Goal: Task Accomplishment & Management: Manage account settings

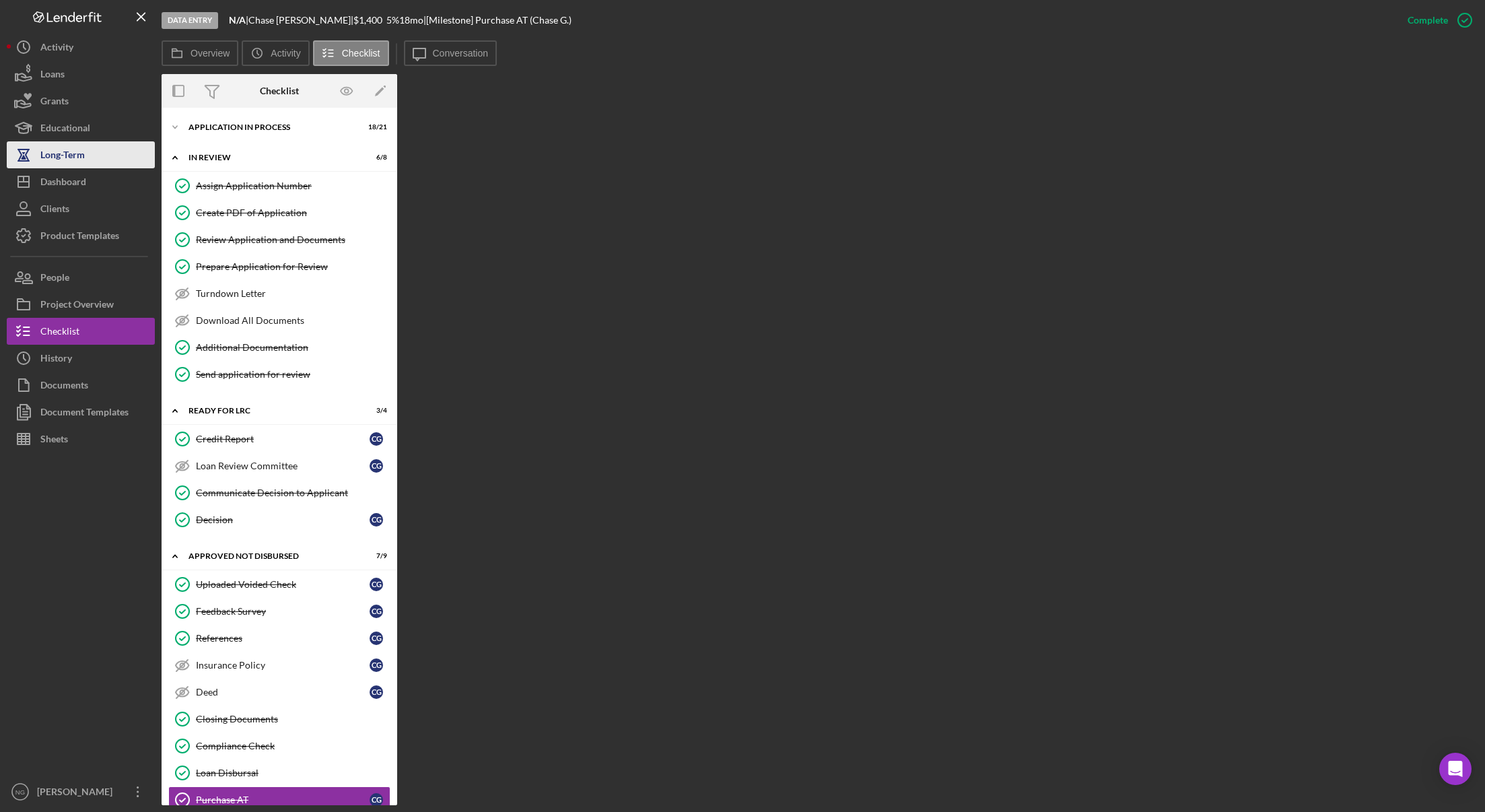
scroll to position [248, 0]
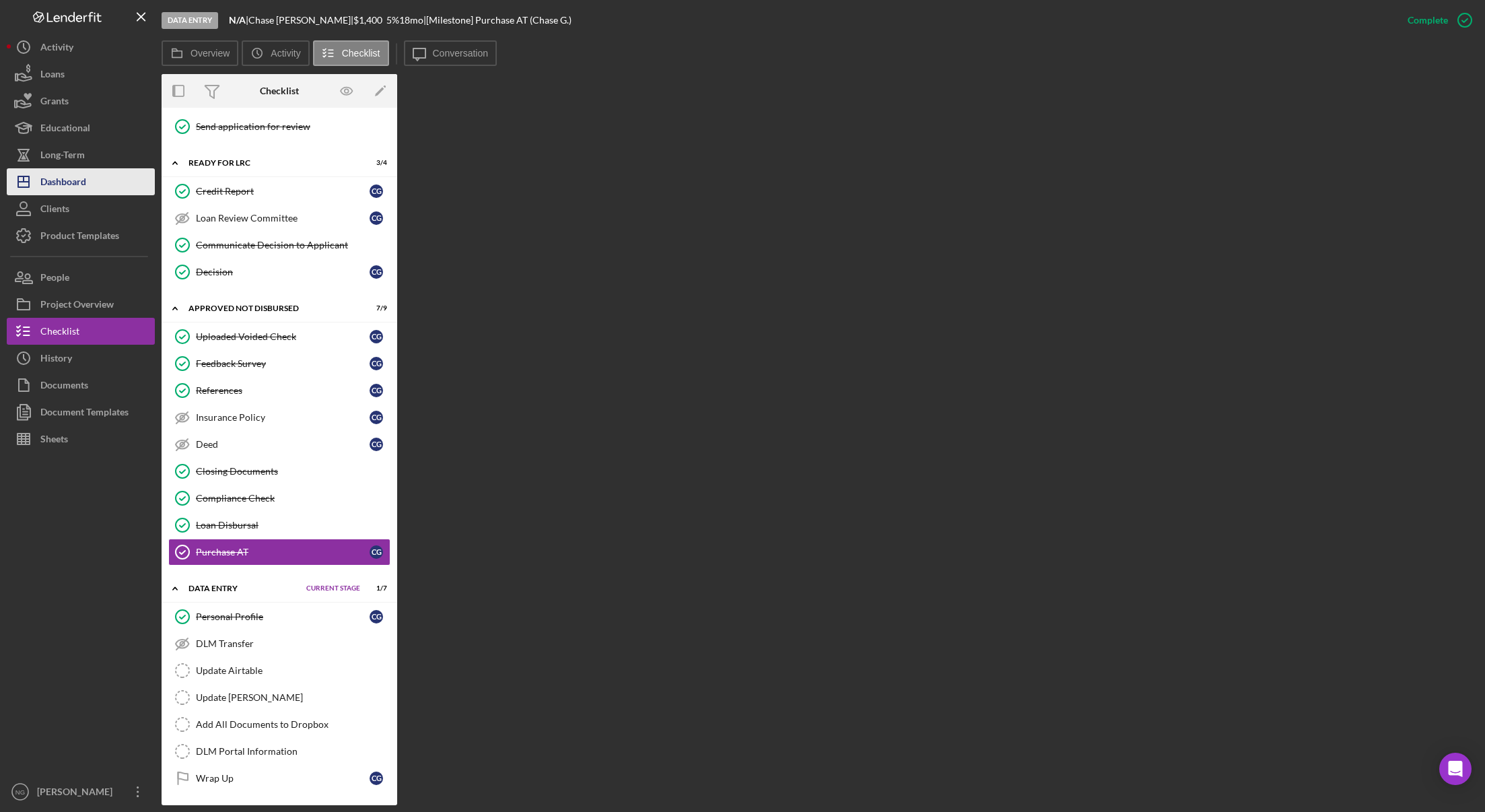
click at [42, 185] on div "Dashboard" at bounding box center [63, 183] width 45 height 30
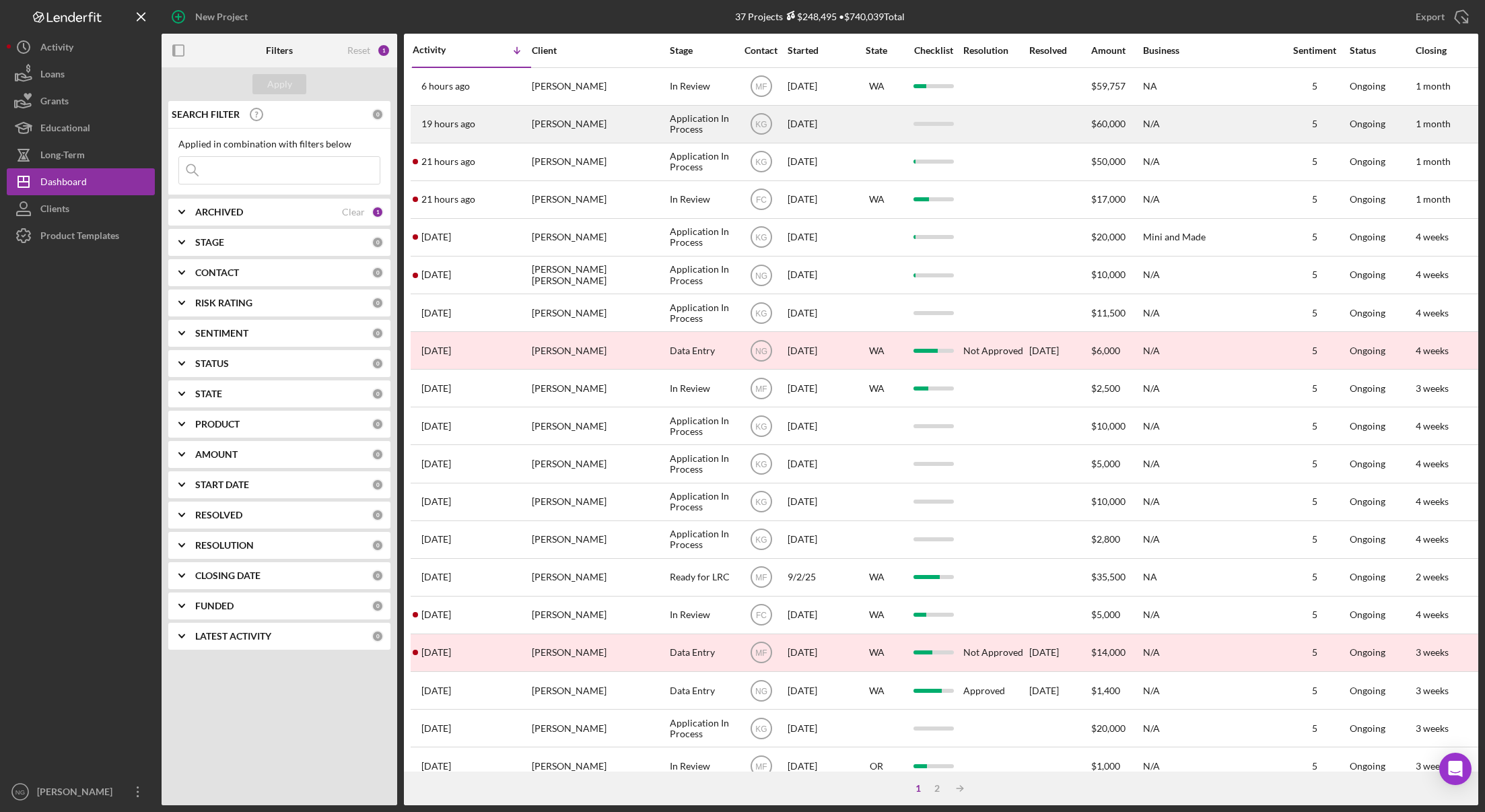
click at [588, 130] on div "[PERSON_NAME]" at bounding box center [599, 123] width 135 height 36
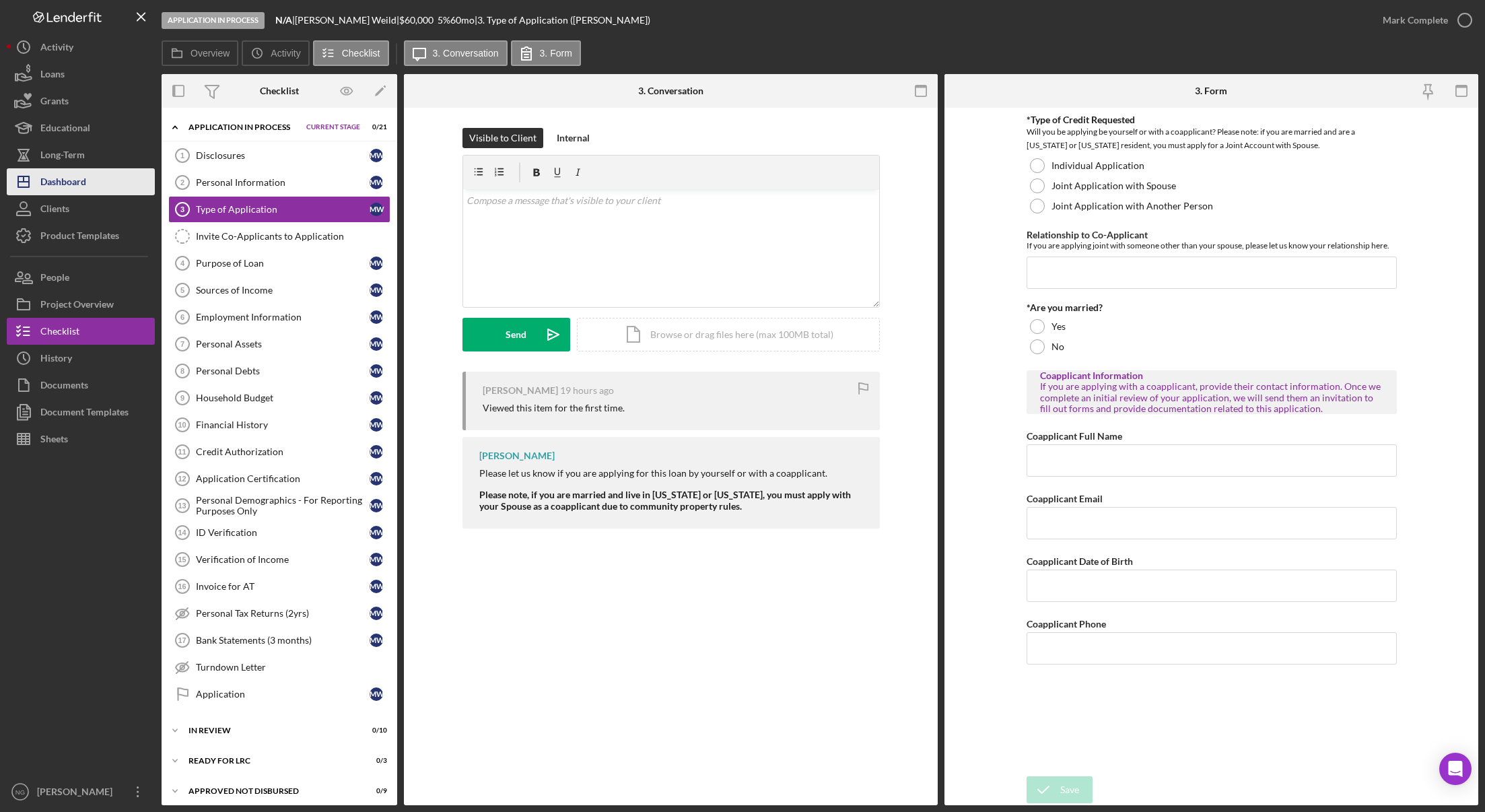
click at [82, 180] on div "Dashboard" at bounding box center [63, 183] width 45 height 30
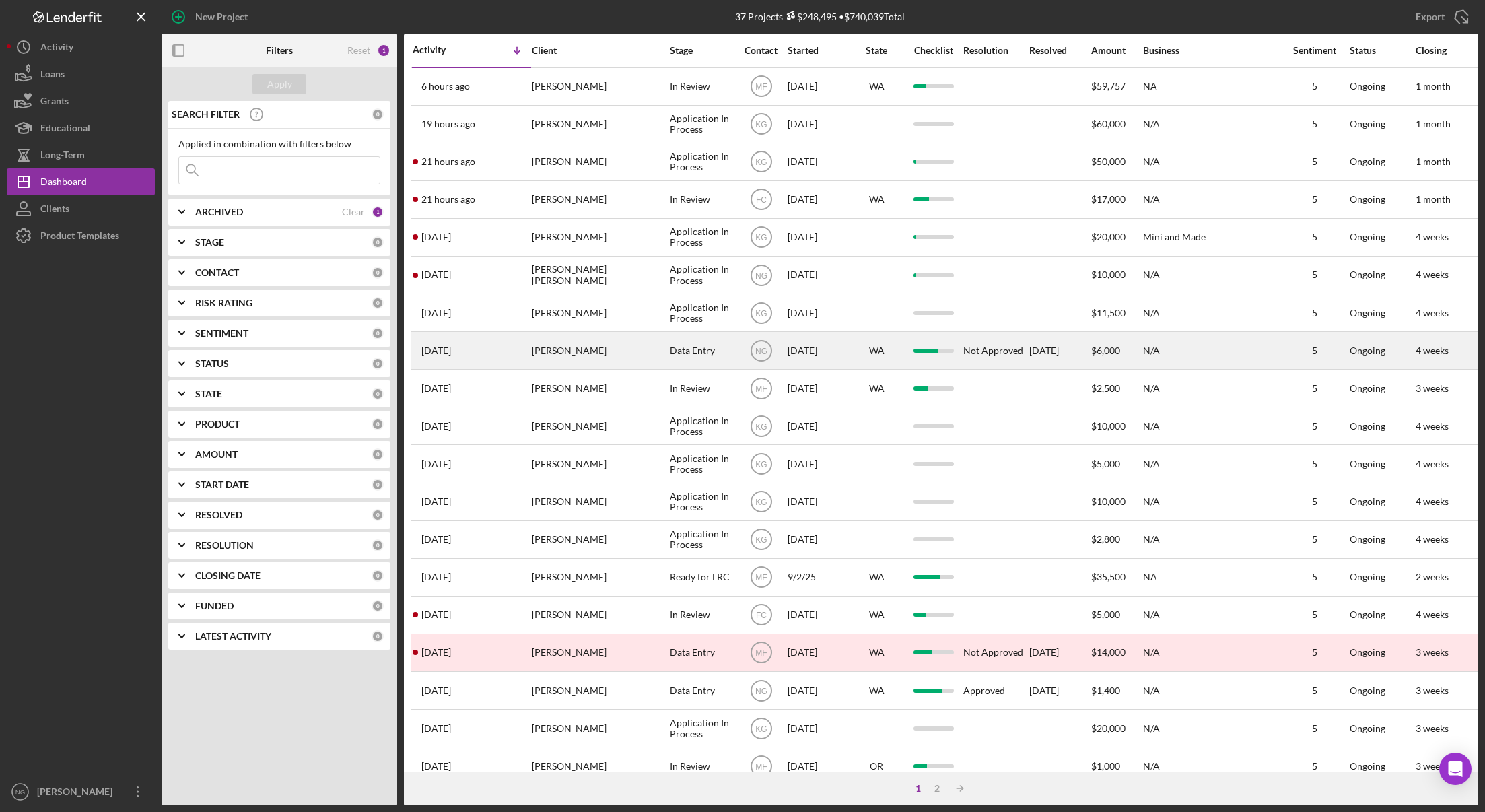
click at [613, 352] on div "[PERSON_NAME]" at bounding box center [599, 350] width 135 height 36
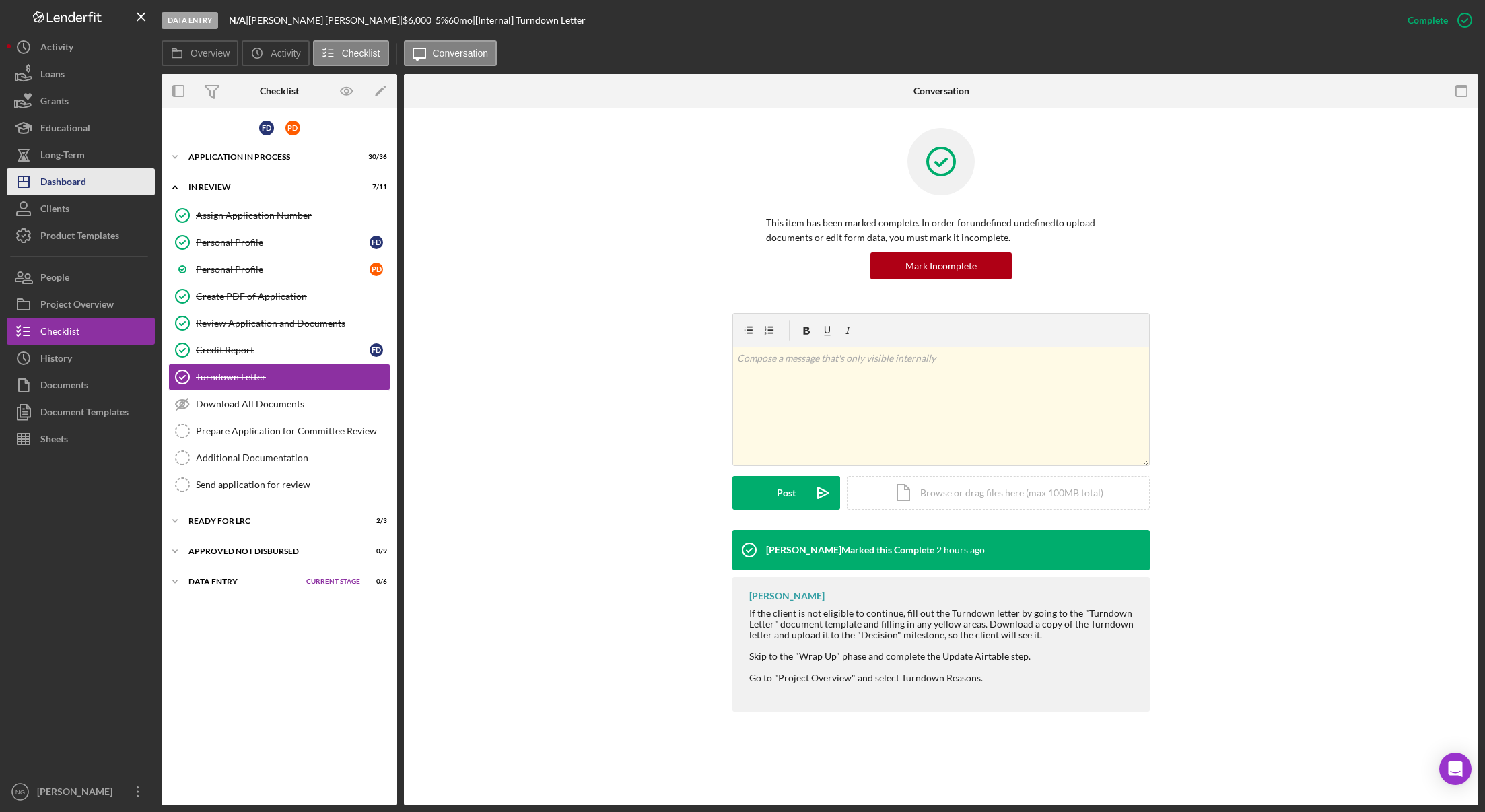
click at [57, 178] on div "Dashboard" at bounding box center [63, 183] width 45 height 30
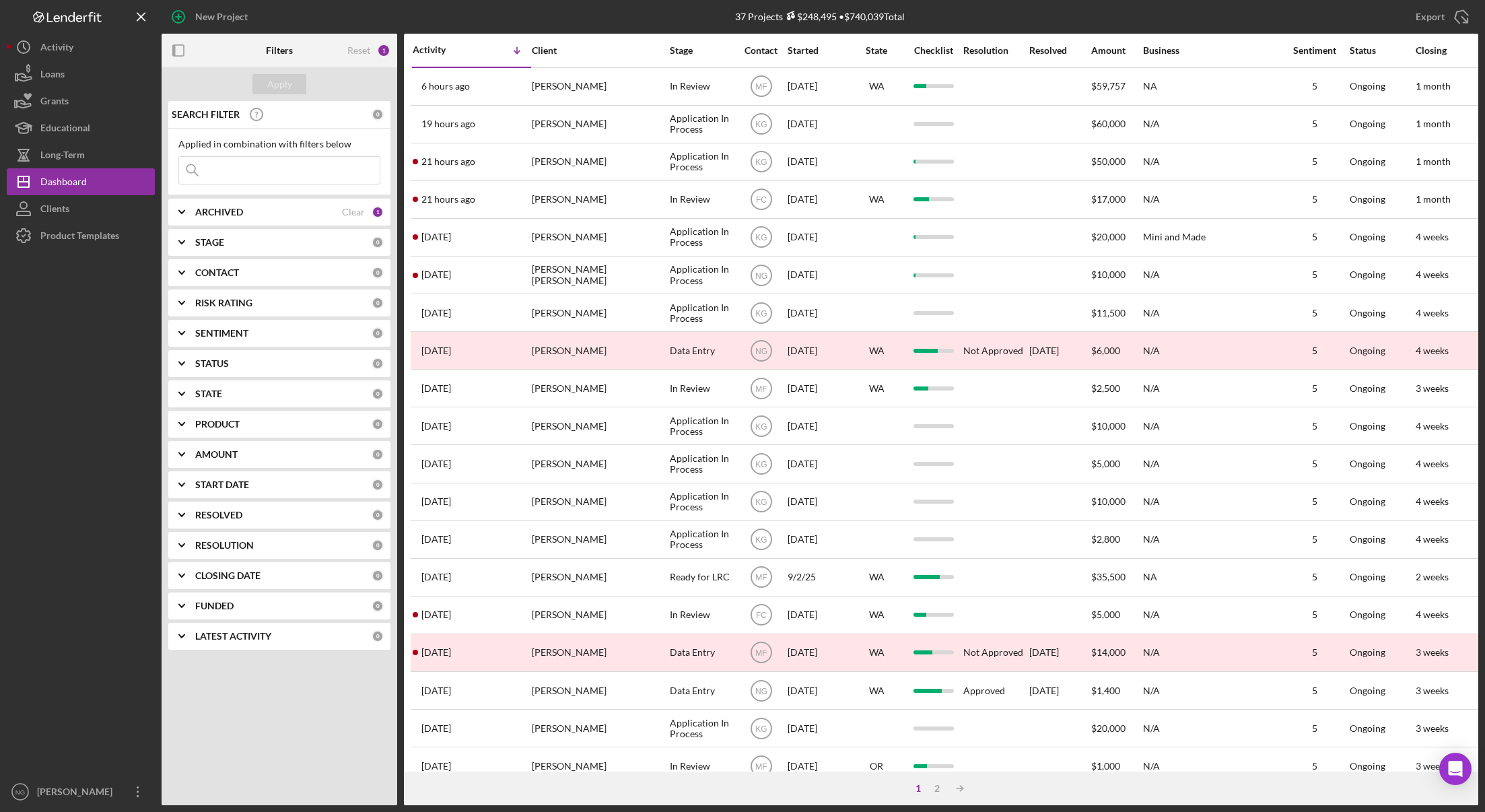
click at [380, 273] on div "0" at bounding box center [377, 273] width 12 height 12
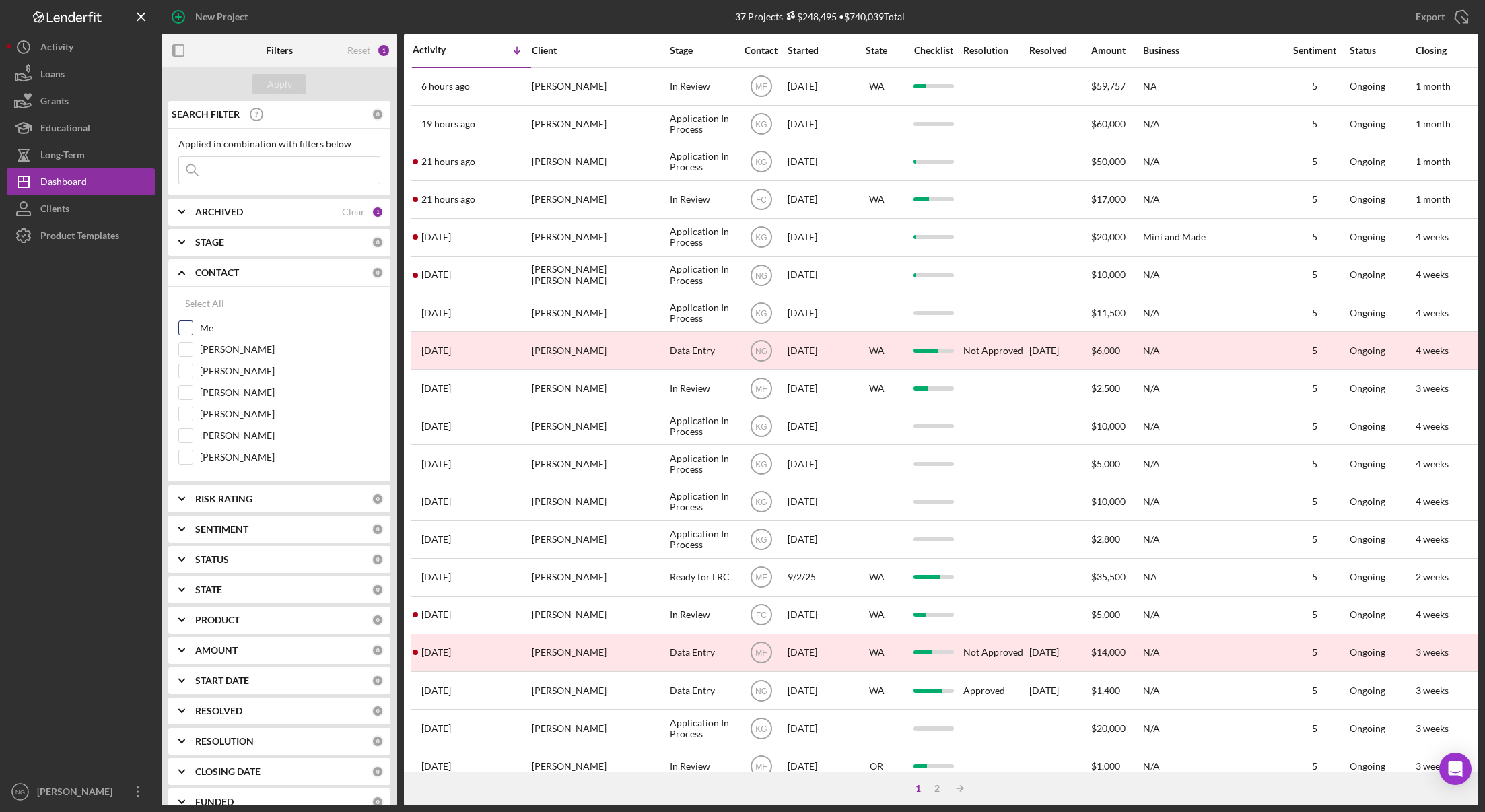
click at [186, 328] on input "Me" at bounding box center [186, 328] width 14 height 14
checkbox input "true"
click at [275, 83] on div "Apply" at bounding box center [280, 84] width 25 height 20
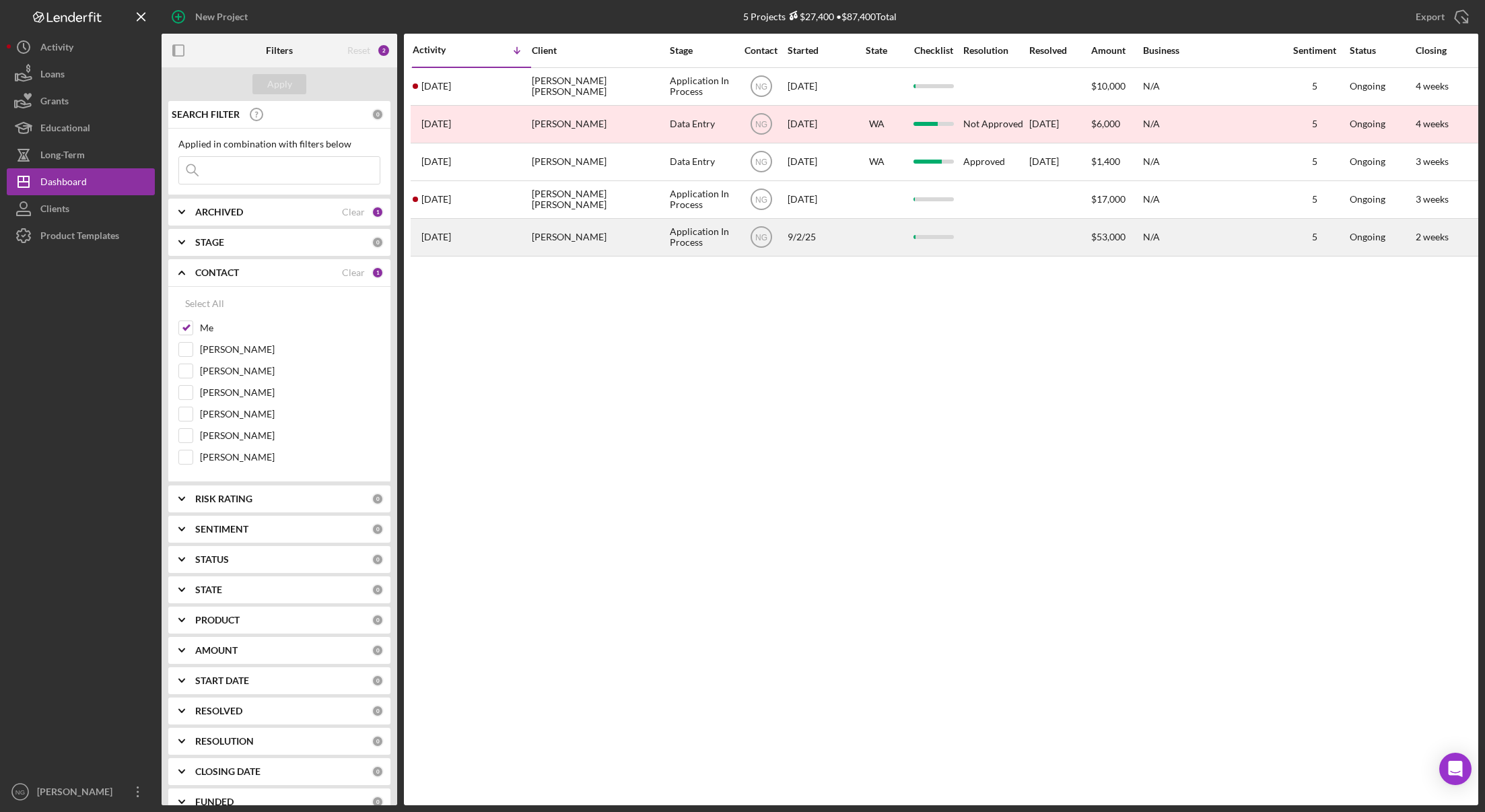
click at [861, 245] on div at bounding box center [876, 237] width 54 height 36
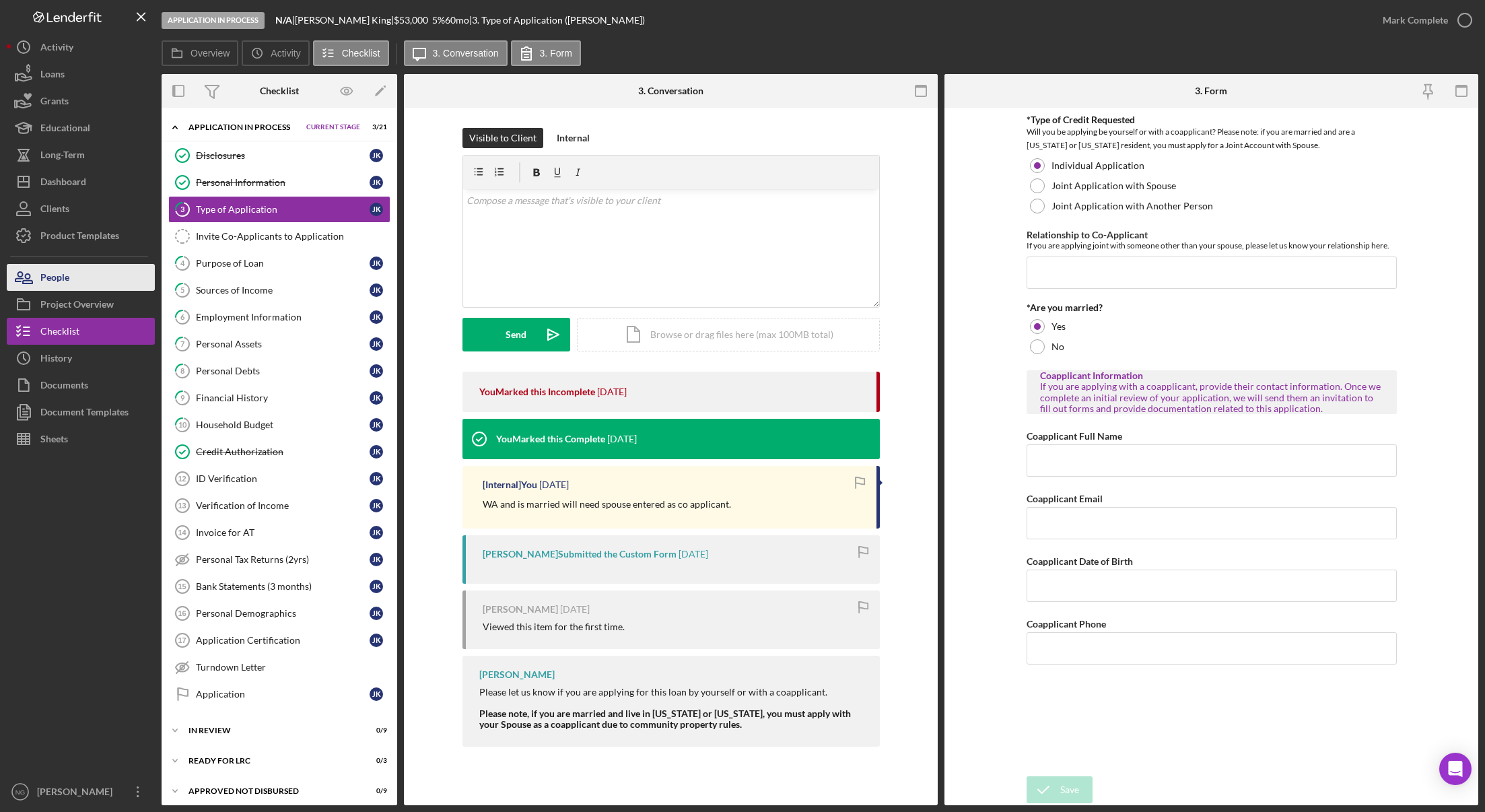
click at [88, 282] on button "People" at bounding box center [80, 277] width 148 height 27
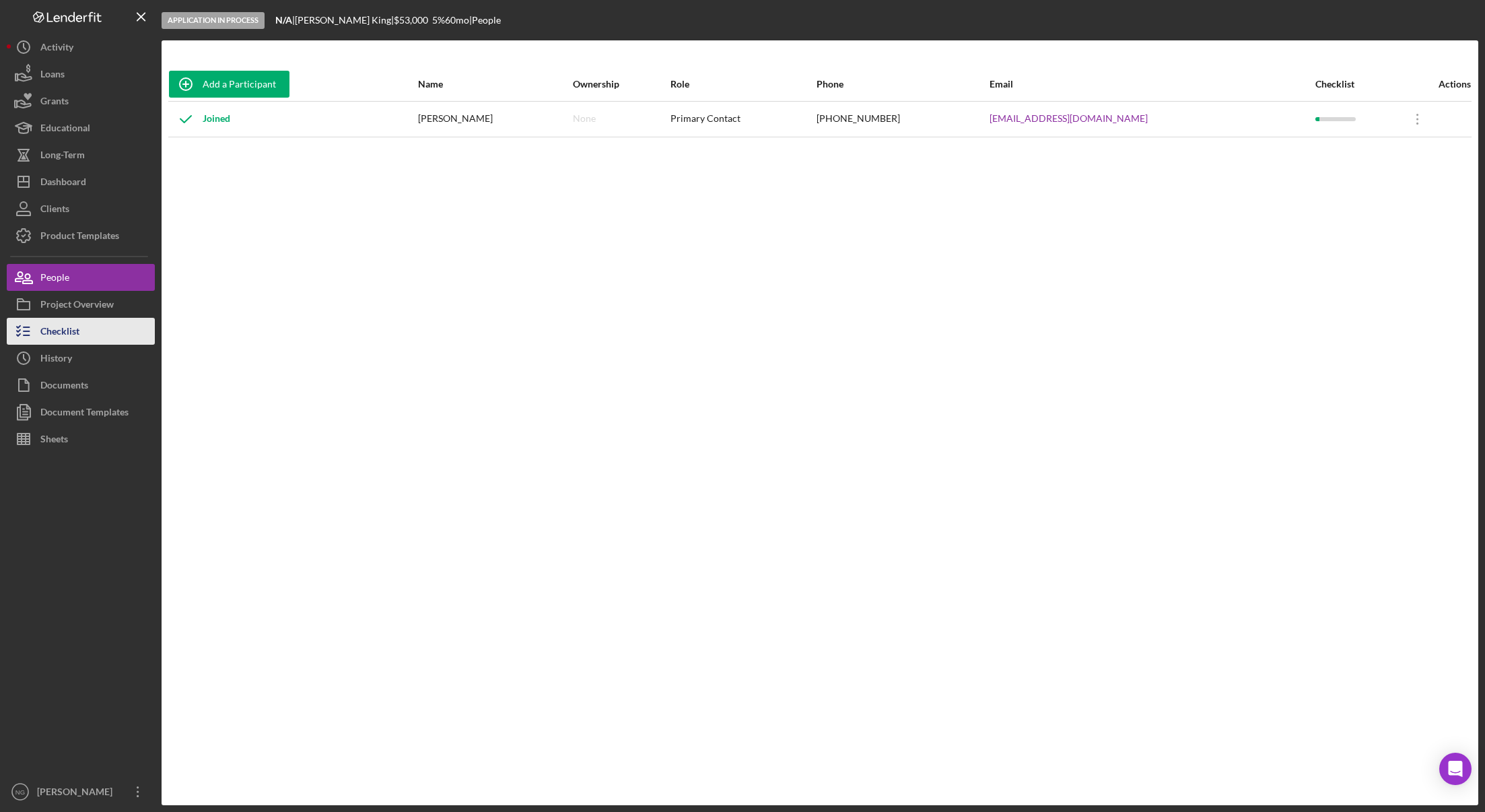
click at [79, 340] on div "Checklist" at bounding box center [60, 333] width 39 height 30
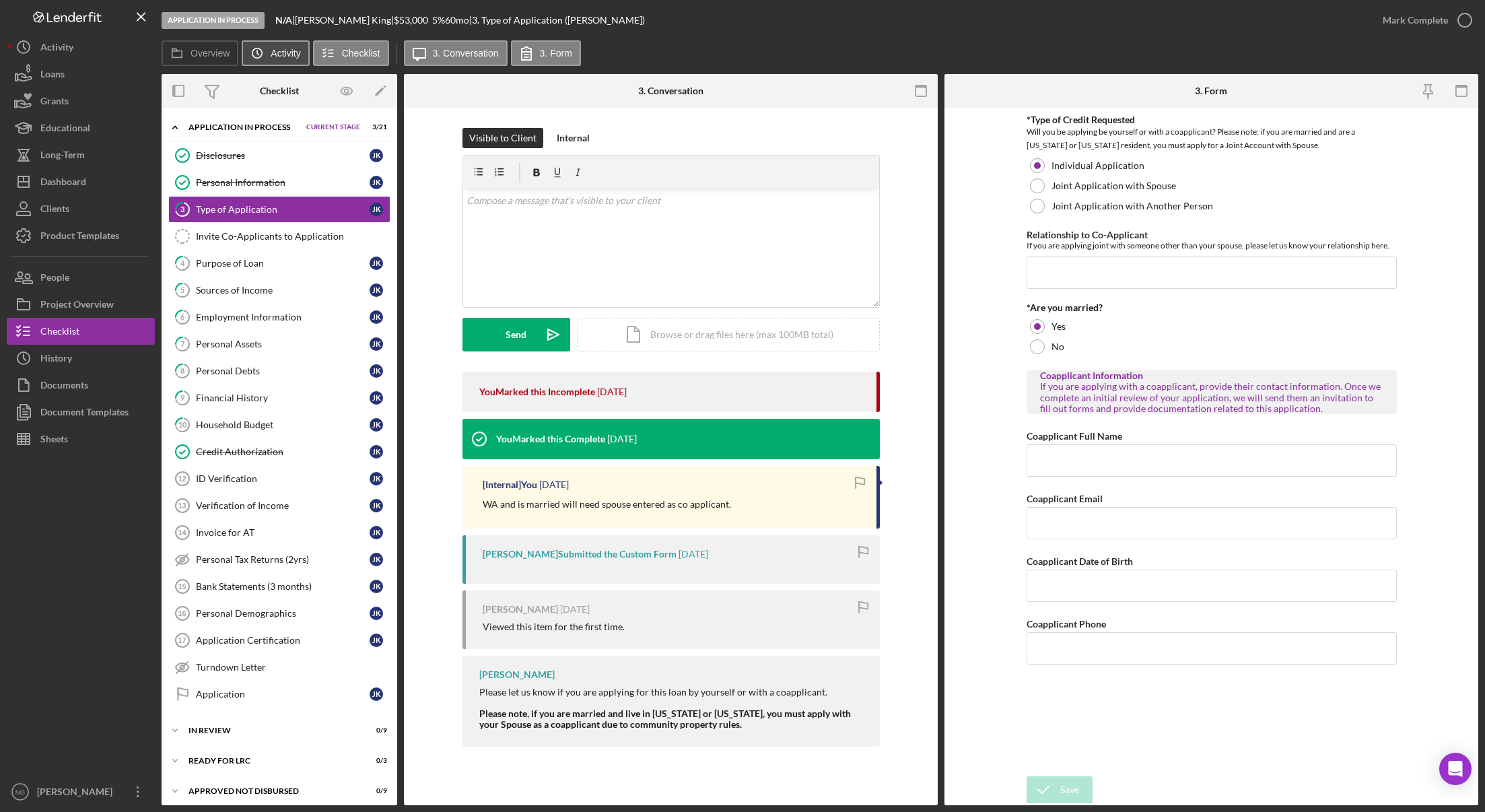
click at [266, 55] on icon "Icon/History" at bounding box center [258, 53] width 27 height 27
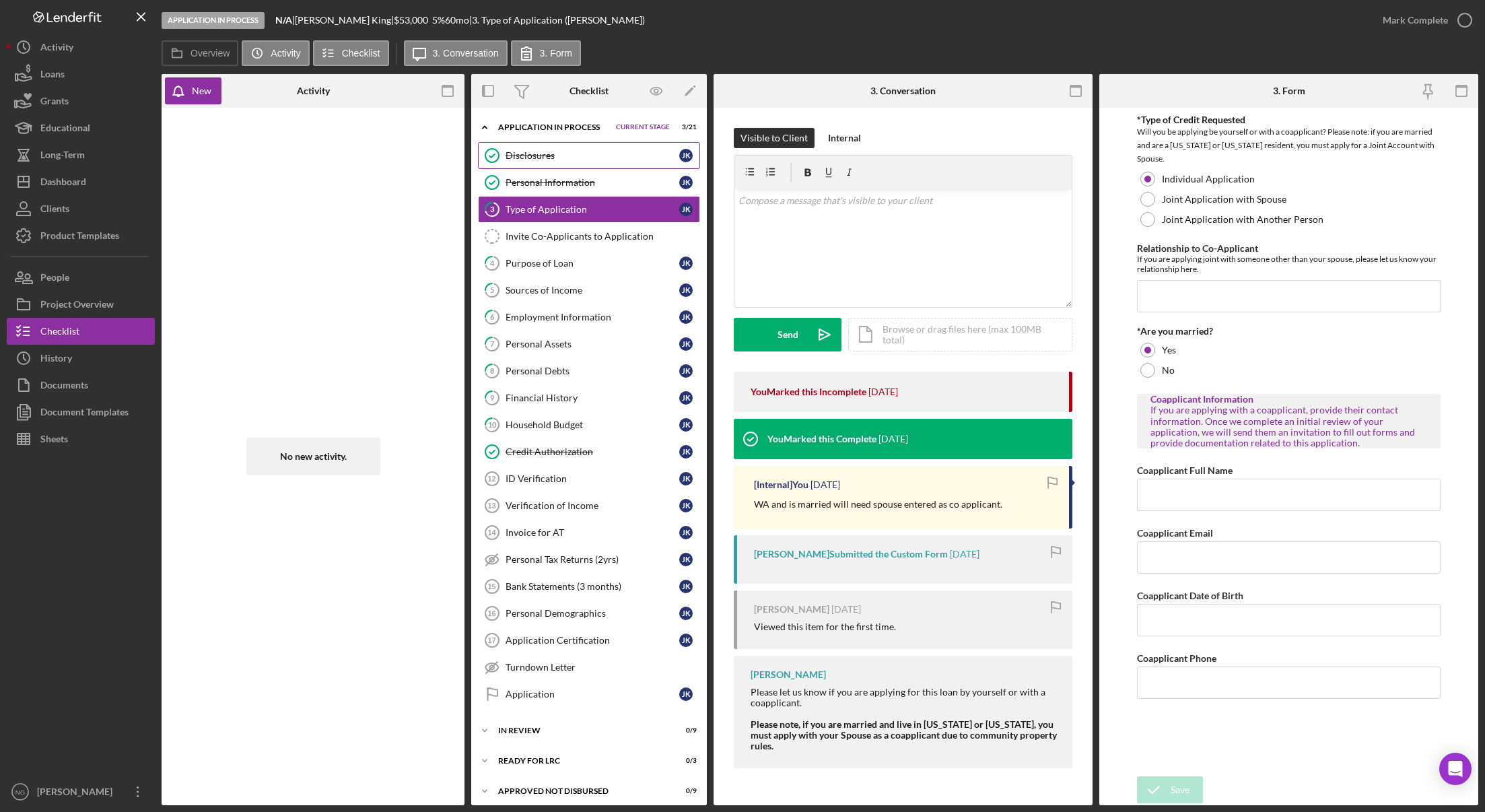
click at [527, 153] on div "Disclosures" at bounding box center [592, 155] width 174 height 11
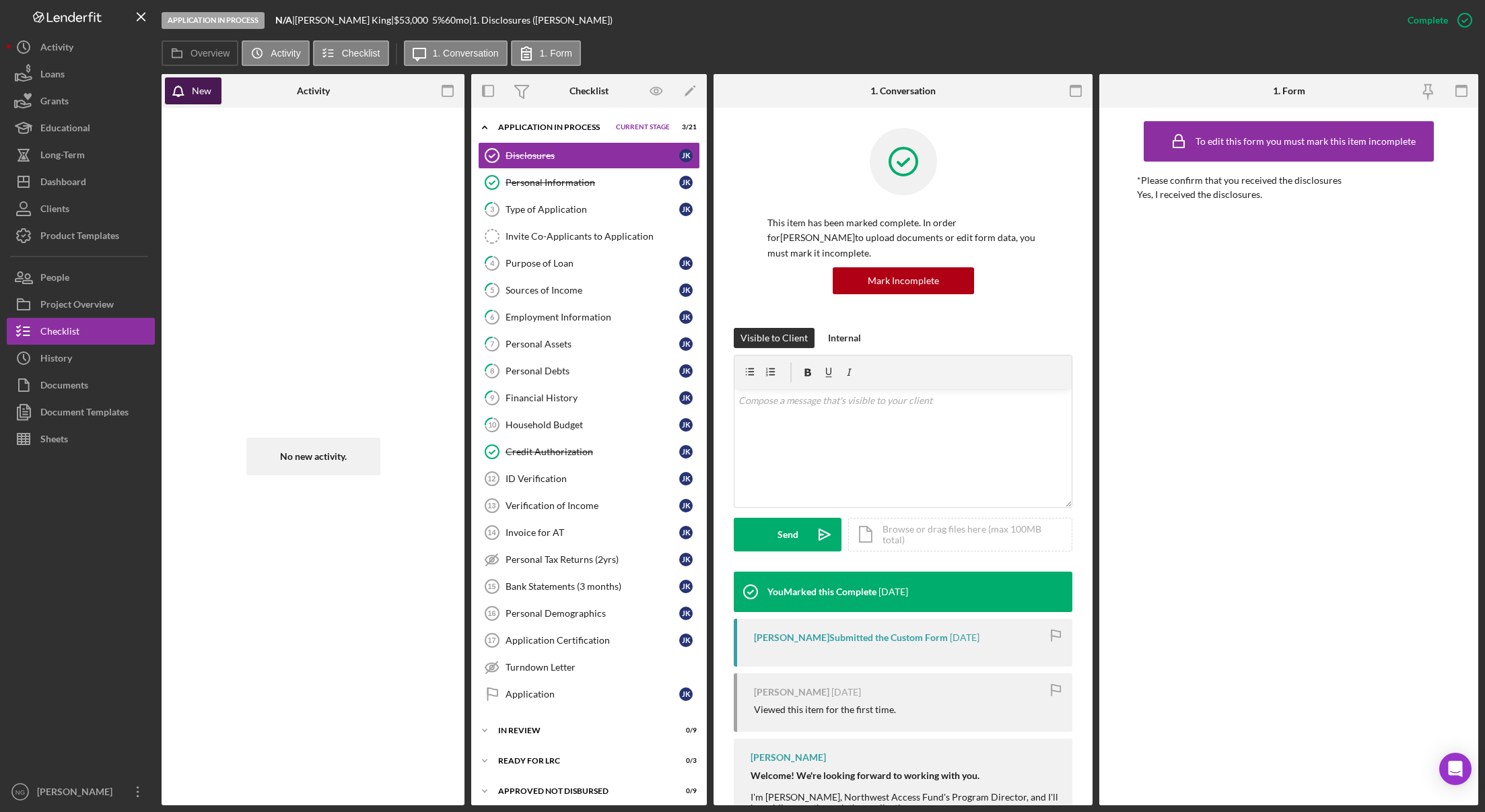
click at [180, 96] on icon "button" at bounding box center [179, 95] width 3 height 2
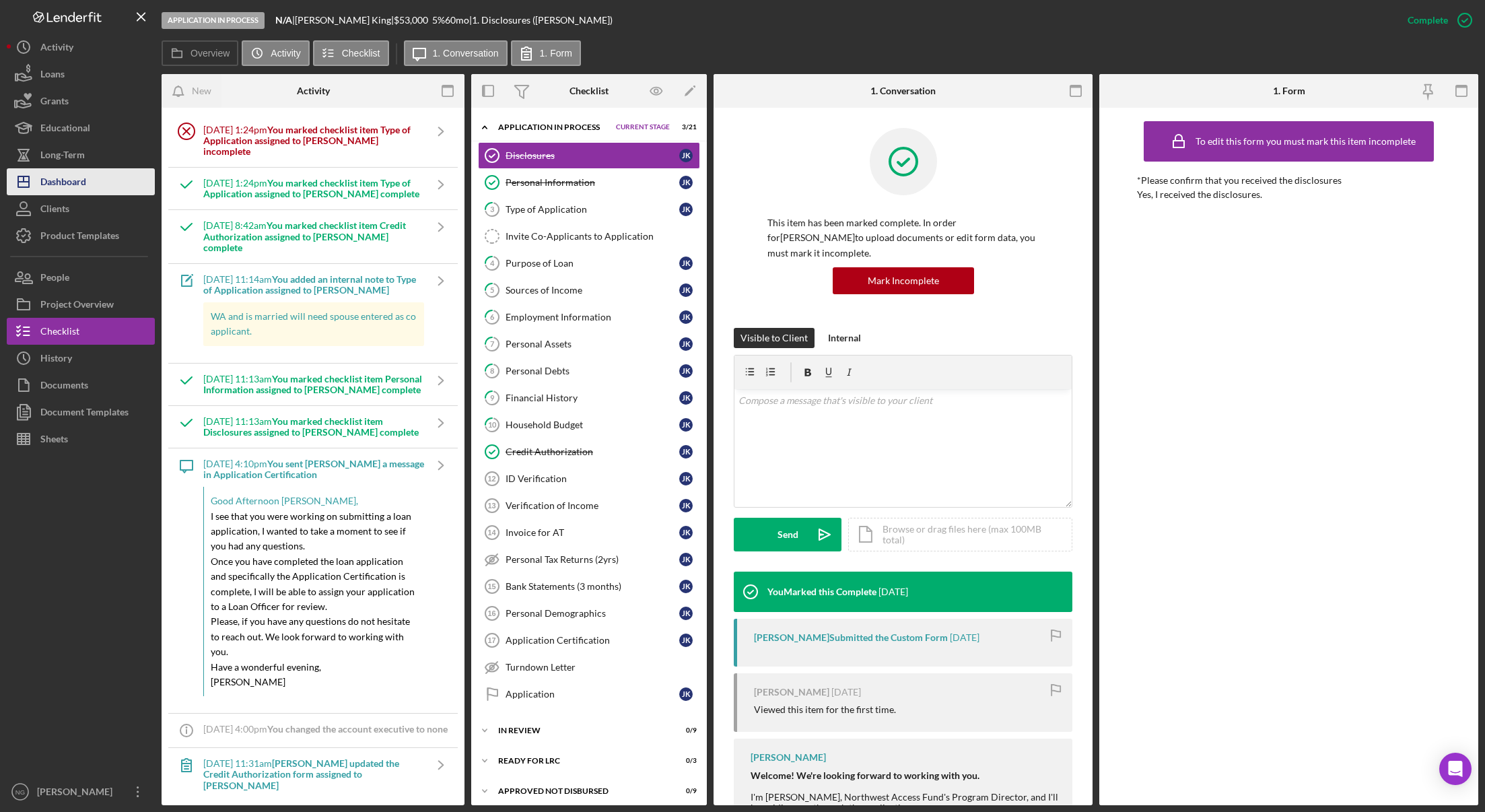
click at [88, 183] on button "Icon/Dashboard Dashboard" at bounding box center [80, 182] width 148 height 27
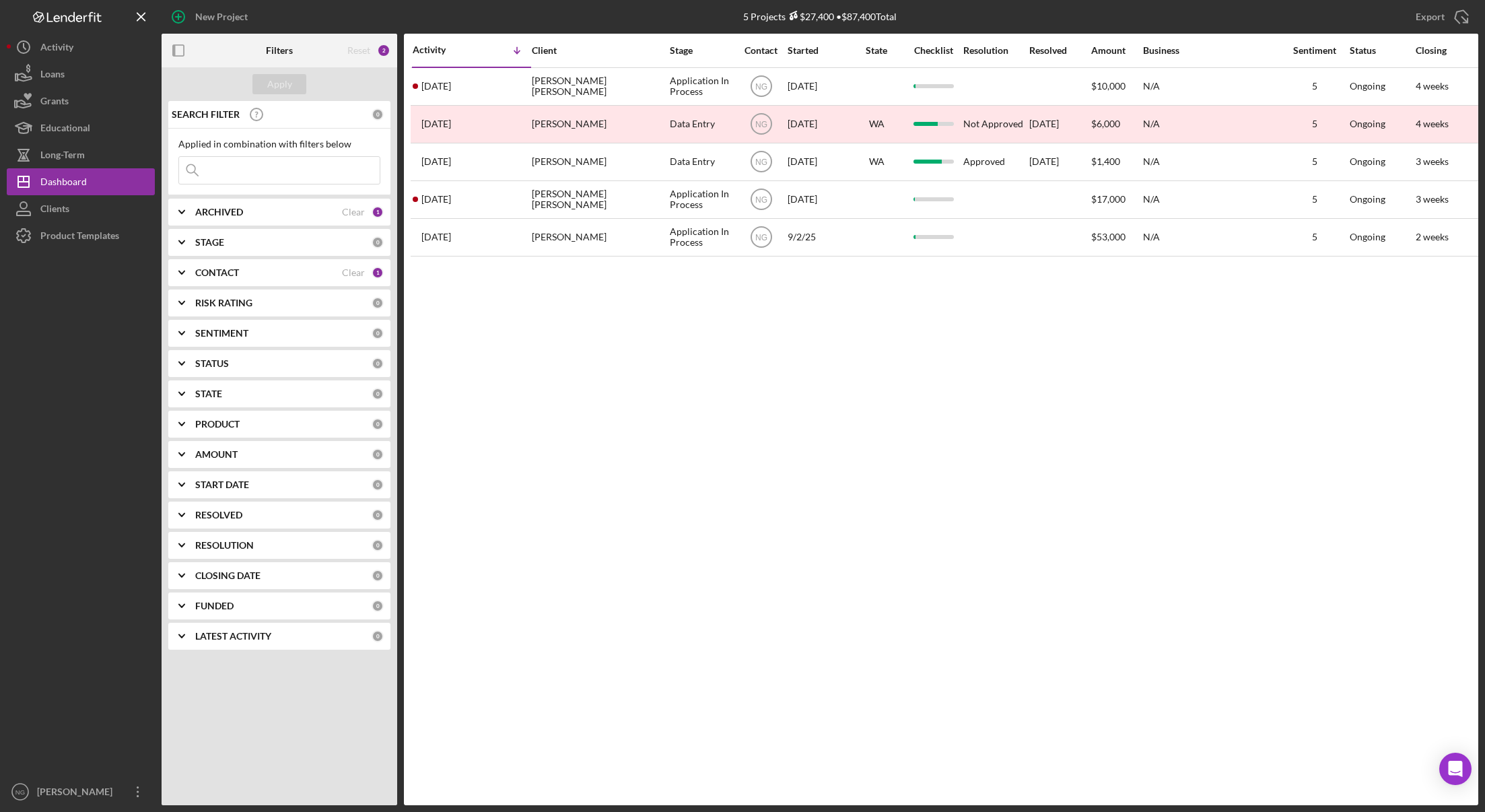
click at [733, 393] on div "Activity Icon/Table Sort Arrow Client Stage Contact Started State Checklist Res…" at bounding box center [941, 419] width 1074 height 771
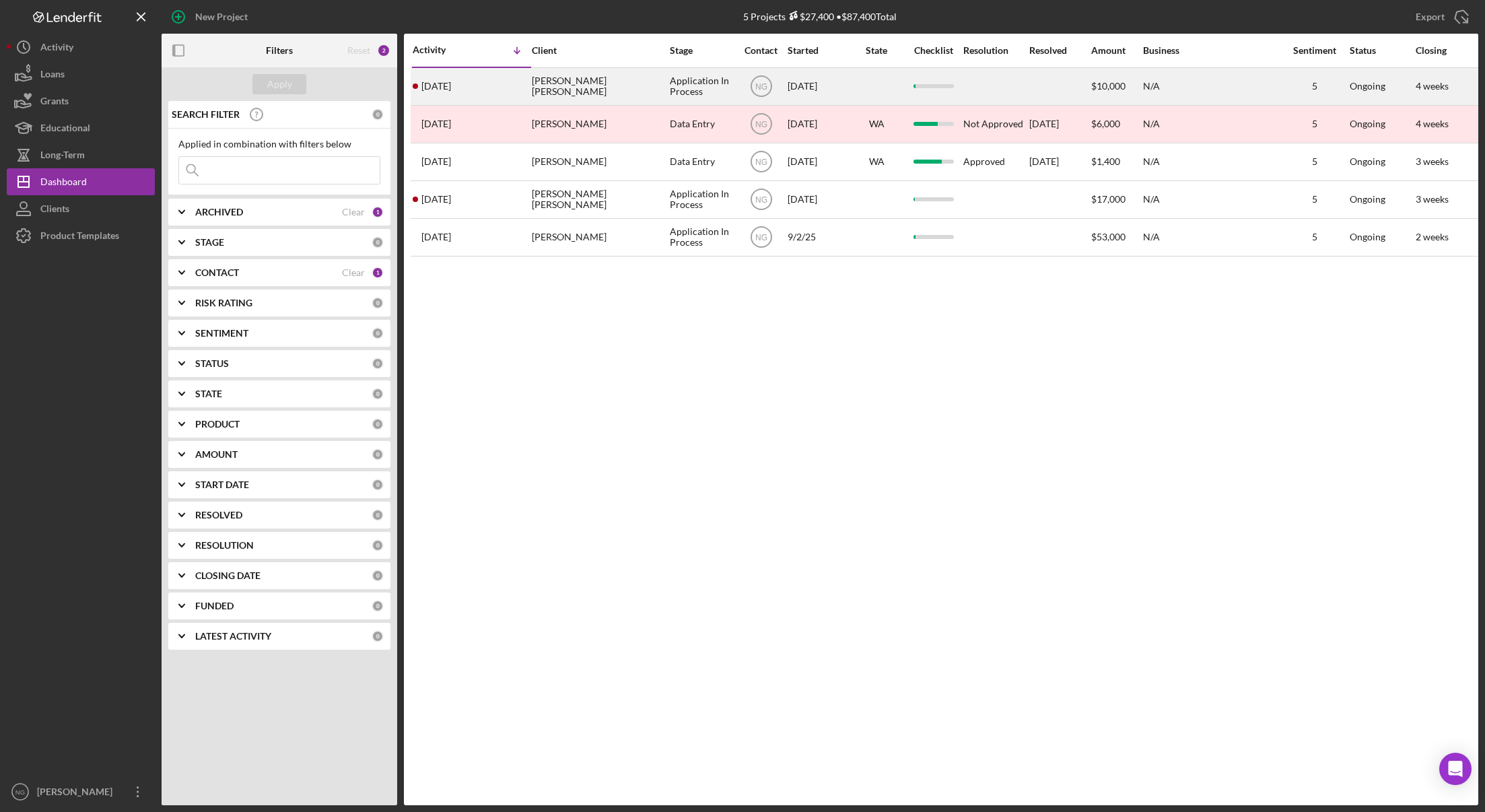
click at [619, 95] on div "[PERSON_NAME] [PERSON_NAME]" at bounding box center [599, 86] width 135 height 36
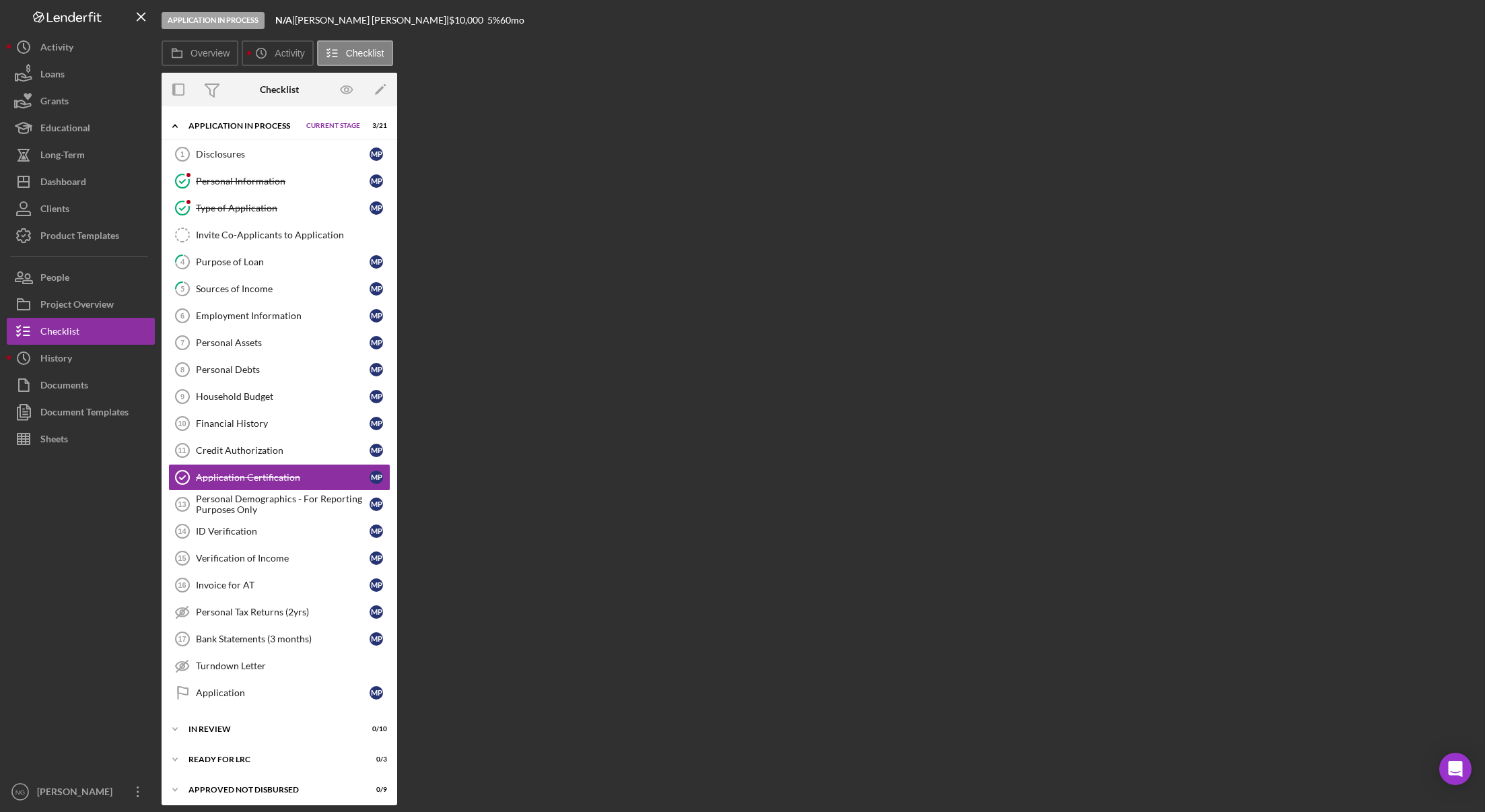
scroll to position [21, 0]
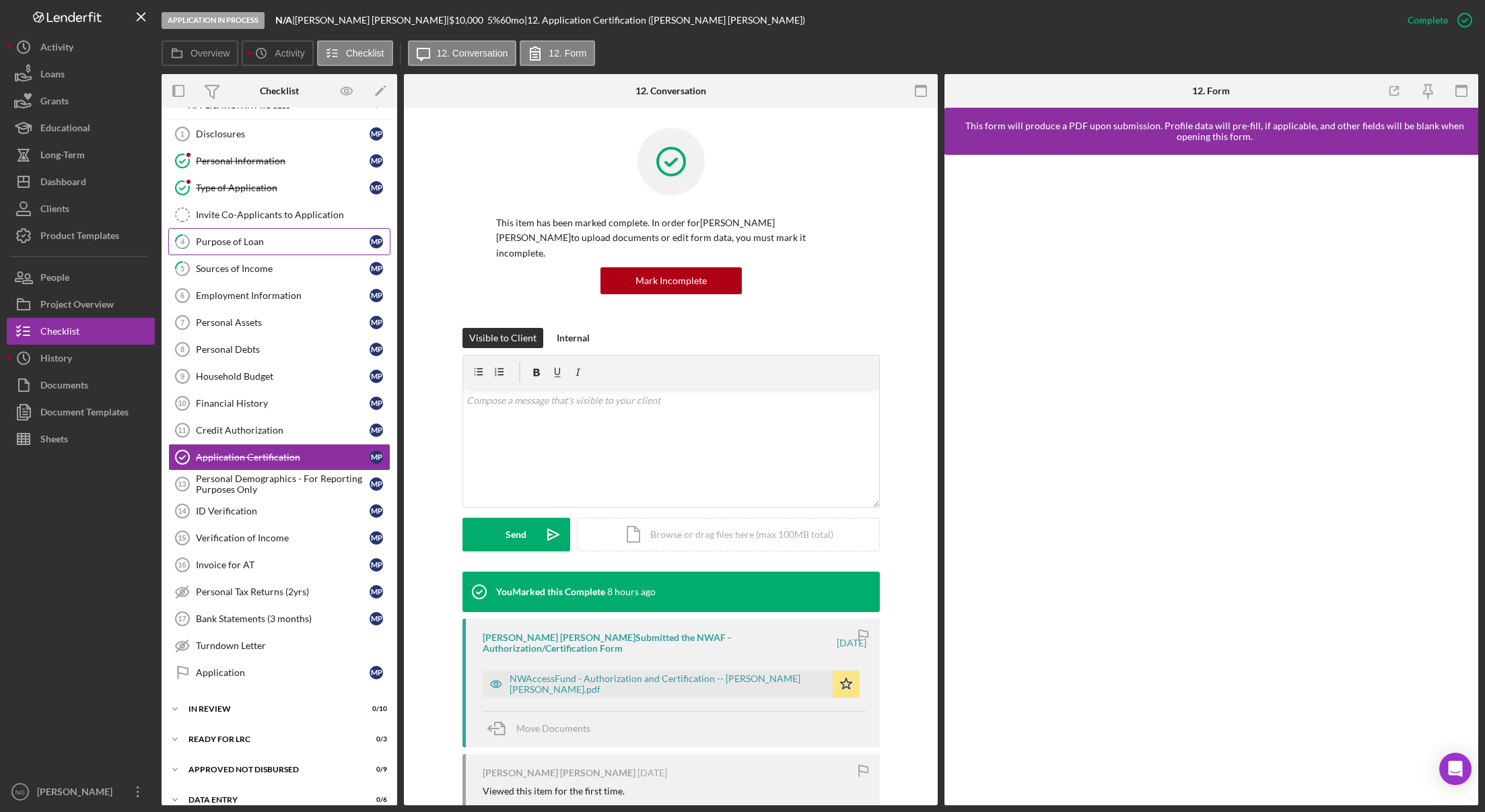
click at [238, 241] on div "Purpose of Loan" at bounding box center [283, 242] width 174 height 11
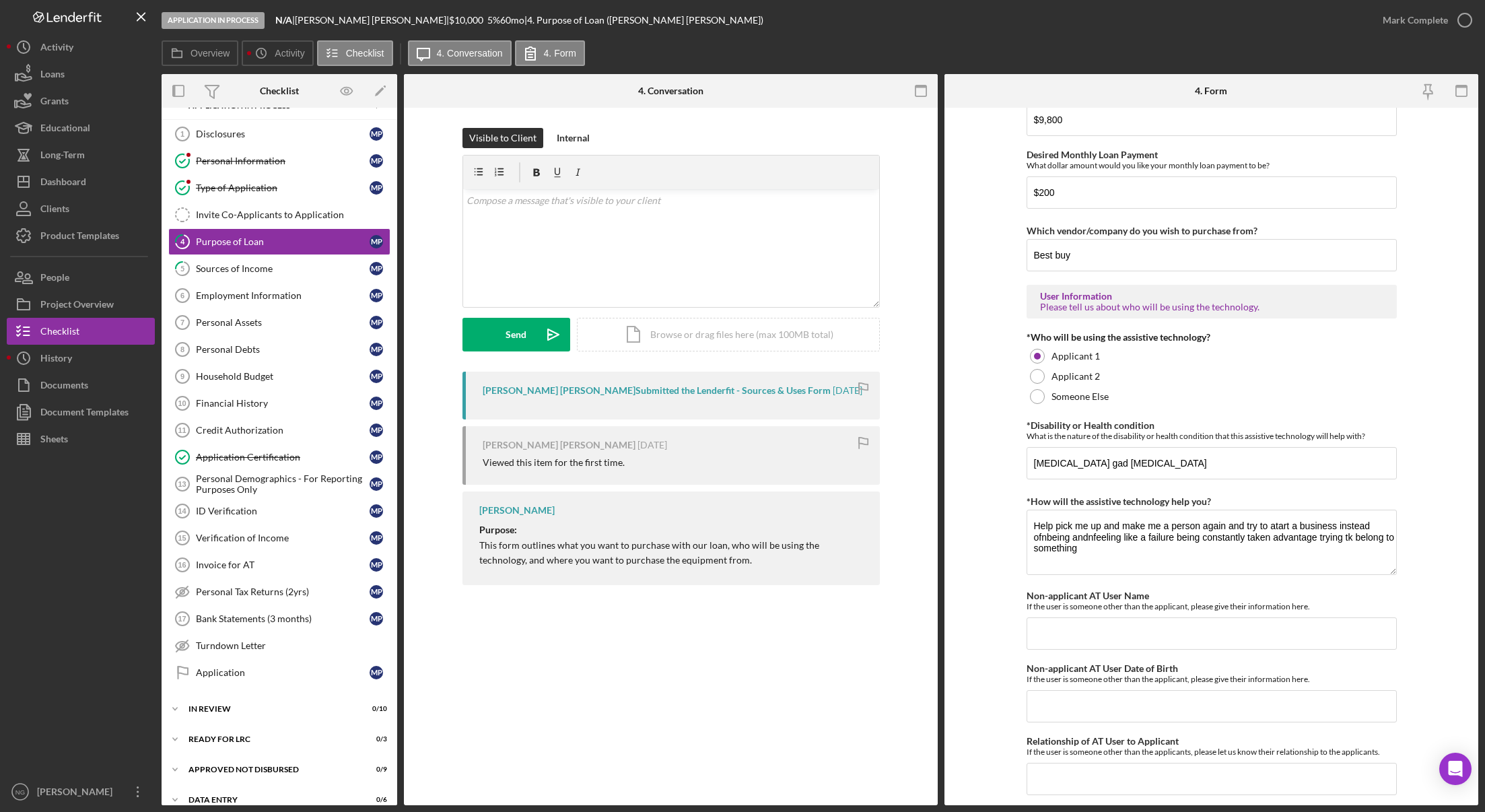
scroll to position [927, 0]
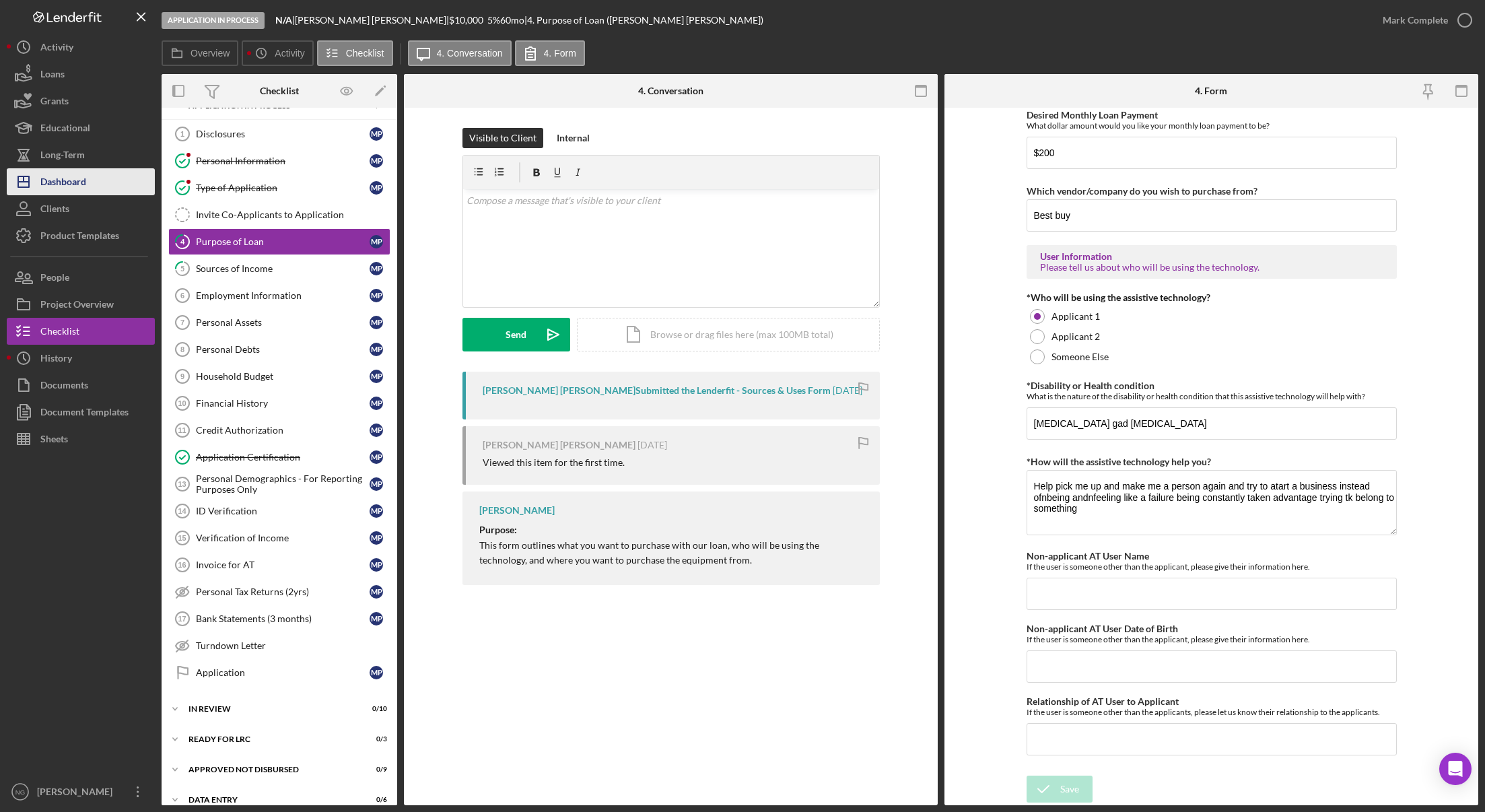
click at [94, 174] on button "Icon/Dashboard Dashboard" at bounding box center [80, 182] width 148 height 27
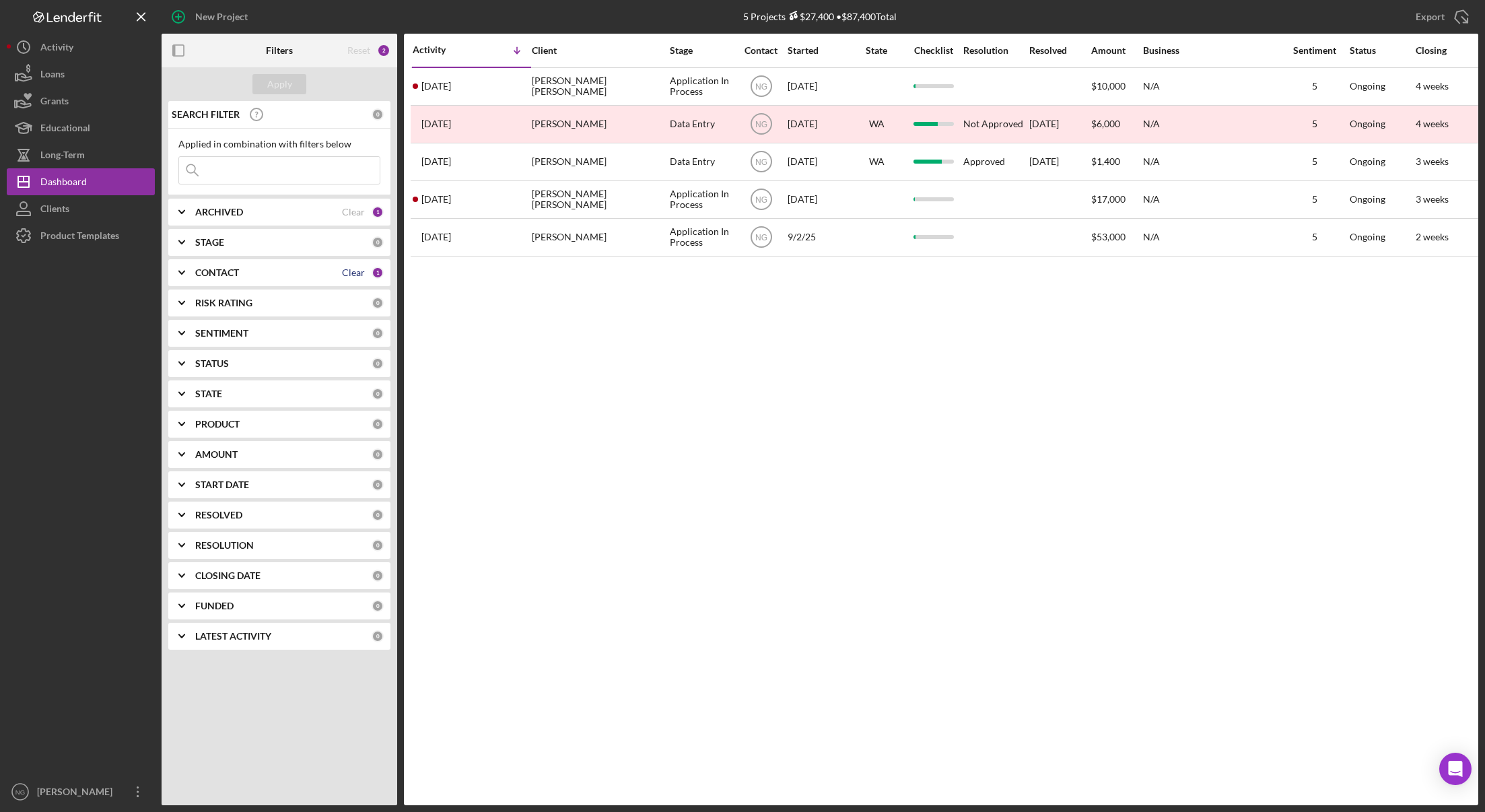
click at [355, 270] on div "Clear" at bounding box center [353, 273] width 23 height 11
click at [276, 88] on div "Apply" at bounding box center [280, 84] width 25 height 20
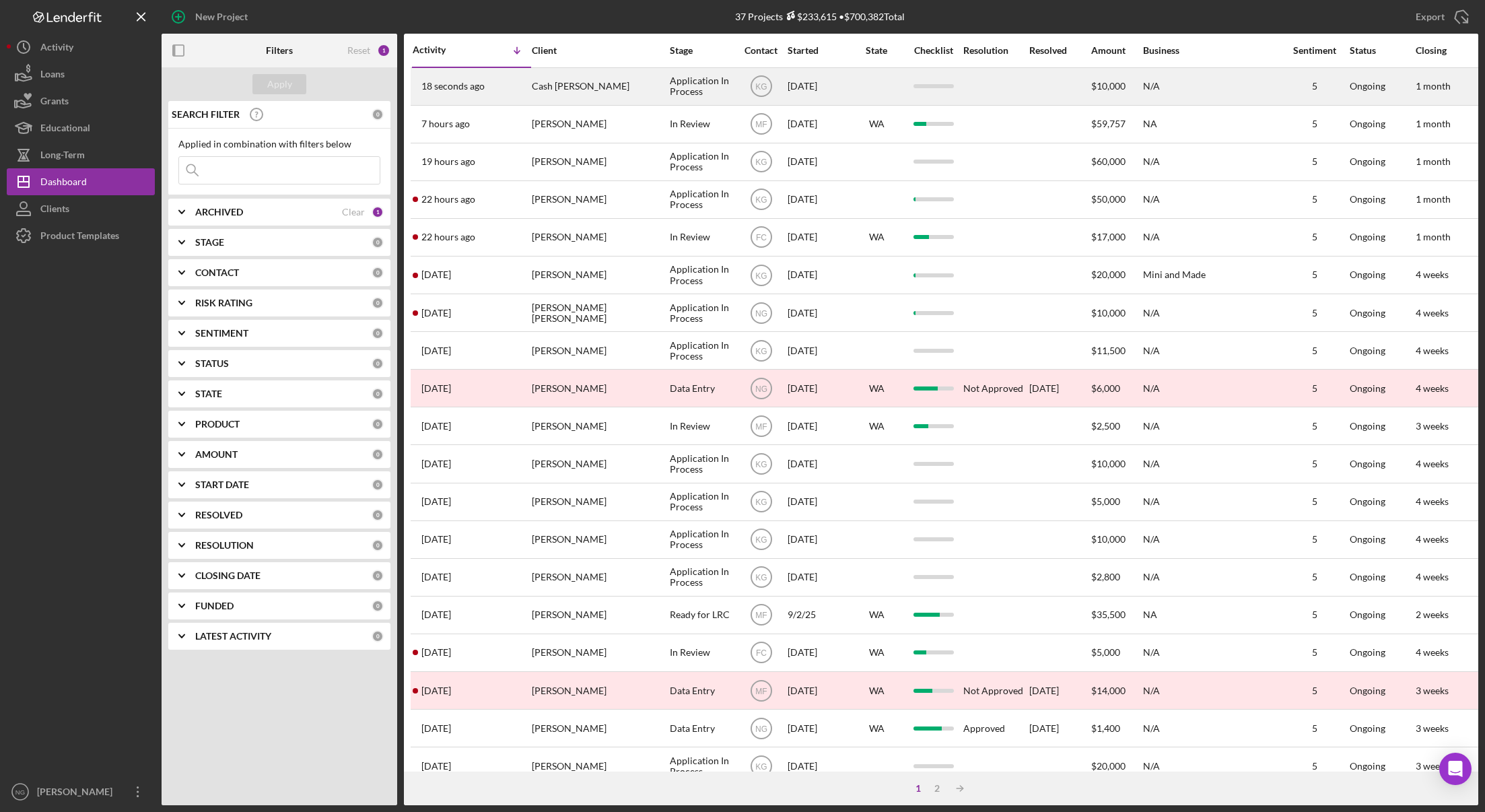
click at [630, 98] on div "Cash [PERSON_NAME]" at bounding box center [599, 86] width 135 height 36
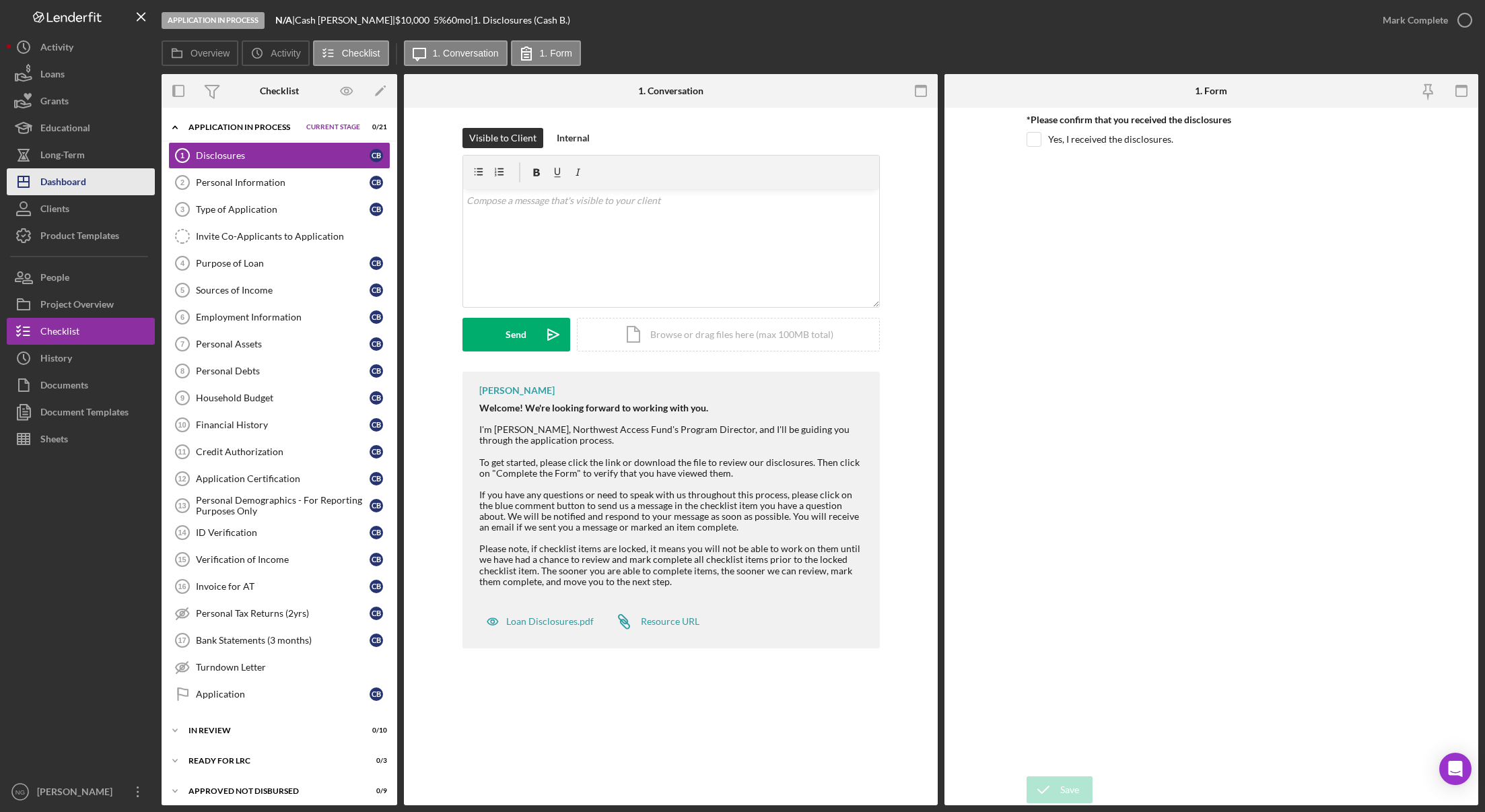
click at [95, 184] on button "Icon/Dashboard Dashboard" at bounding box center [80, 182] width 148 height 27
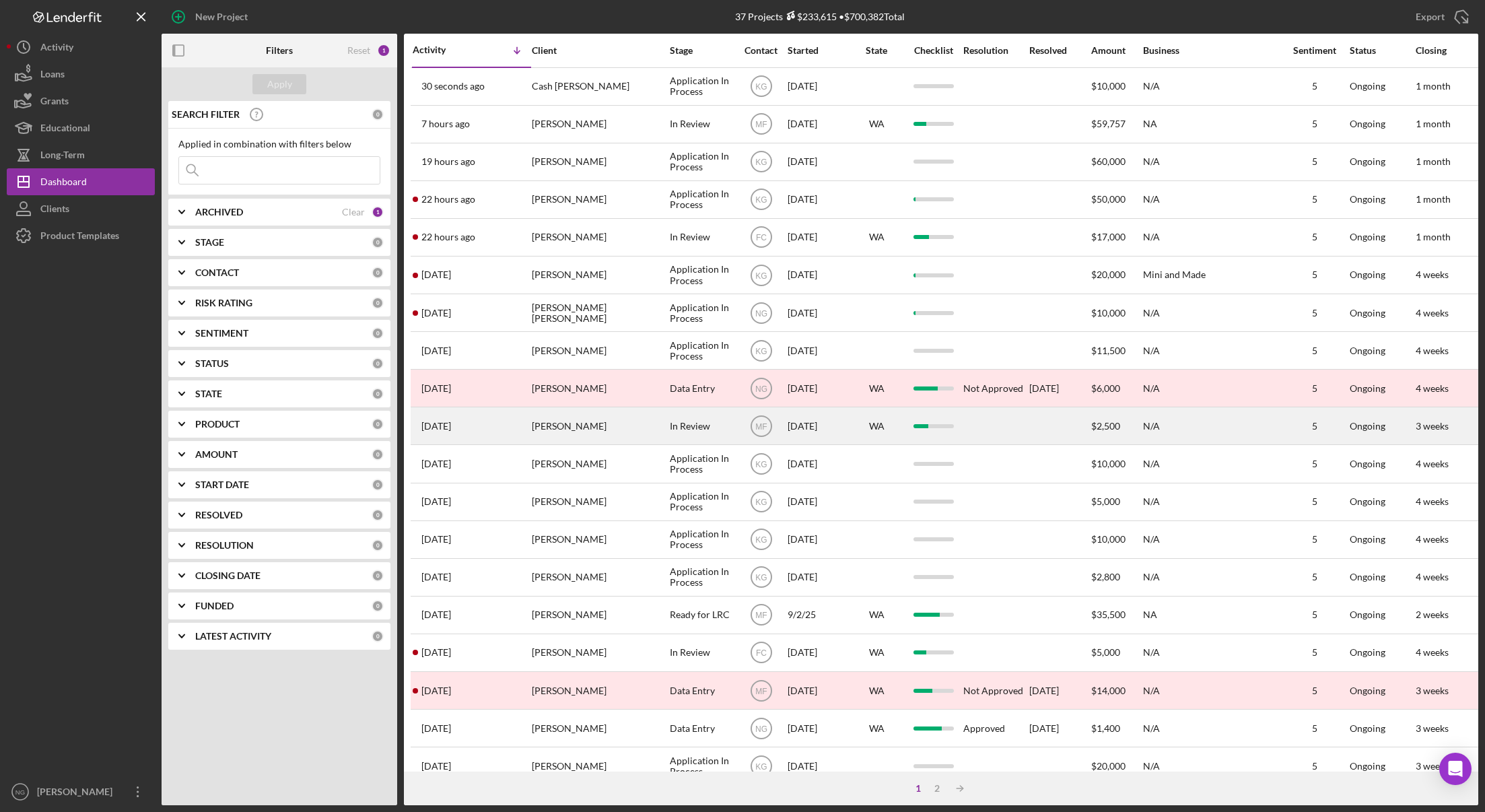
click at [633, 436] on div "[PERSON_NAME]" at bounding box center [599, 425] width 135 height 36
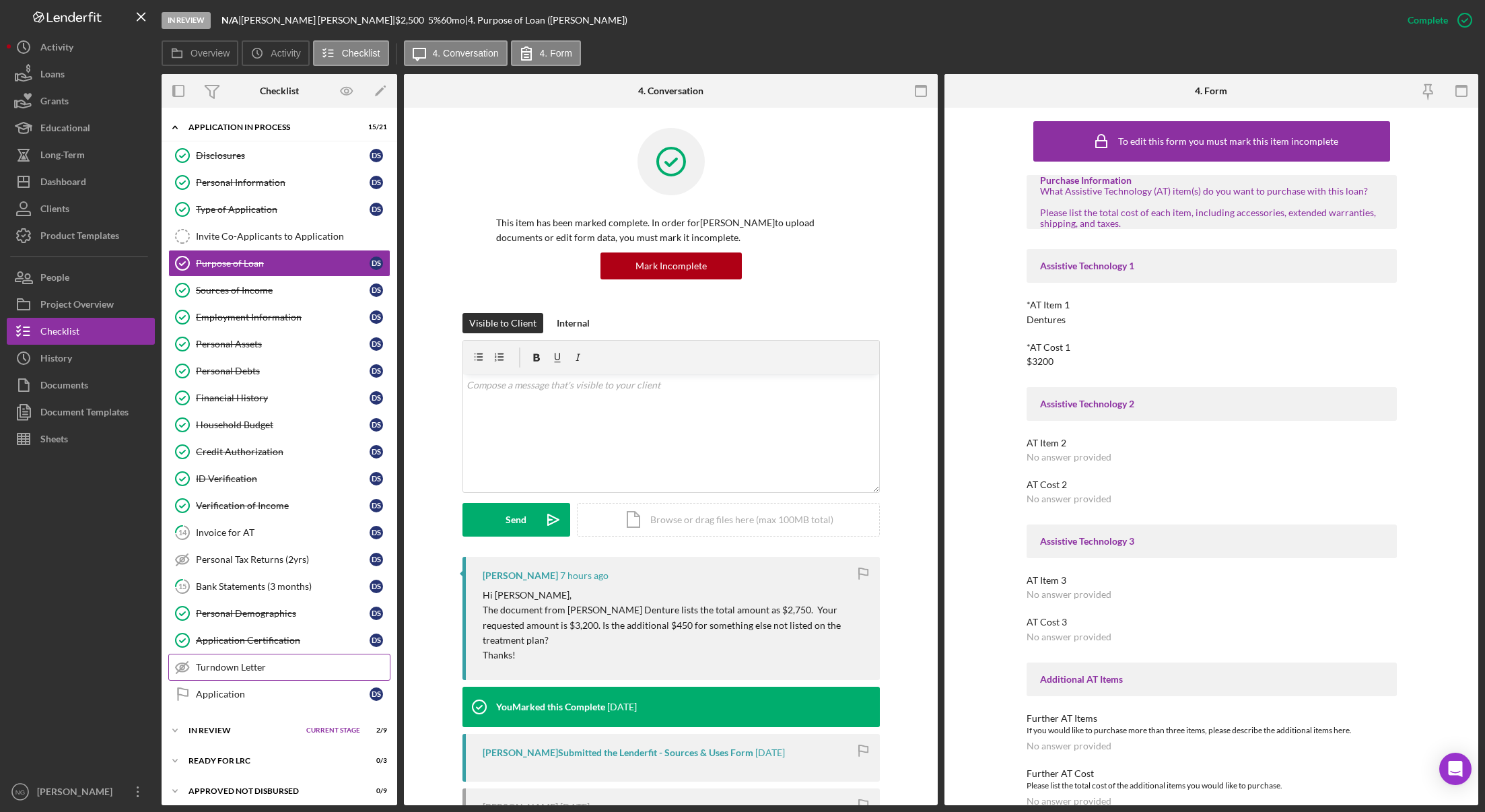
scroll to position [37, 0]
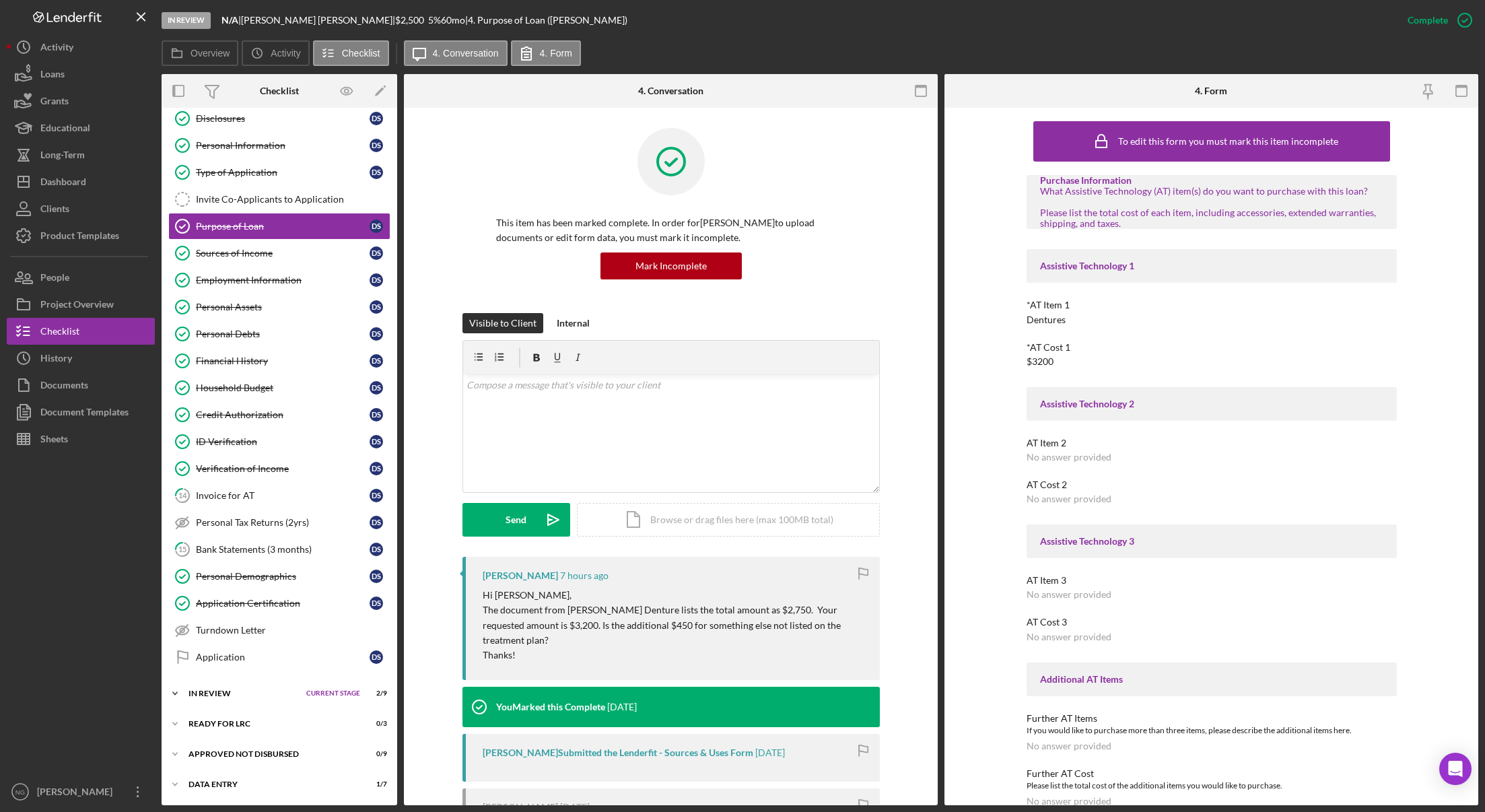
click at [205, 688] on div "Icon/Expander In Review Current Stage 2 / 9 Set Stage" at bounding box center [279, 693] width 236 height 27
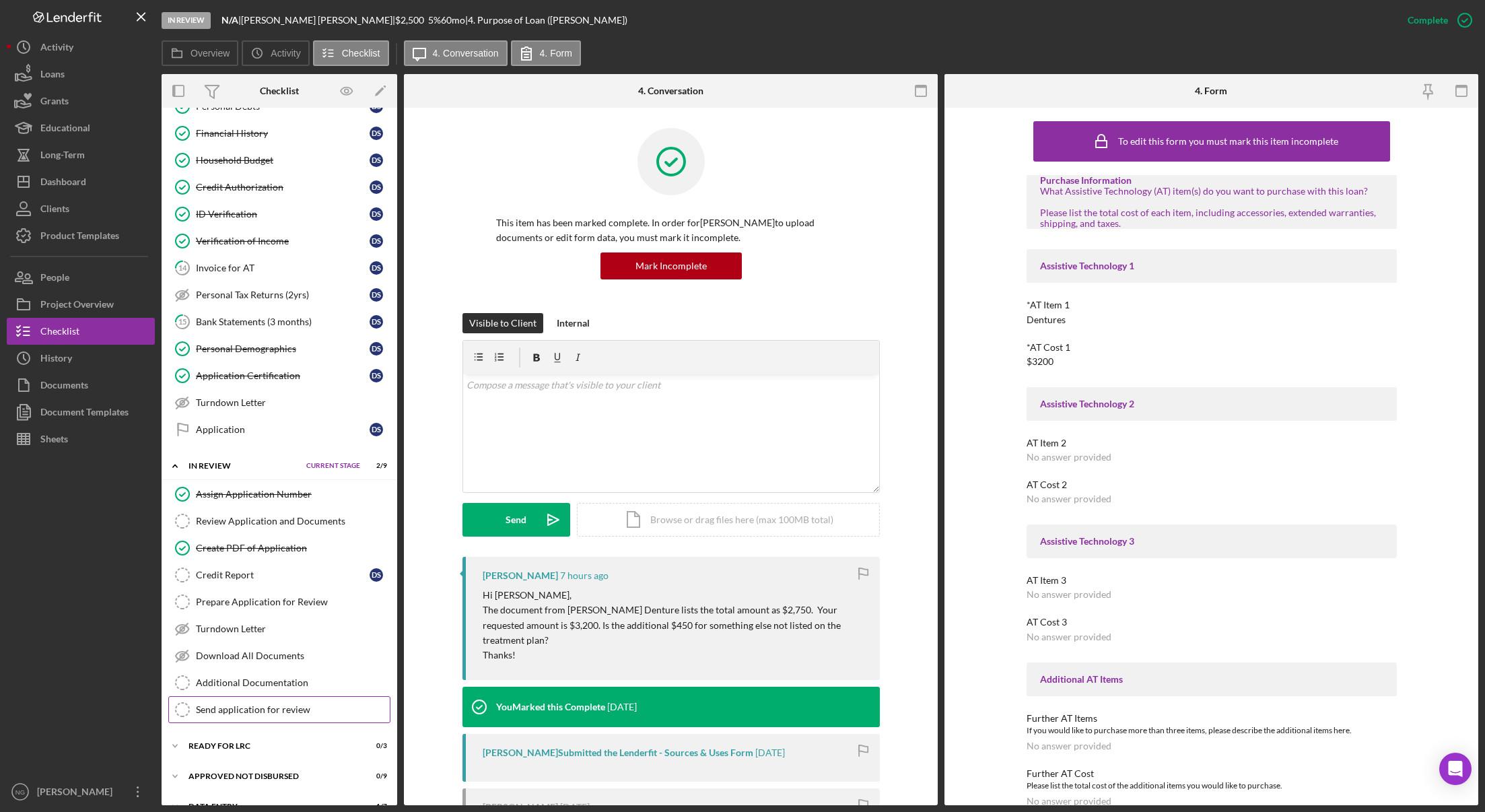
scroll to position [287, 0]
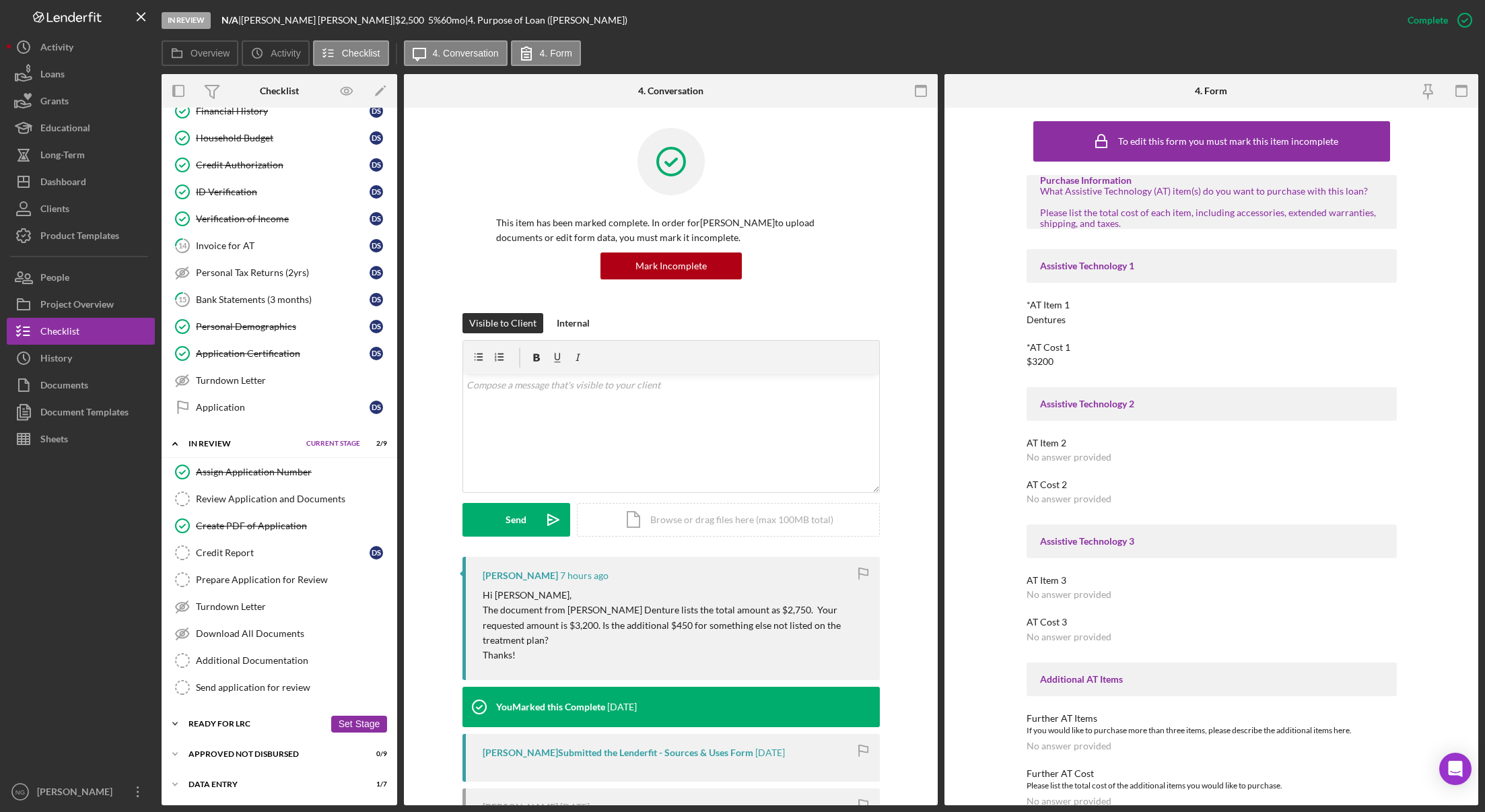
click at [281, 719] on div "Icon/Expander Ready for LRC 0 / 3 Set Stage" at bounding box center [279, 723] width 236 height 27
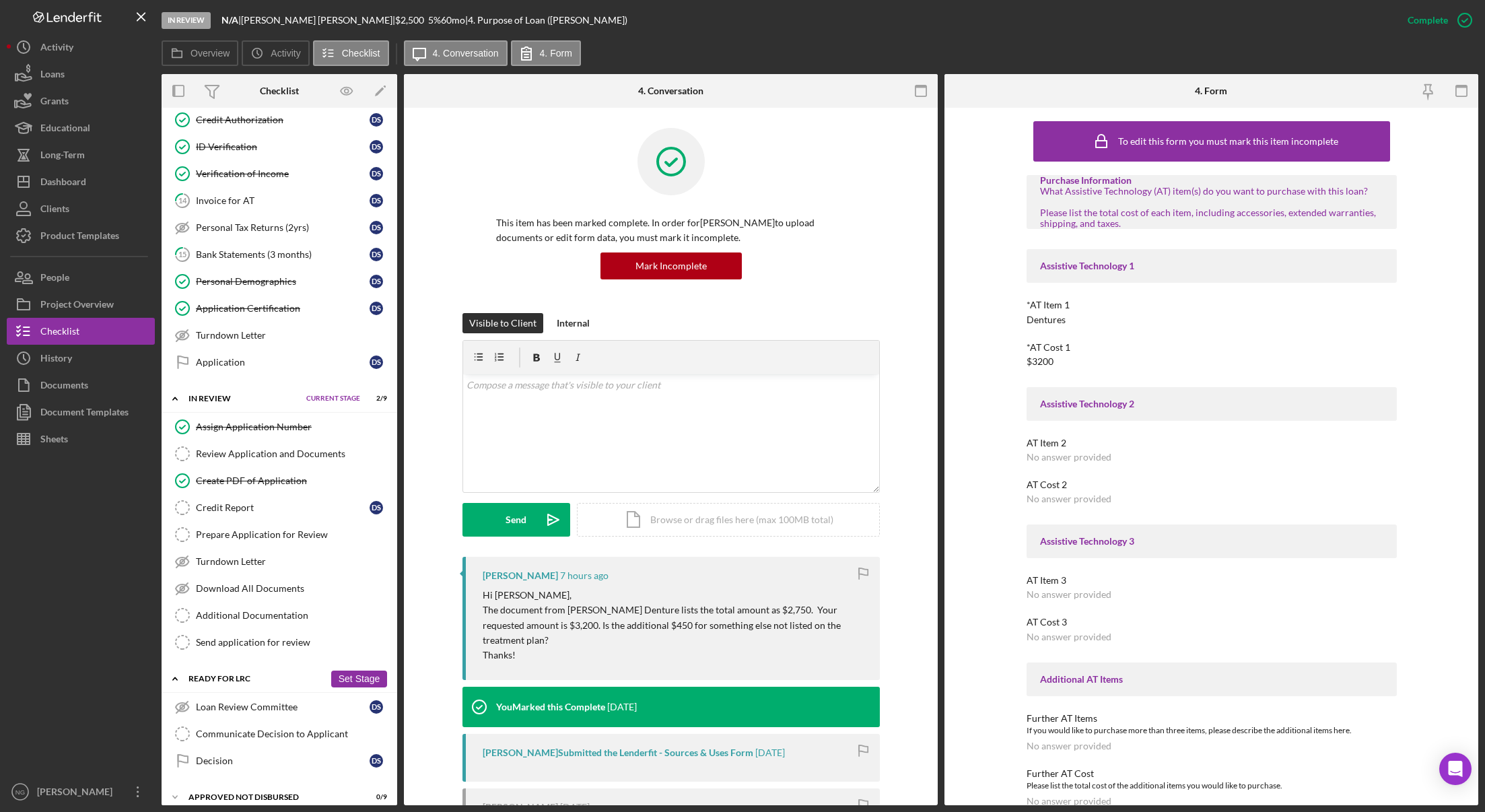
scroll to position [375, 0]
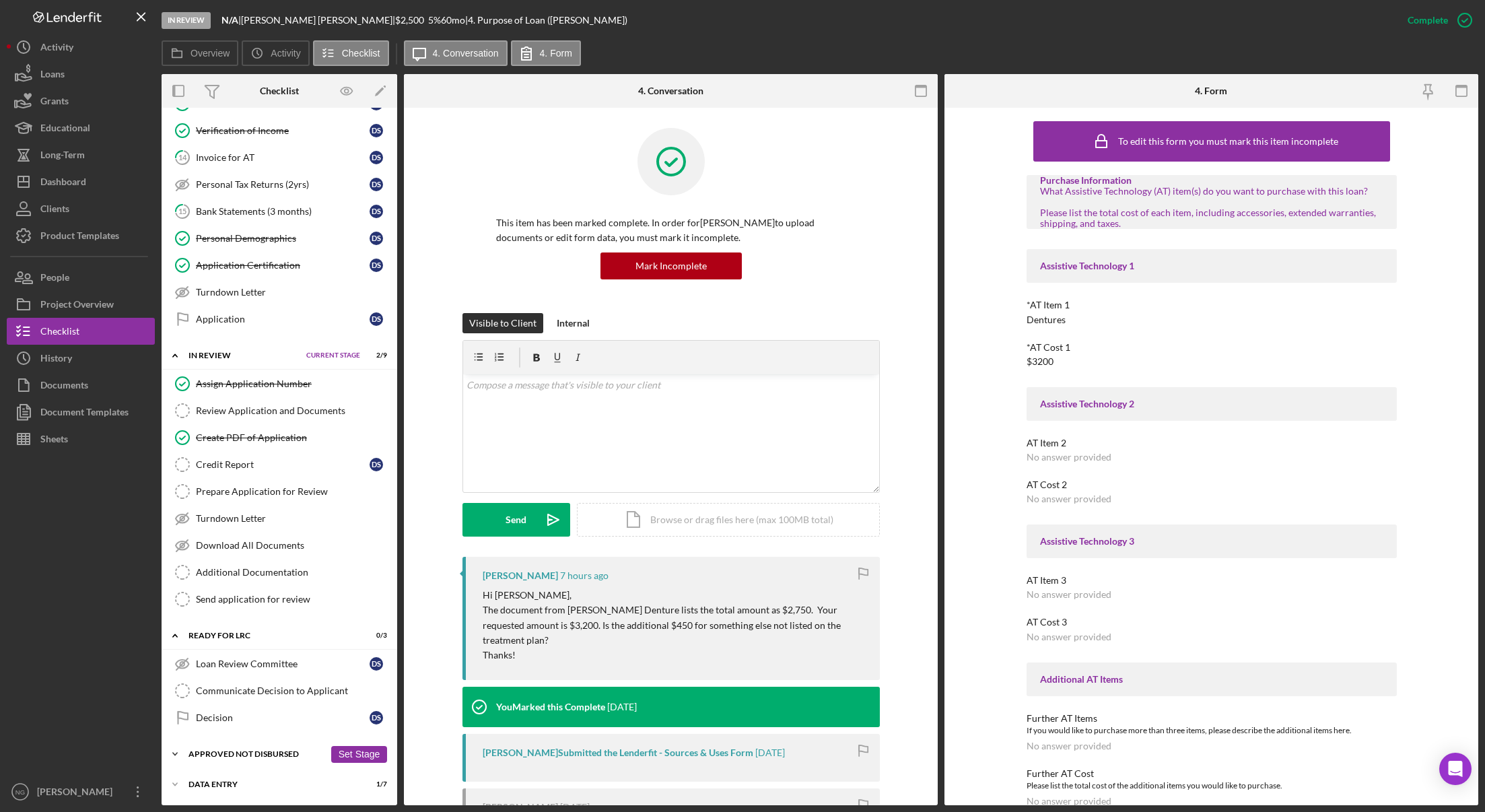
click at [266, 749] on div "Icon/Expander Approved Not Disbursed 0 / 9 Set Stage" at bounding box center [279, 754] width 236 height 27
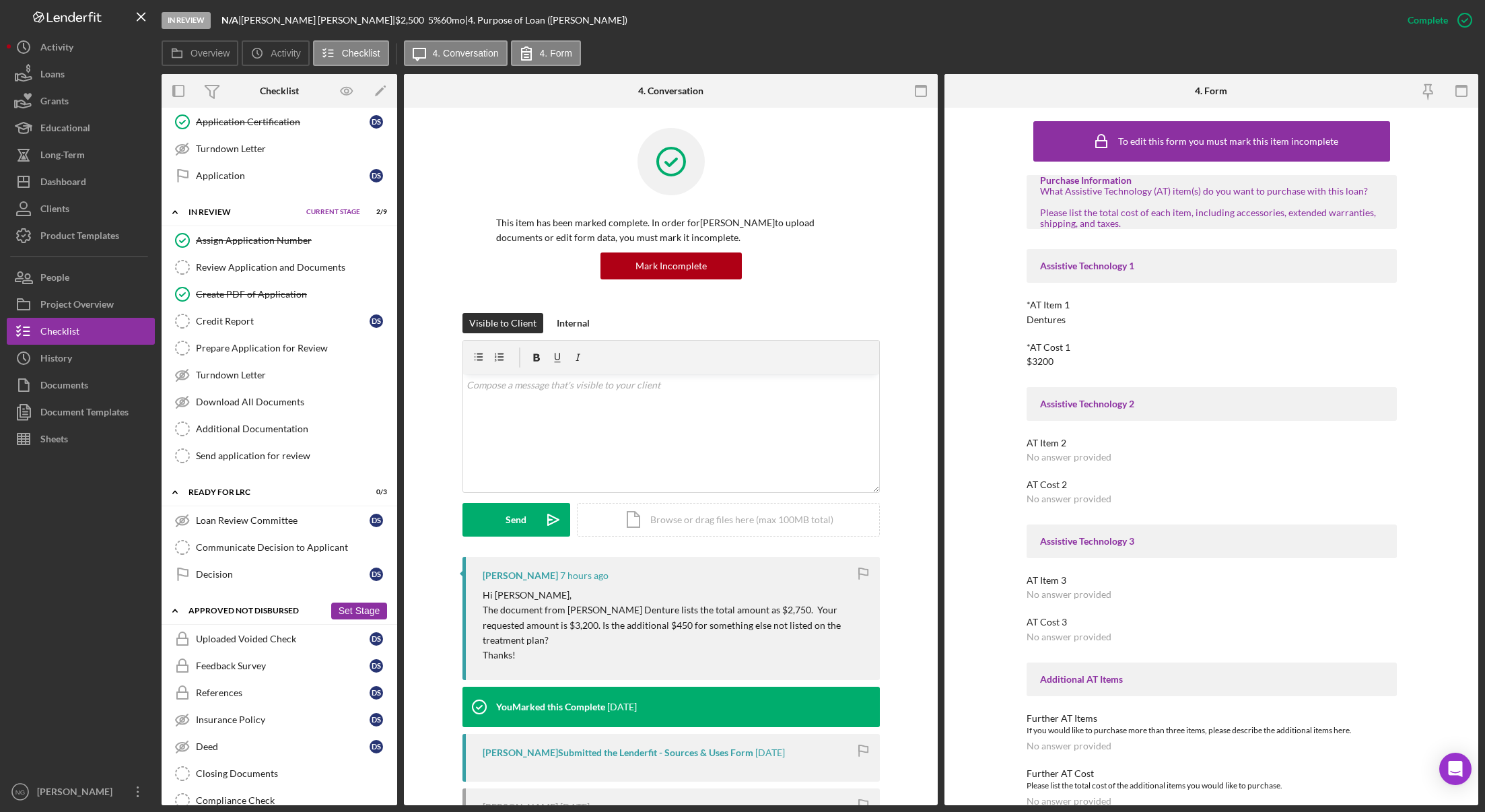
scroll to position [625, 0]
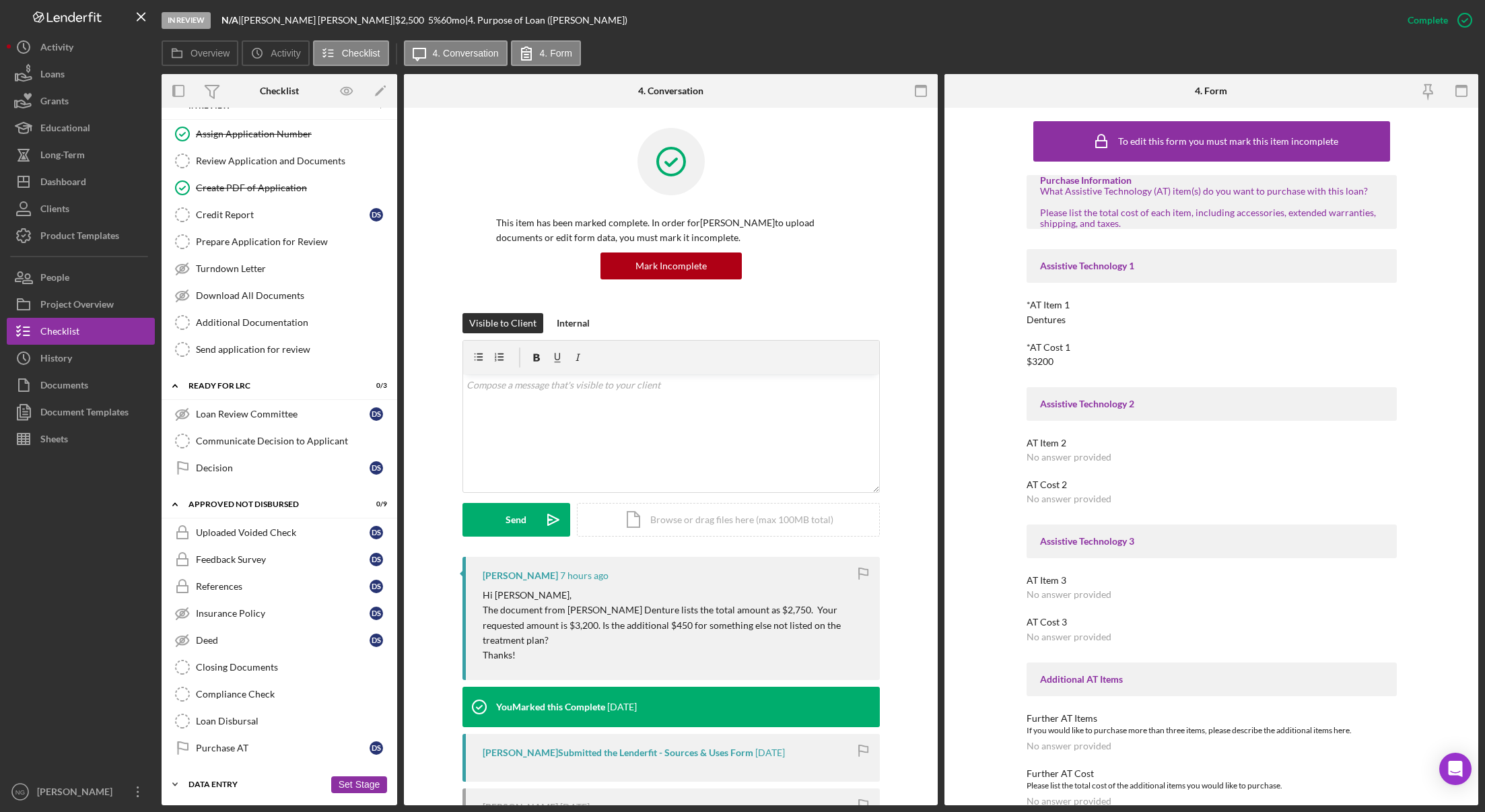
click at [255, 779] on div "Icon/Expander Data Entry 1 / 7 Set Stage" at bounding box center [279, 784] width 236 height 27
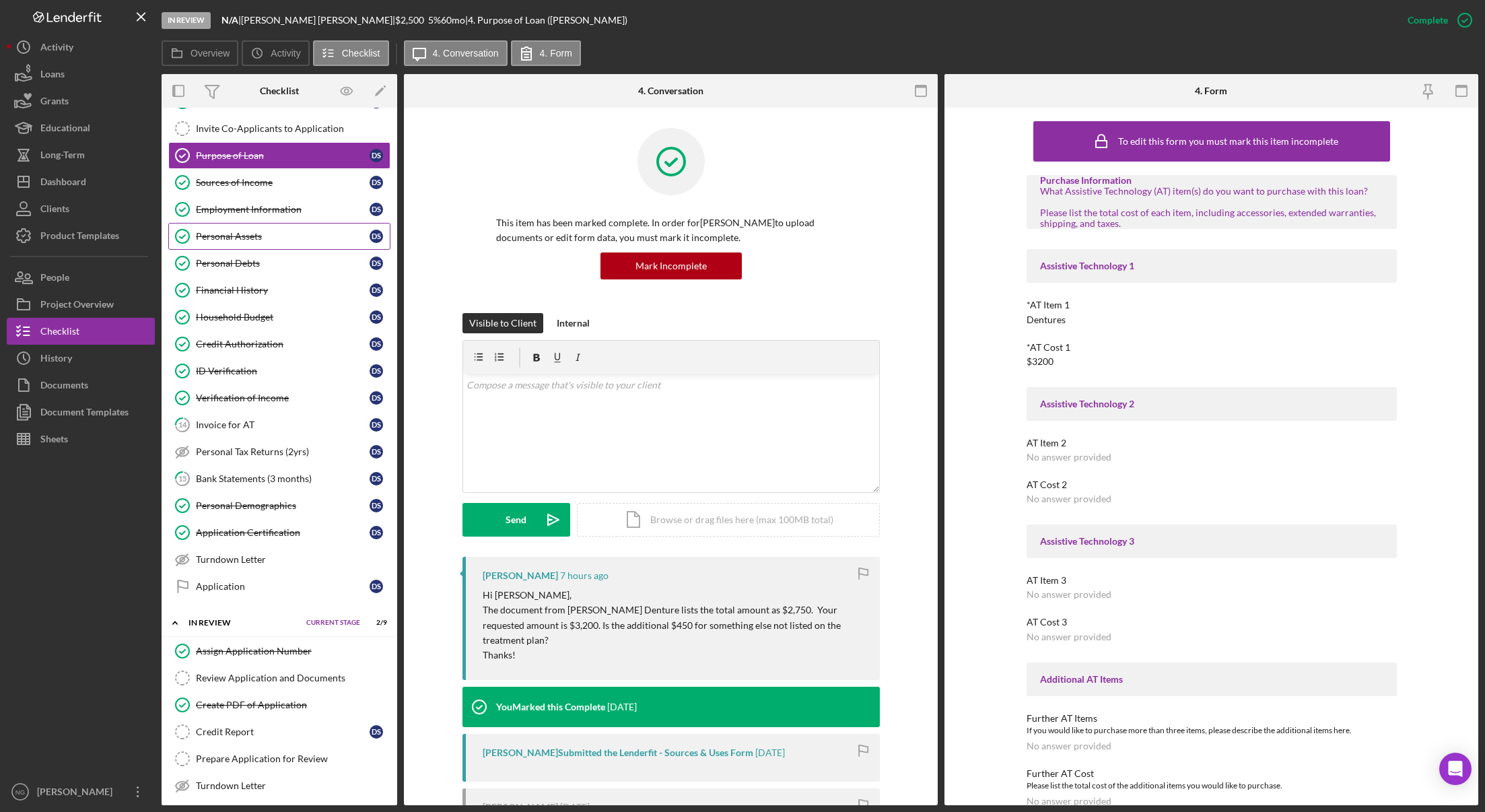
scroll to position [0, 0]
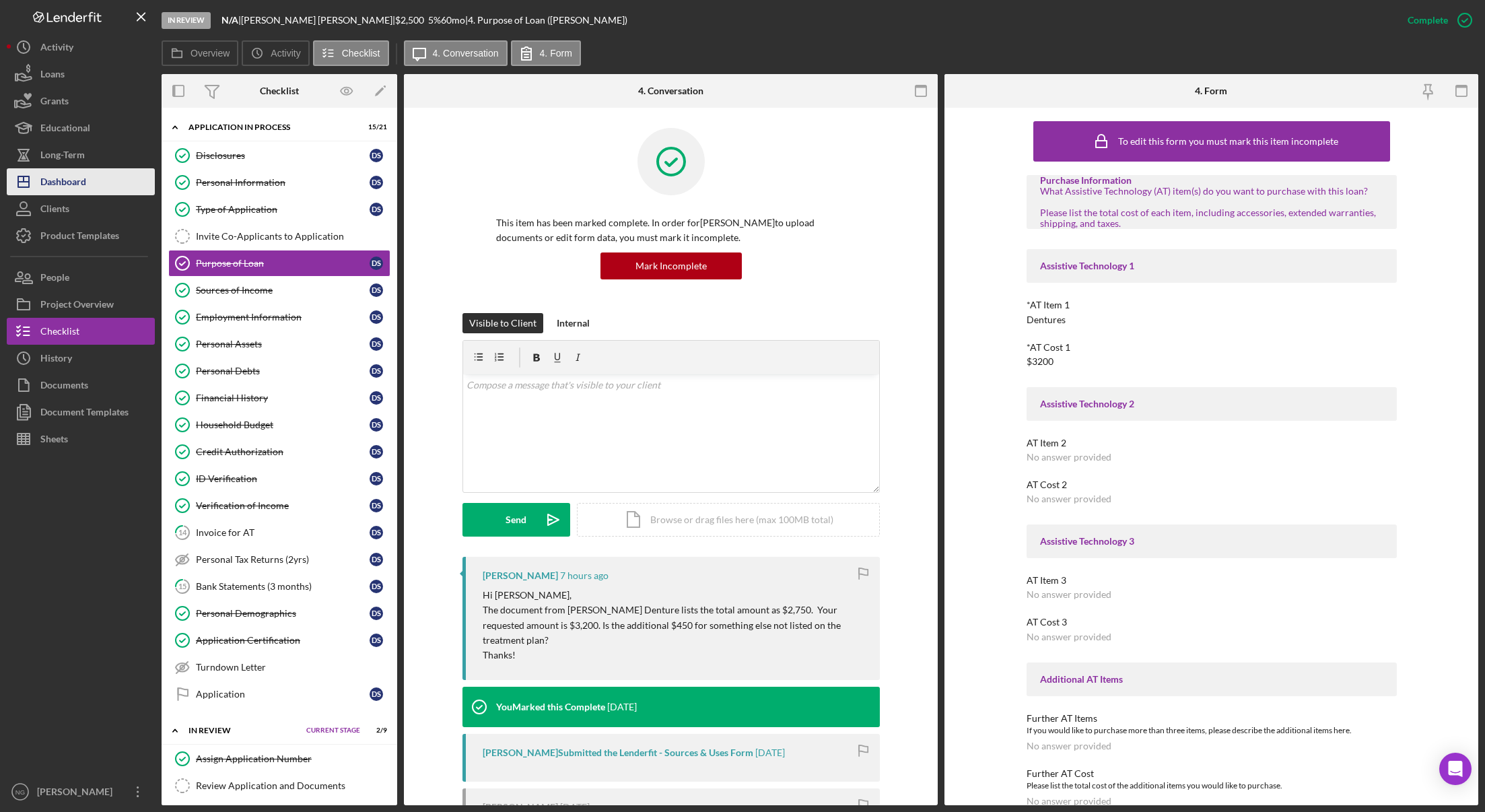
click at [88, 186] on button "Icon/Dashboard Dashboard" at bounding box center [80, 182] width 148 height 27
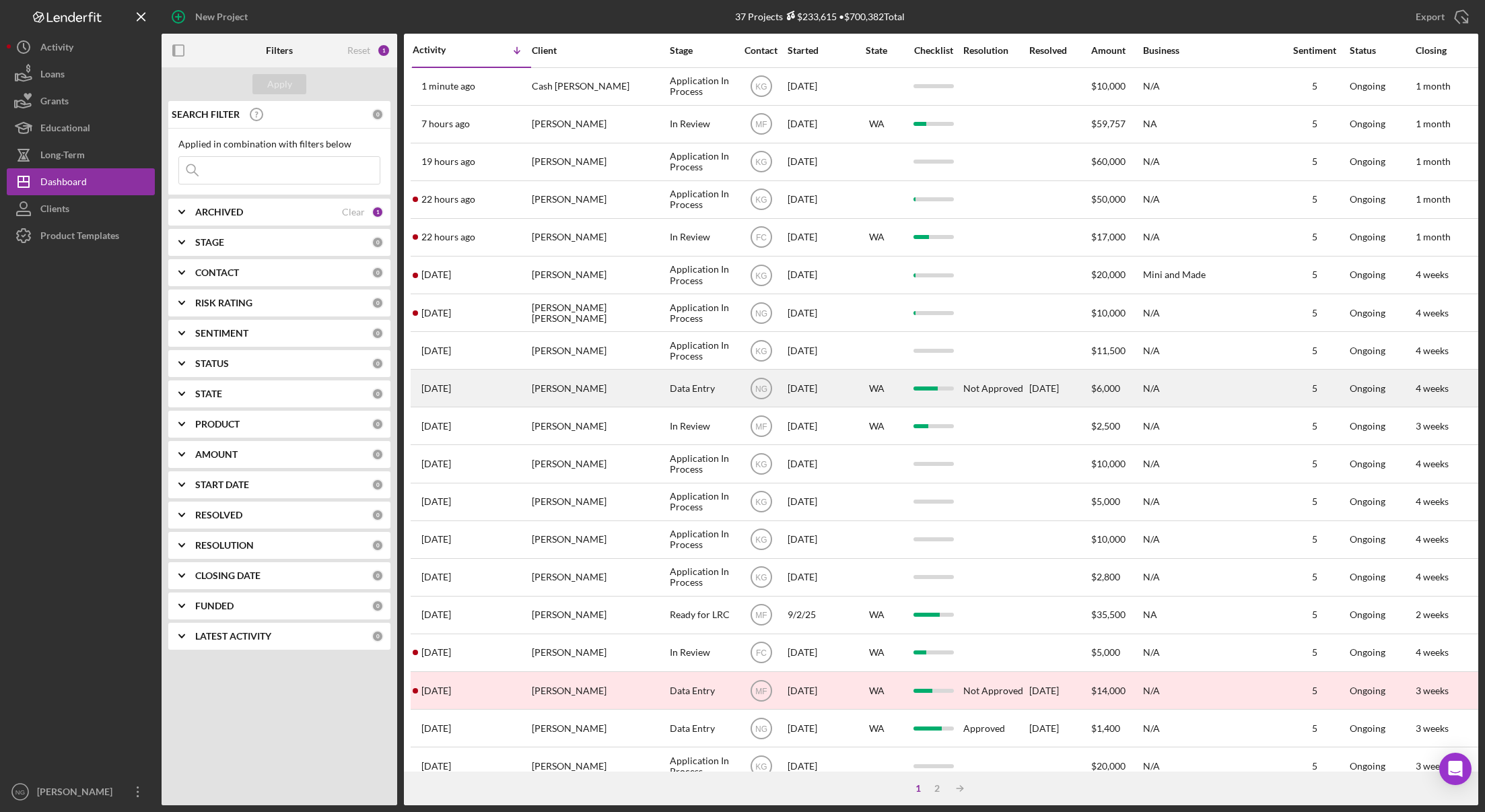
click at [893, 391] on div "WA" at bounding box center [876, 389] width 54 height 11
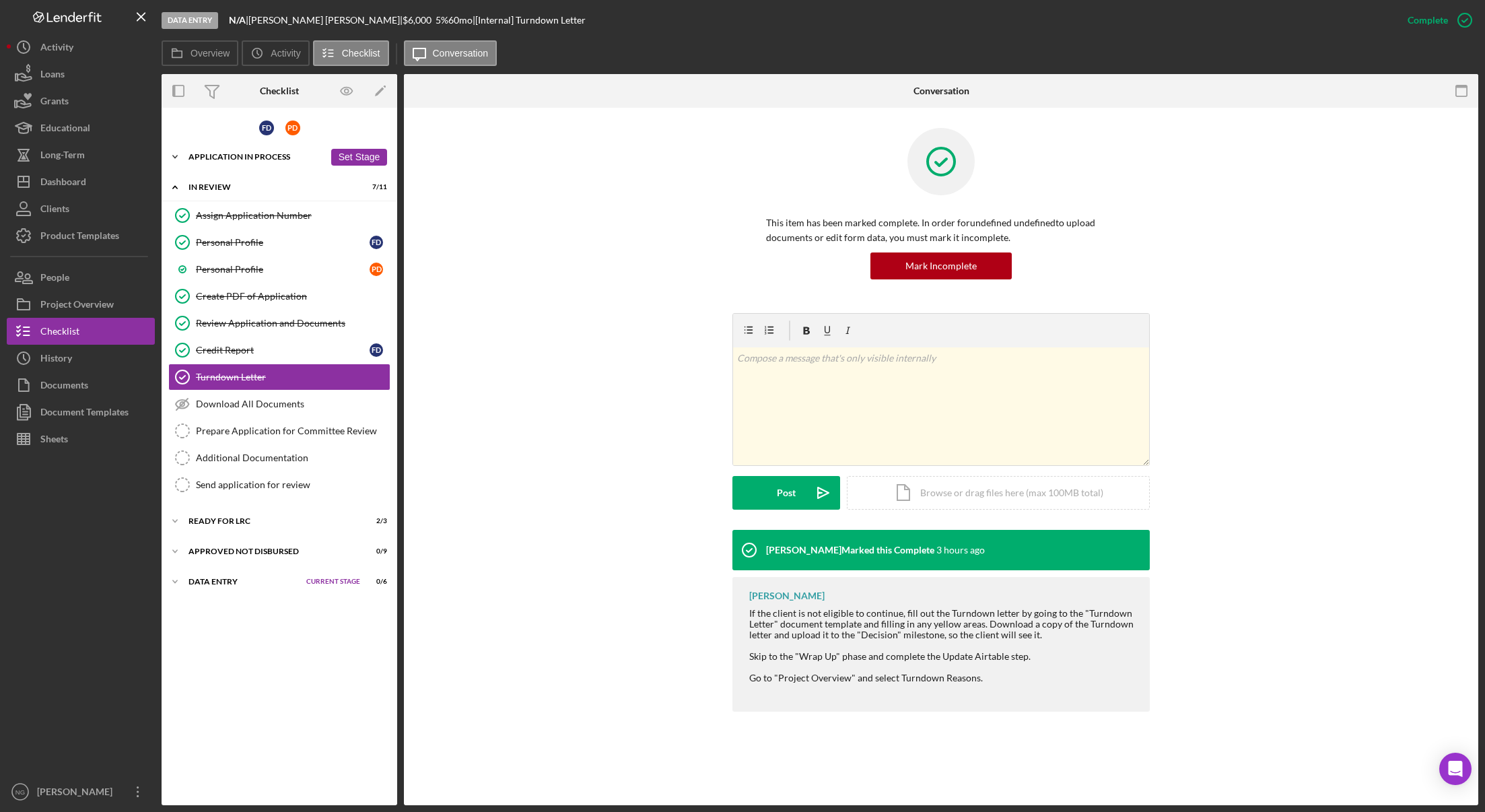
click at [268, 162] on div "Icon/Expander Application In Process 30 / 36 Set Stage" at bounding box center [279, 157] width 236 height 27
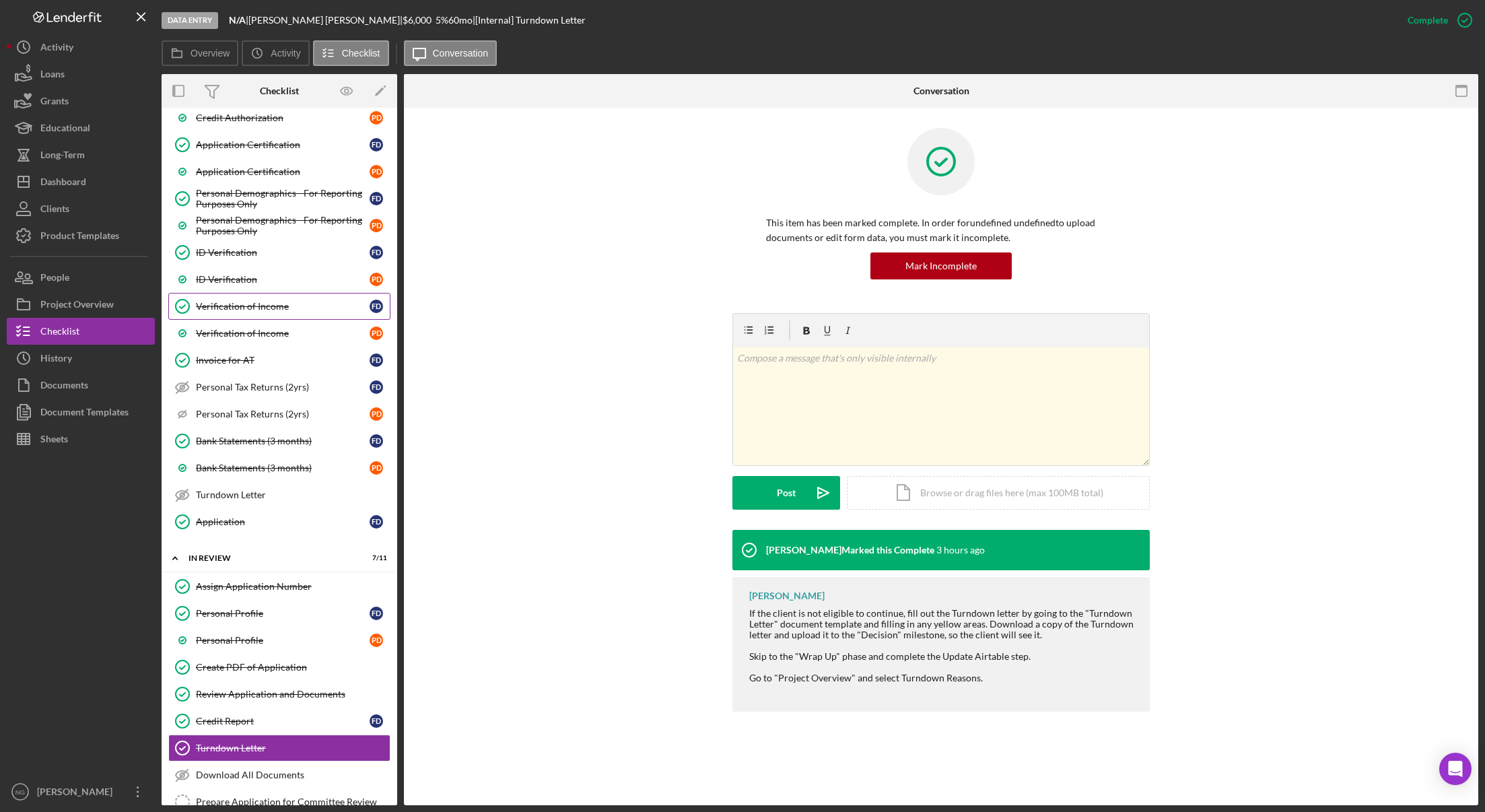
scroll to position [774, 0]
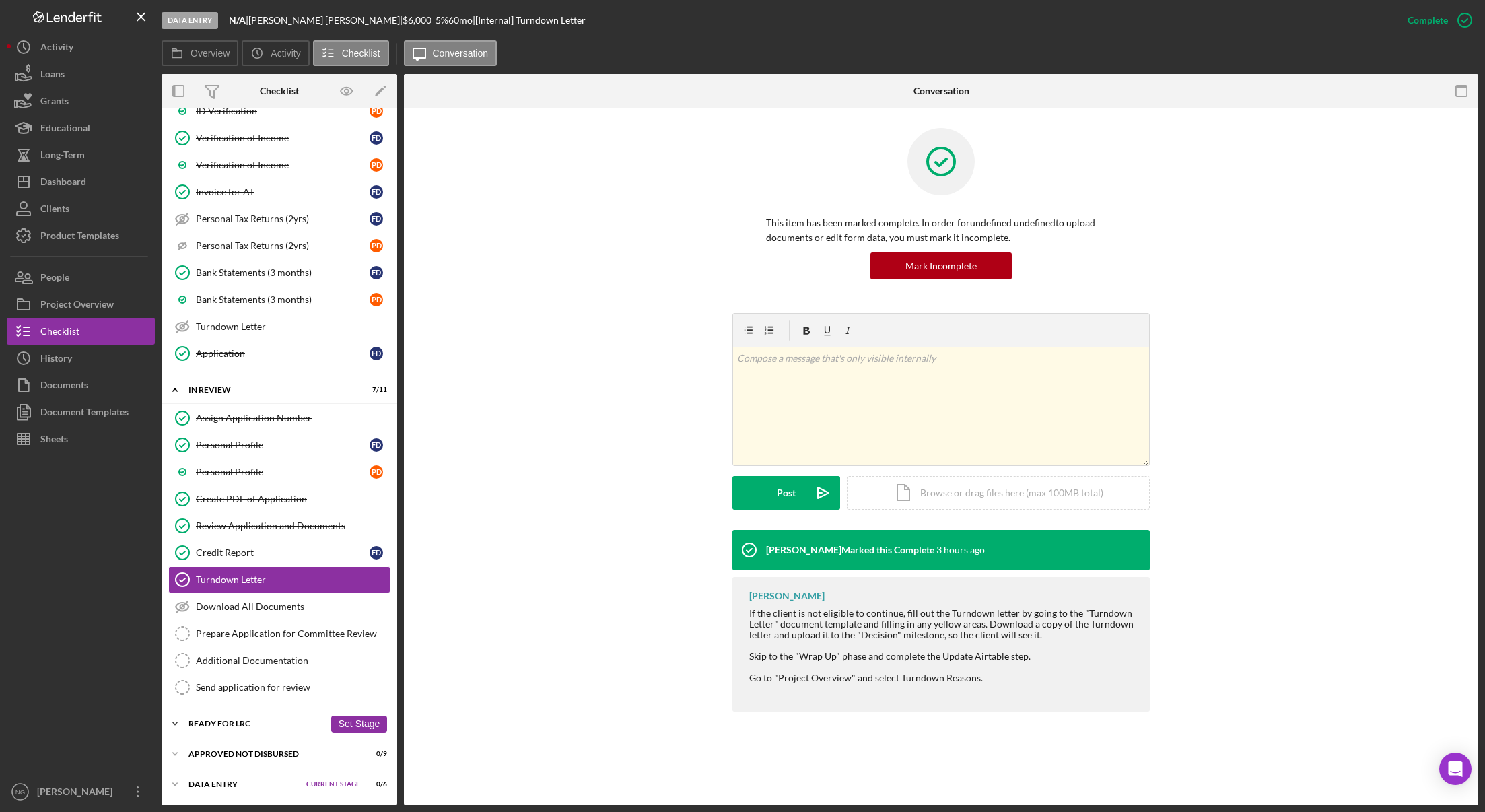
click at [275, 723] on div "Ready for LRC" at bounding box center [256, 723] width 136 height 8
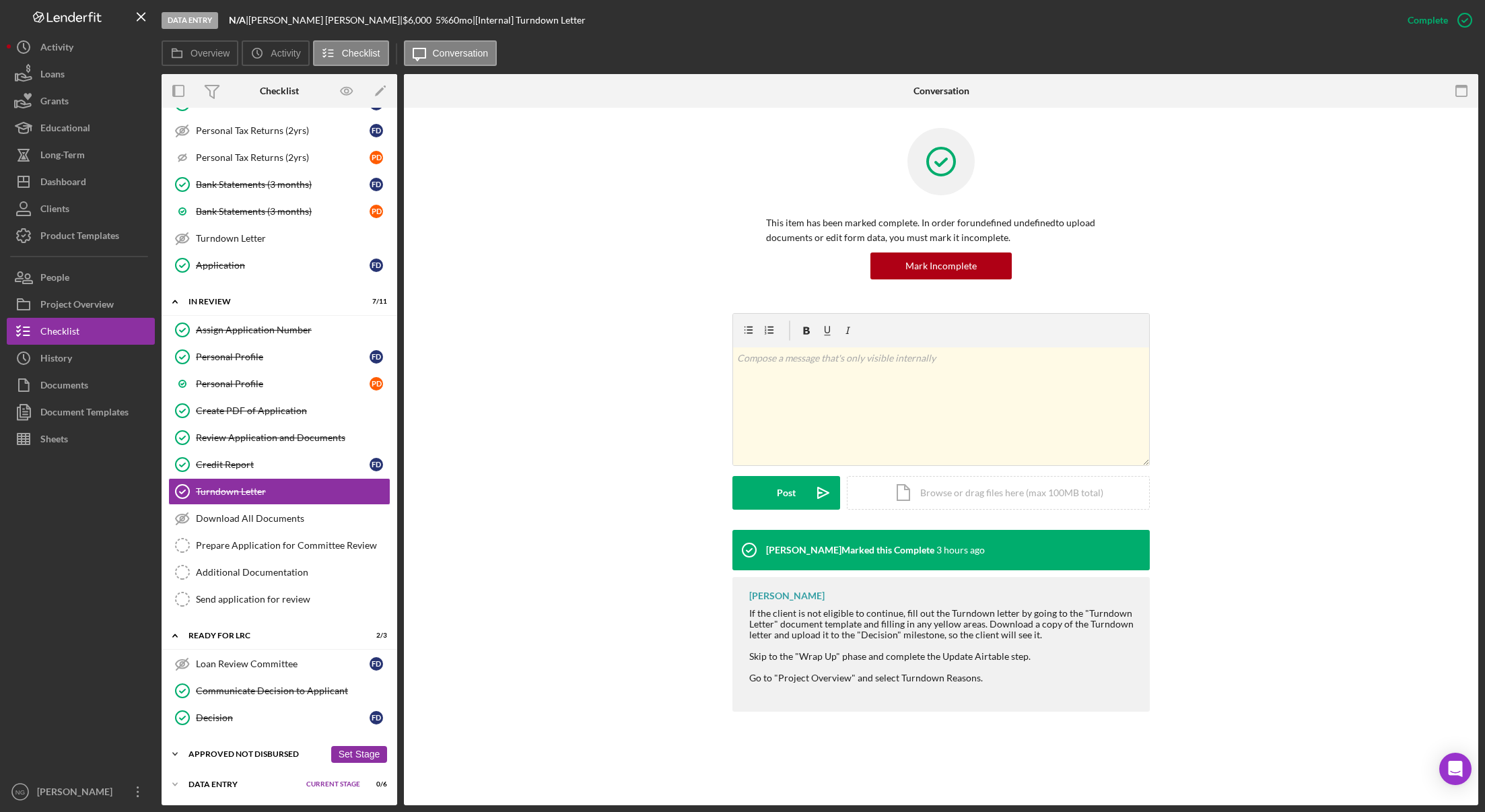
click at [289, 754] on div "Approved Not Disbursed" at bounding box center [256, 754] width 136 height 8
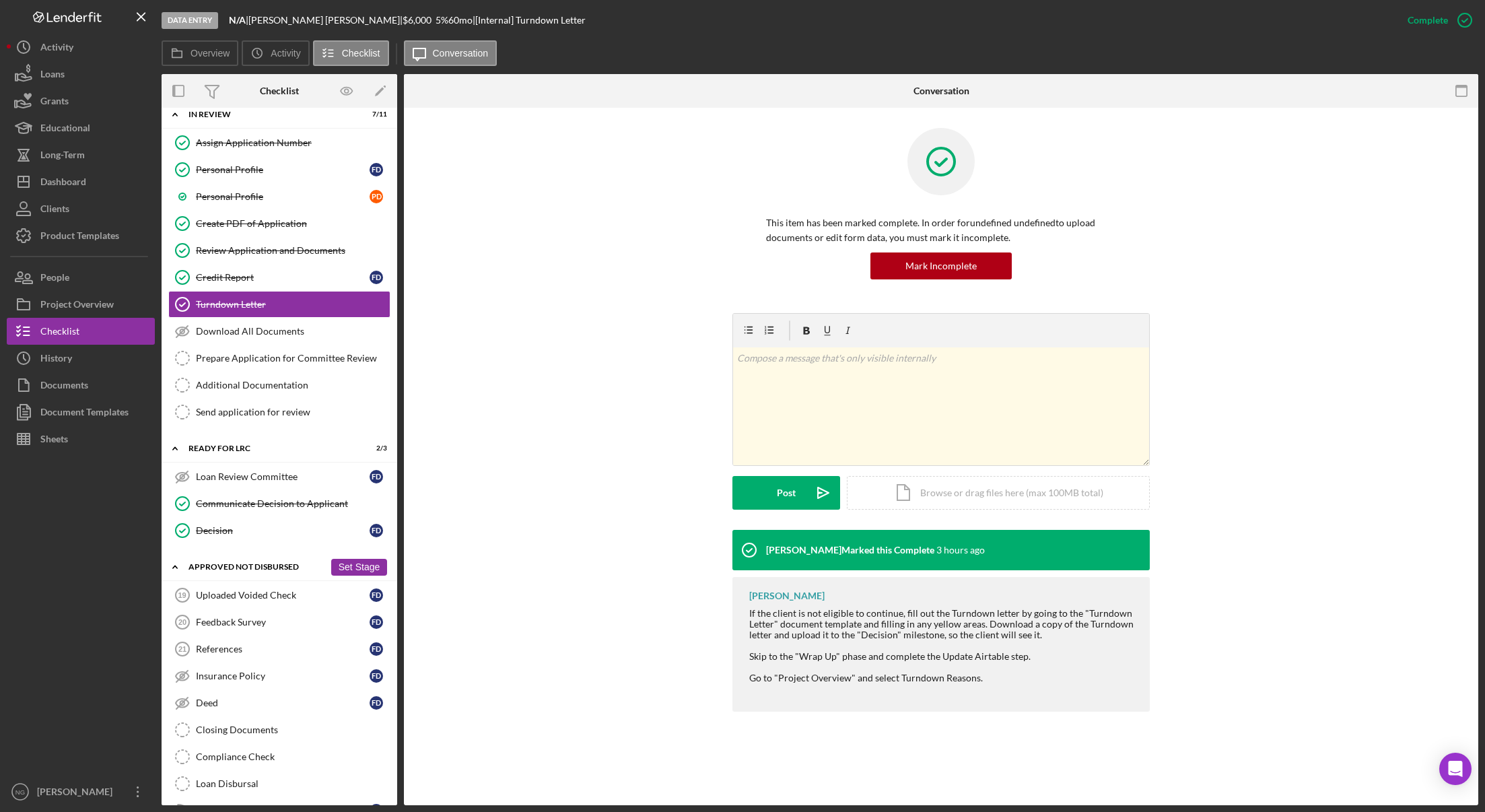
scroll to position [1112, 0]
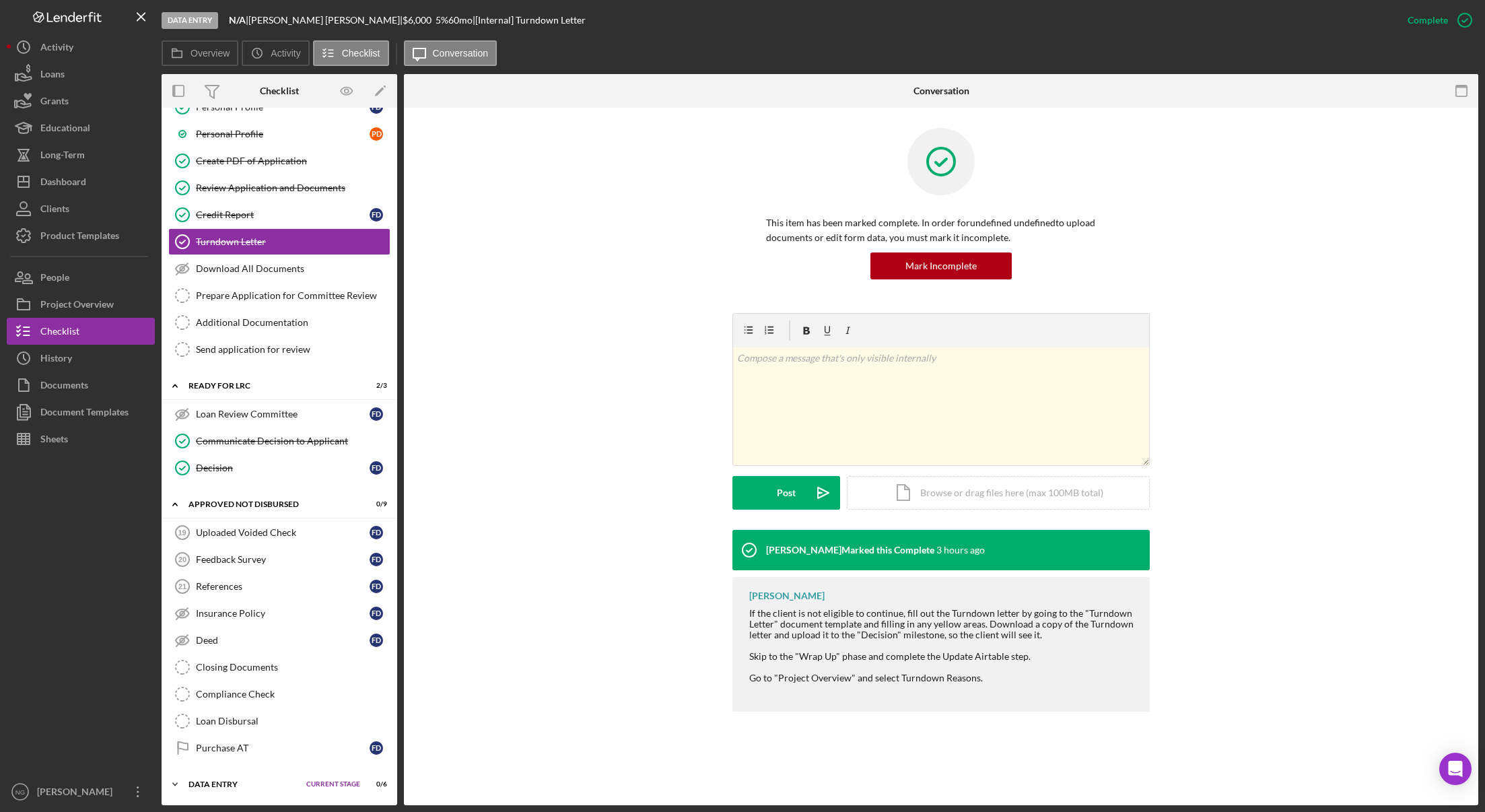
click at [230, 779] on div "Icon/Expander Data Entry Current Stage 0 / 6 Set Stage" at bounding box center [279, 784] width 236 height 27
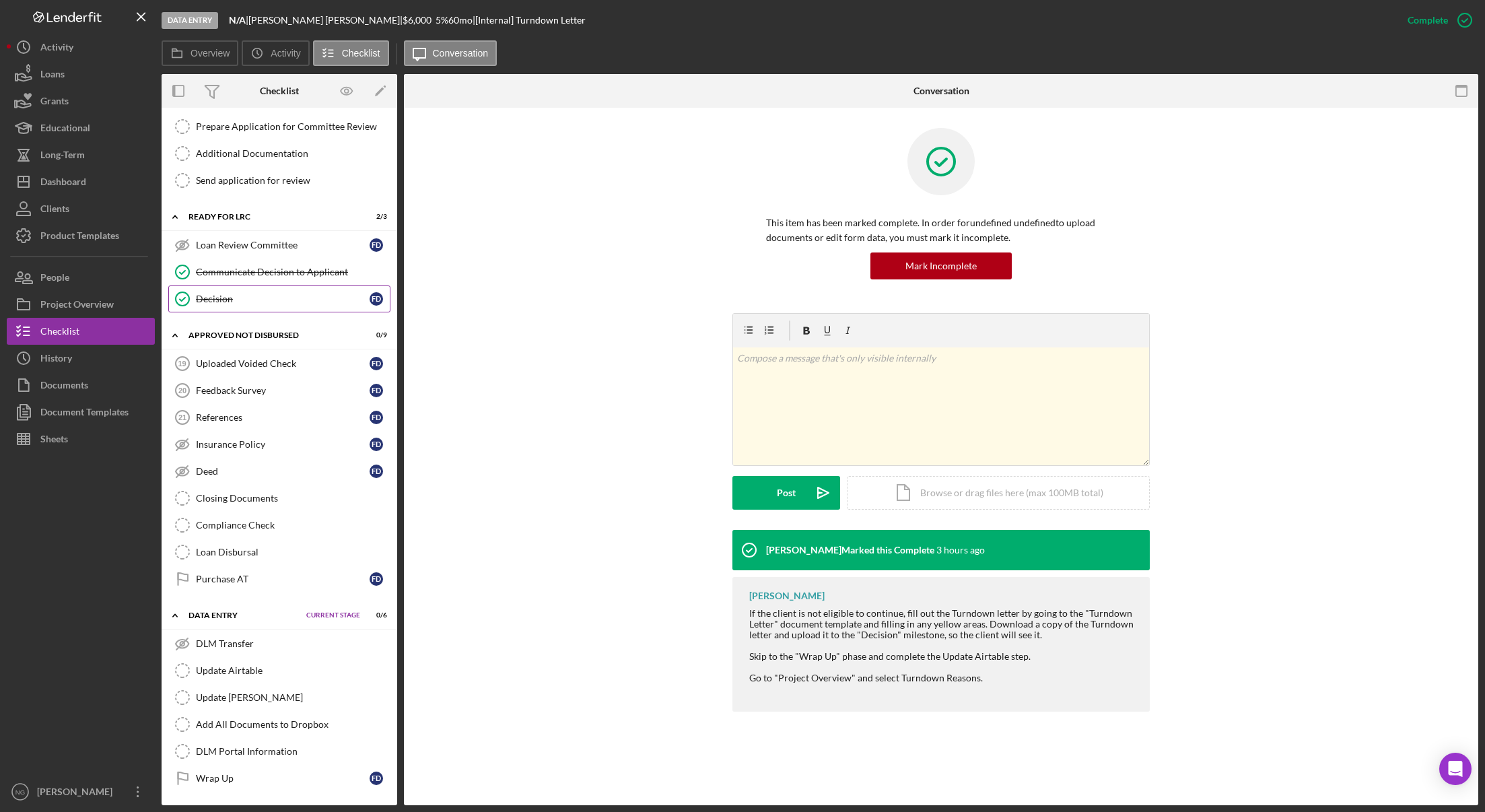
click at [251, 308] on link "Decision Decision F D" at bounding box center [279, 299] width 222 height 27
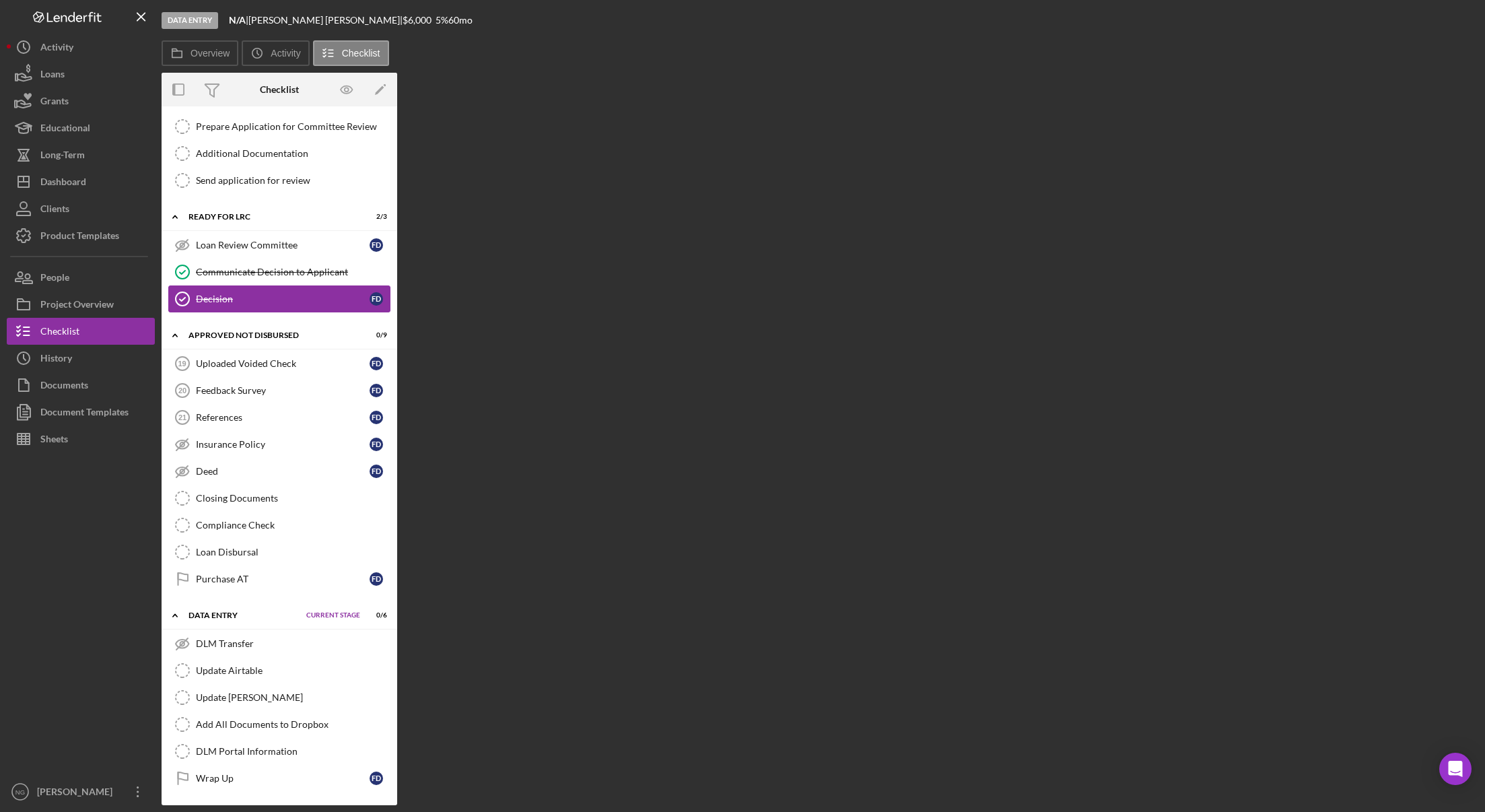
scroll to position [1281, 0]
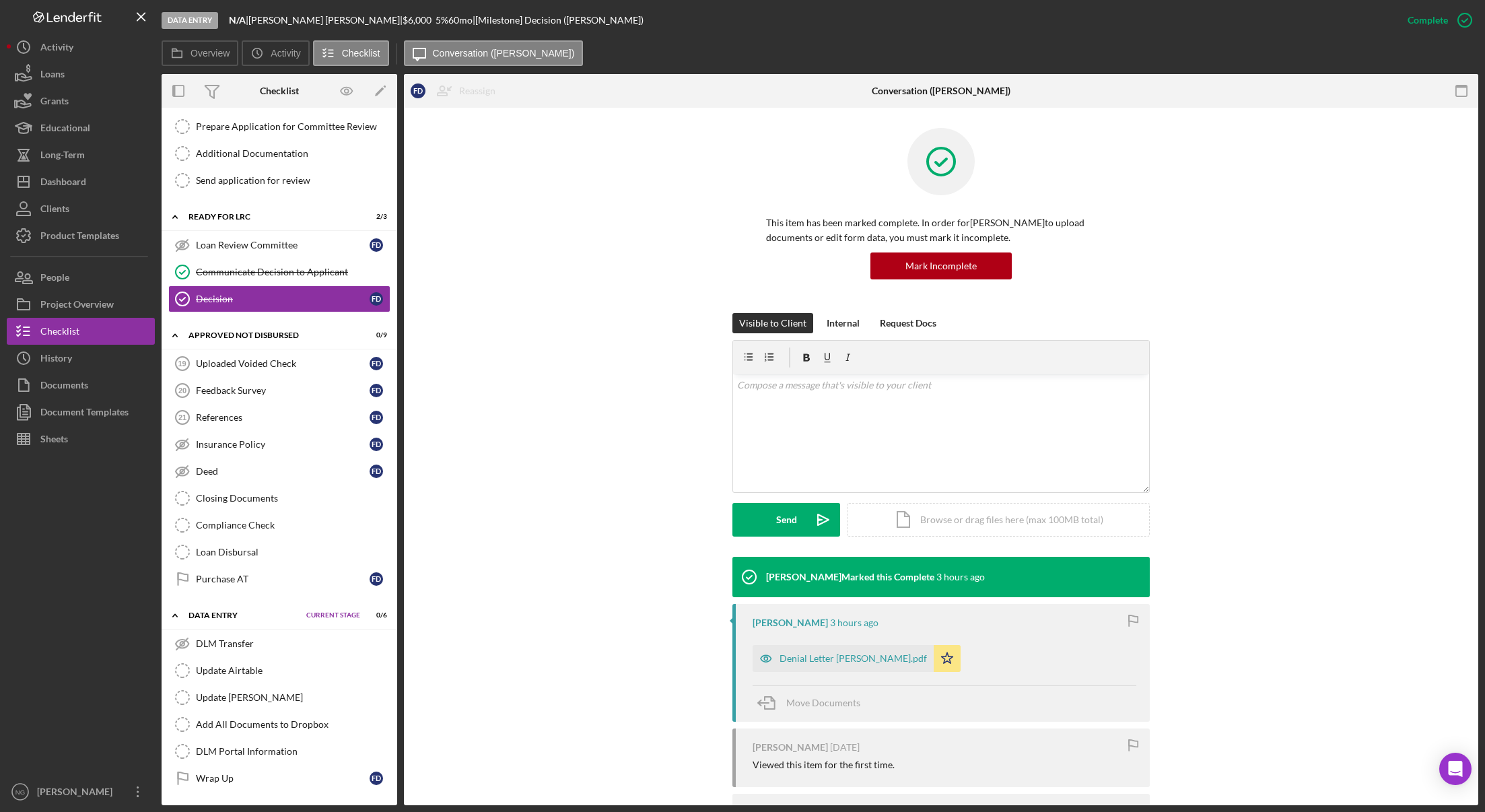
click at [637, 471] on div "Visible to Client Internal Request Docs v Color teal Color pink Remove color Ad…" at bounding box center [941, 435] width 1034 height 244
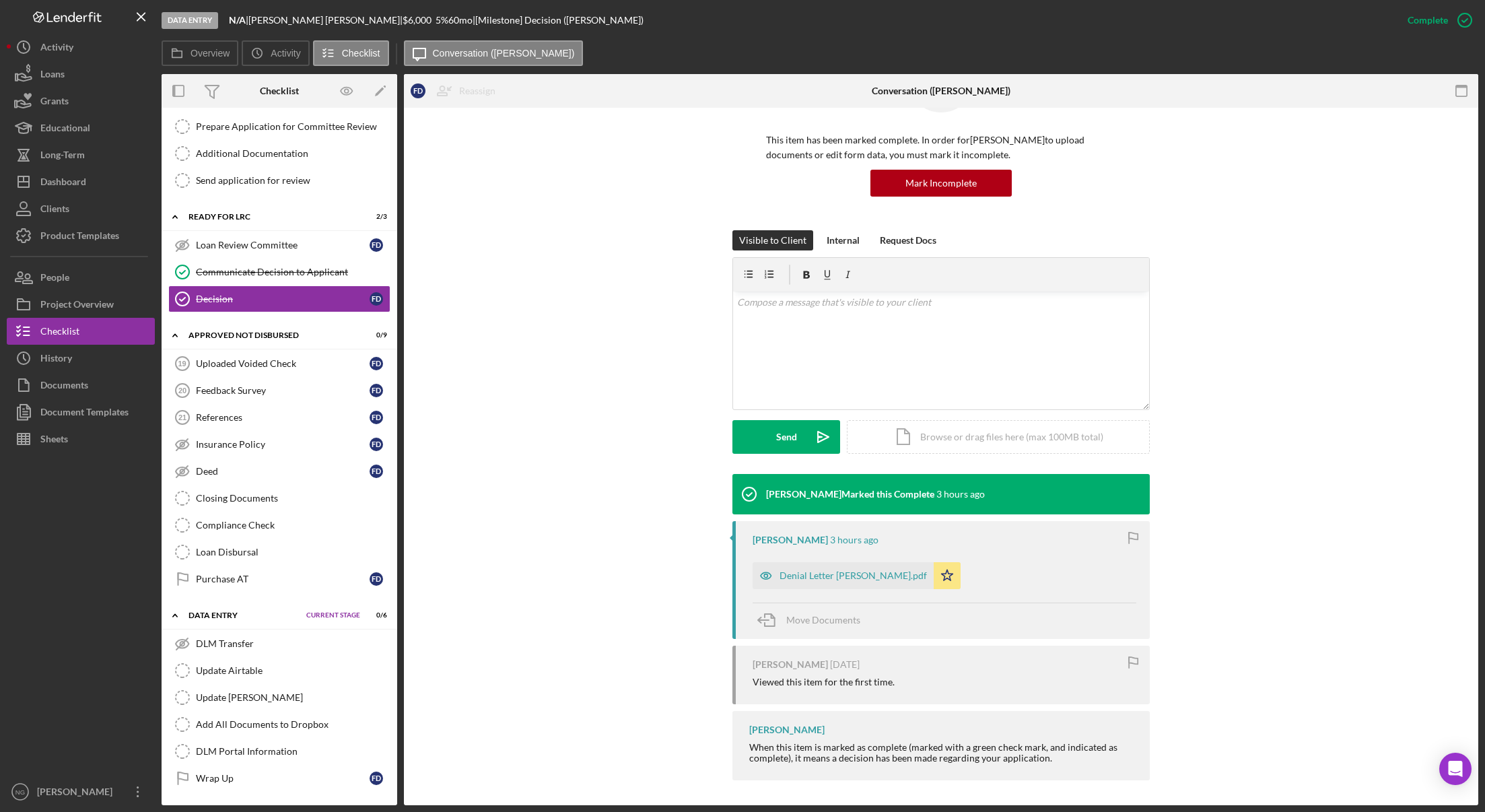
scroll to position [85, 0]
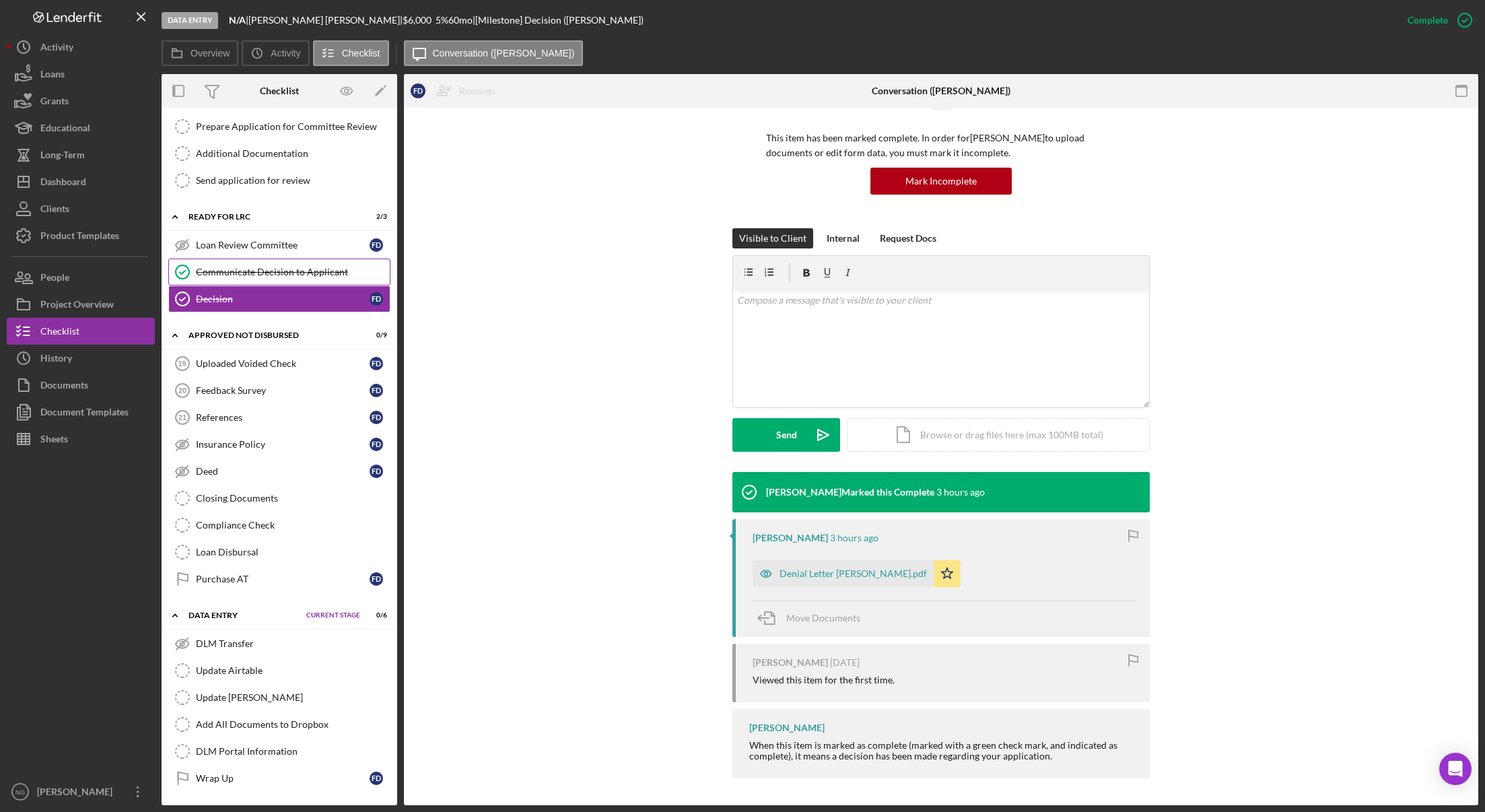
click at [258, 283] on link "Communicate Decision to Applicant Communicate Decision to Applicant" at bounding box center [279, 272] width 222 height 27
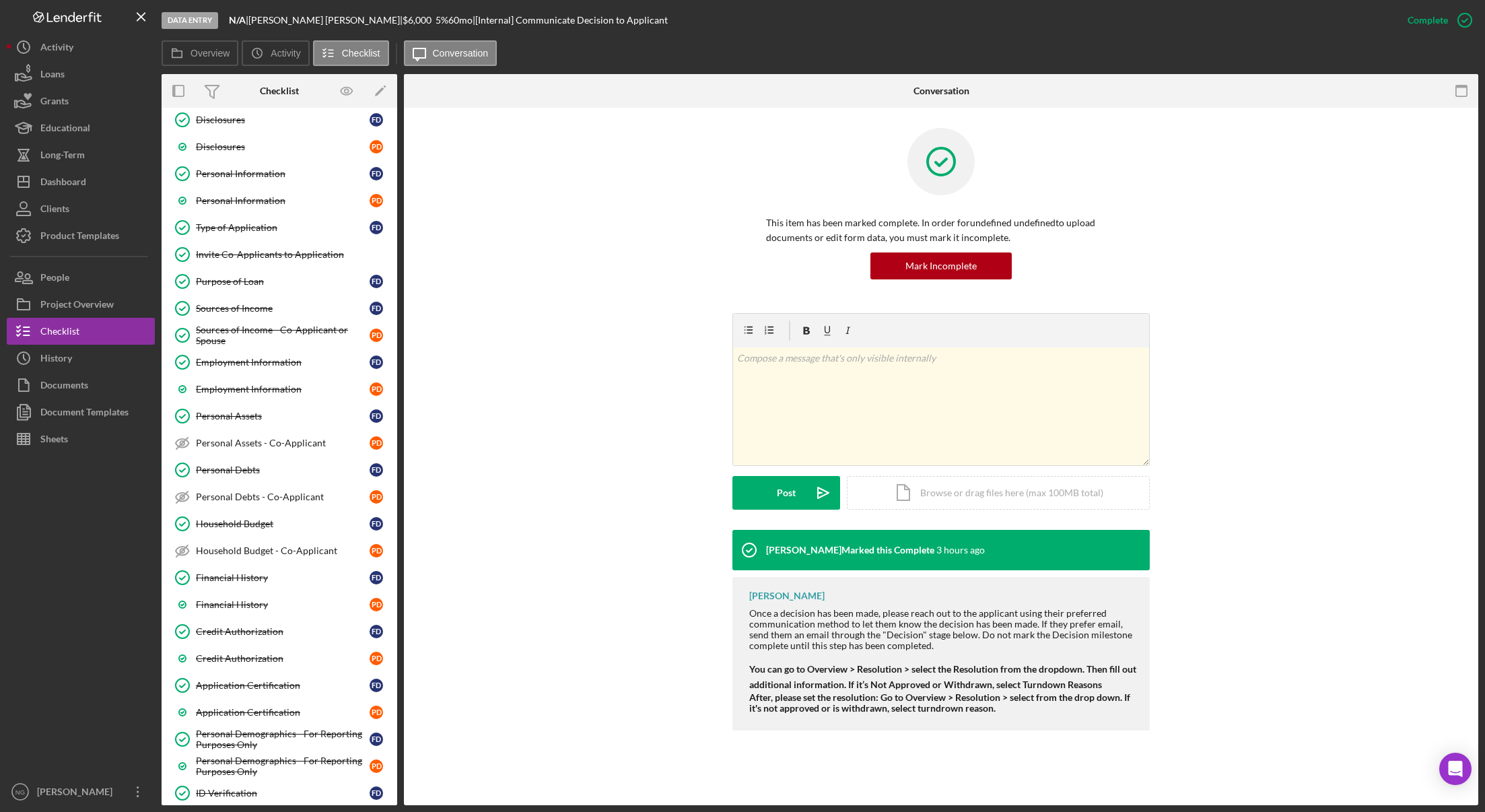
scroll to position [2, 0]
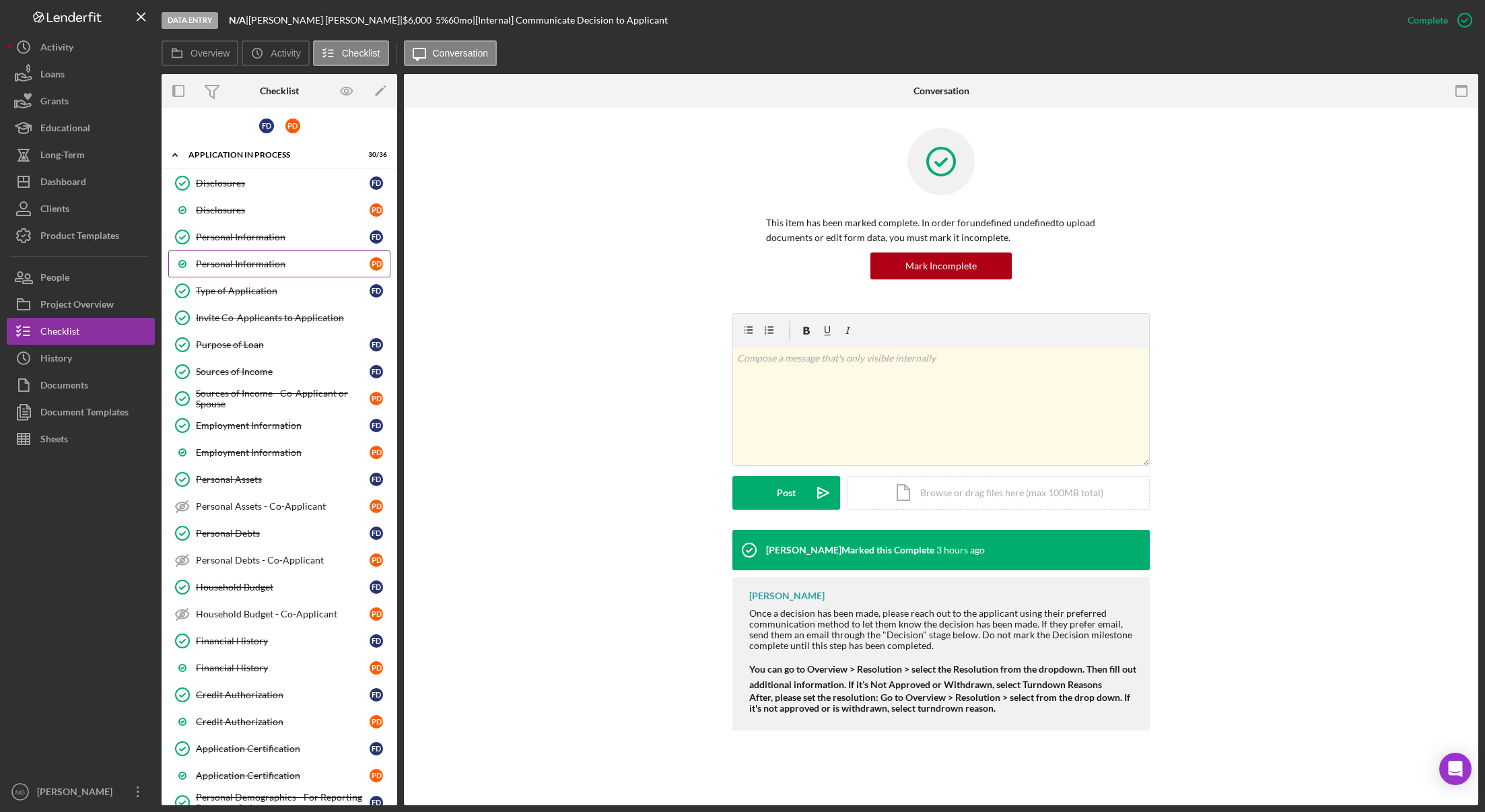
click at [286, 257] on link "Personal Information P D" at bounding box center [279, 264] width 222 height 27
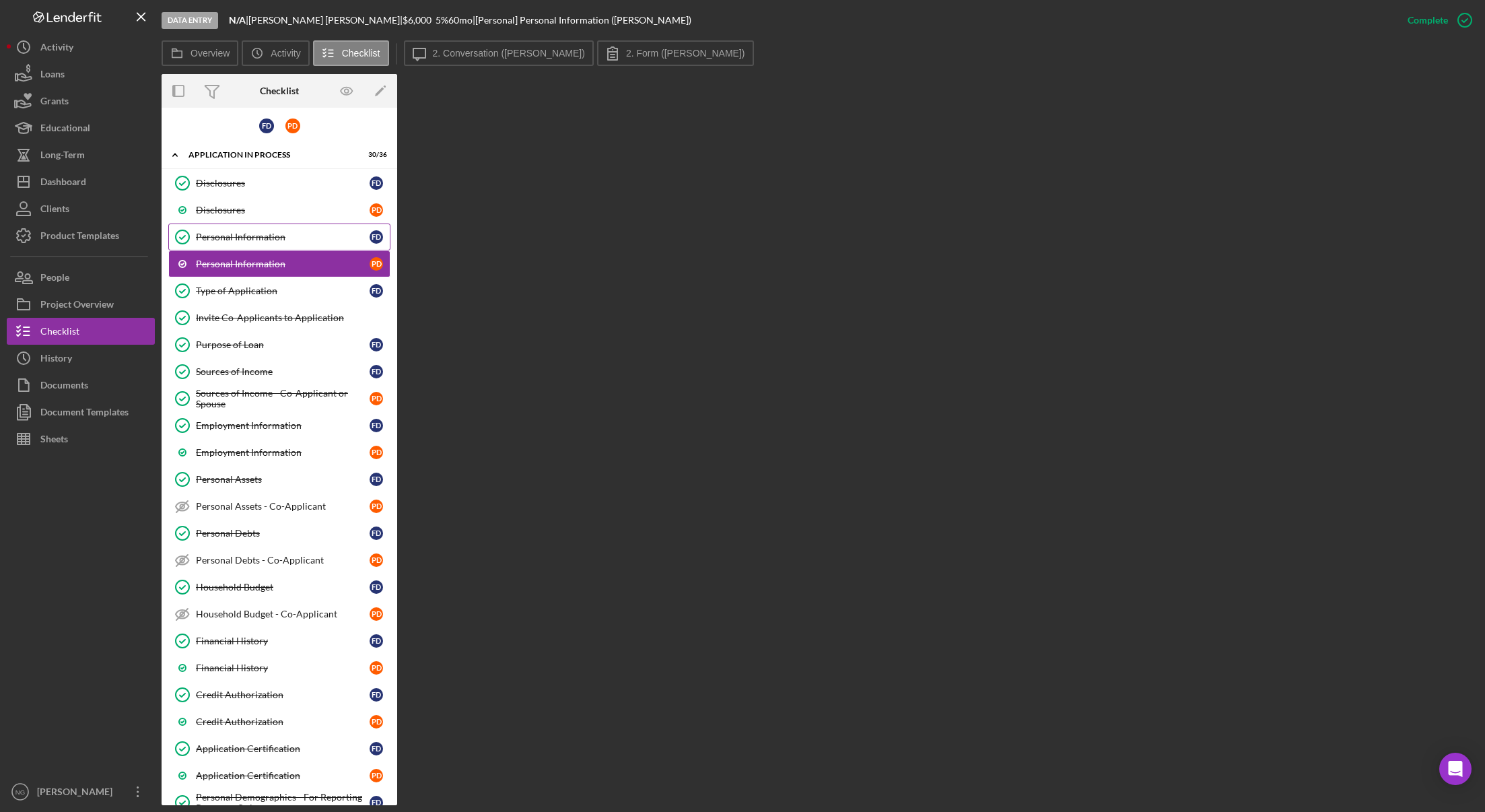
click at [289, 241] on div "Personal Information" at bounding box center [283, 237] width 174 height 11
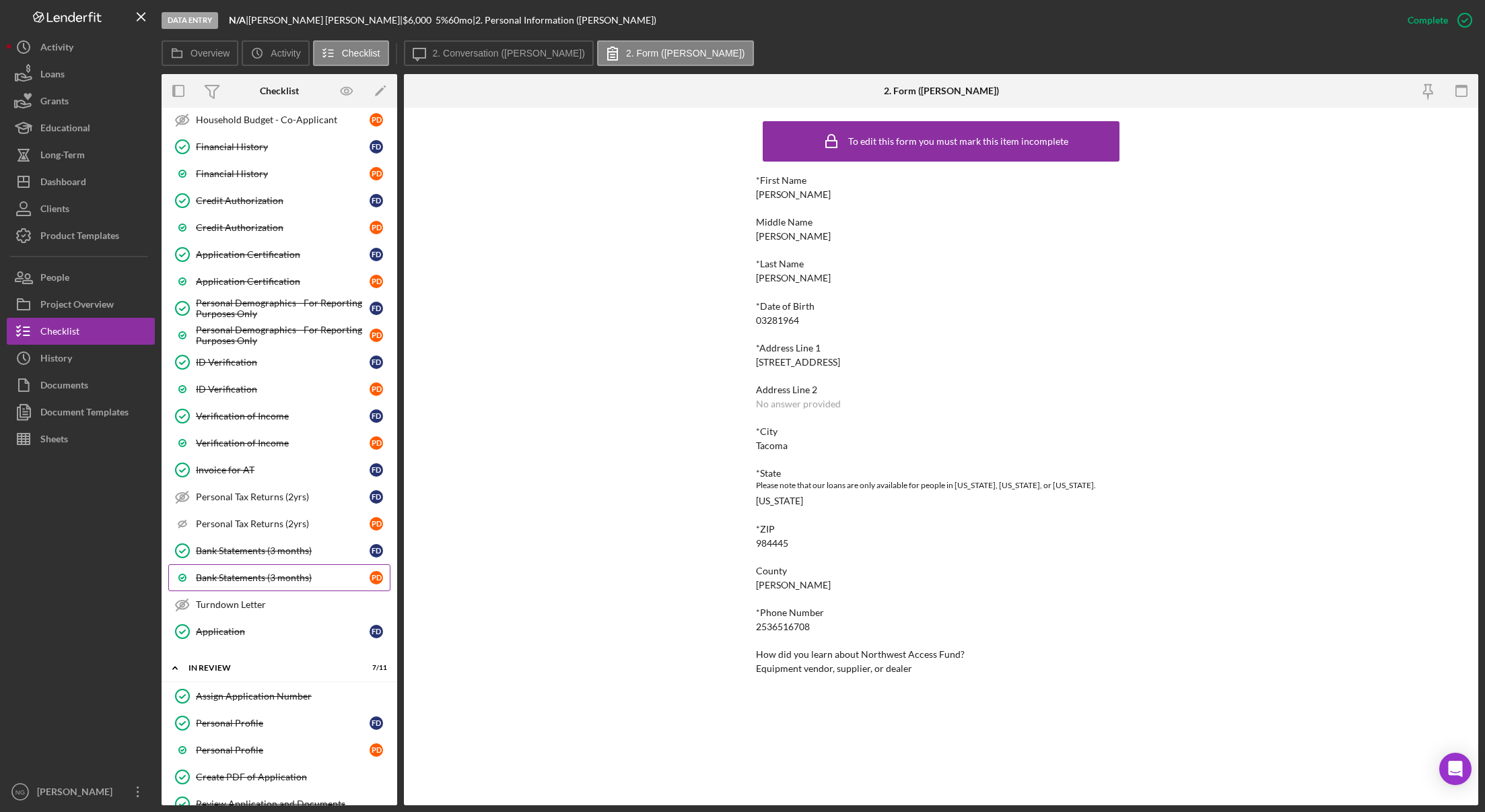
scroll to position [540, 0]
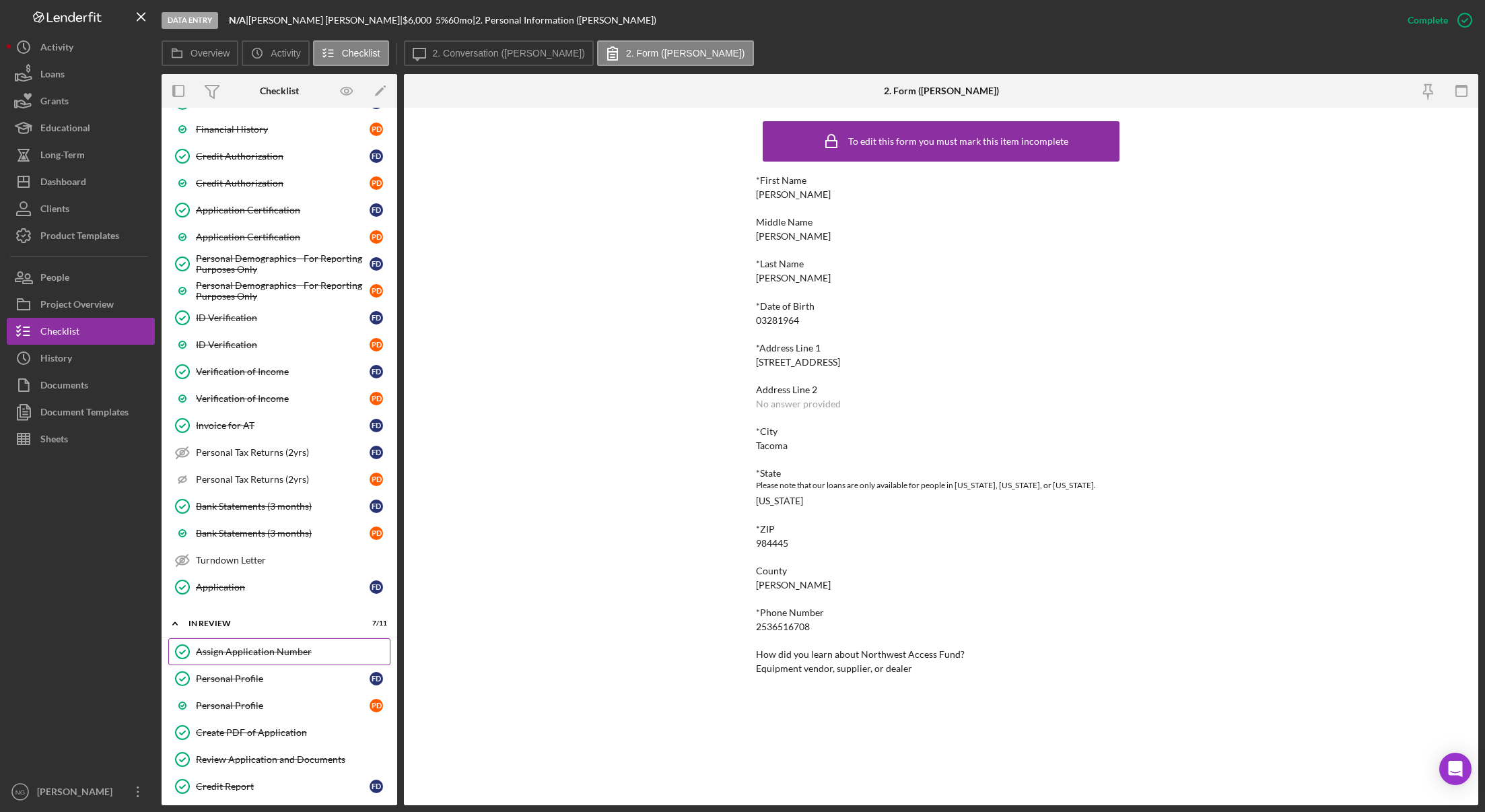
click at [278, 650] on div "Assign Application Number" at bounding box center [293, 651] width 194 height 11
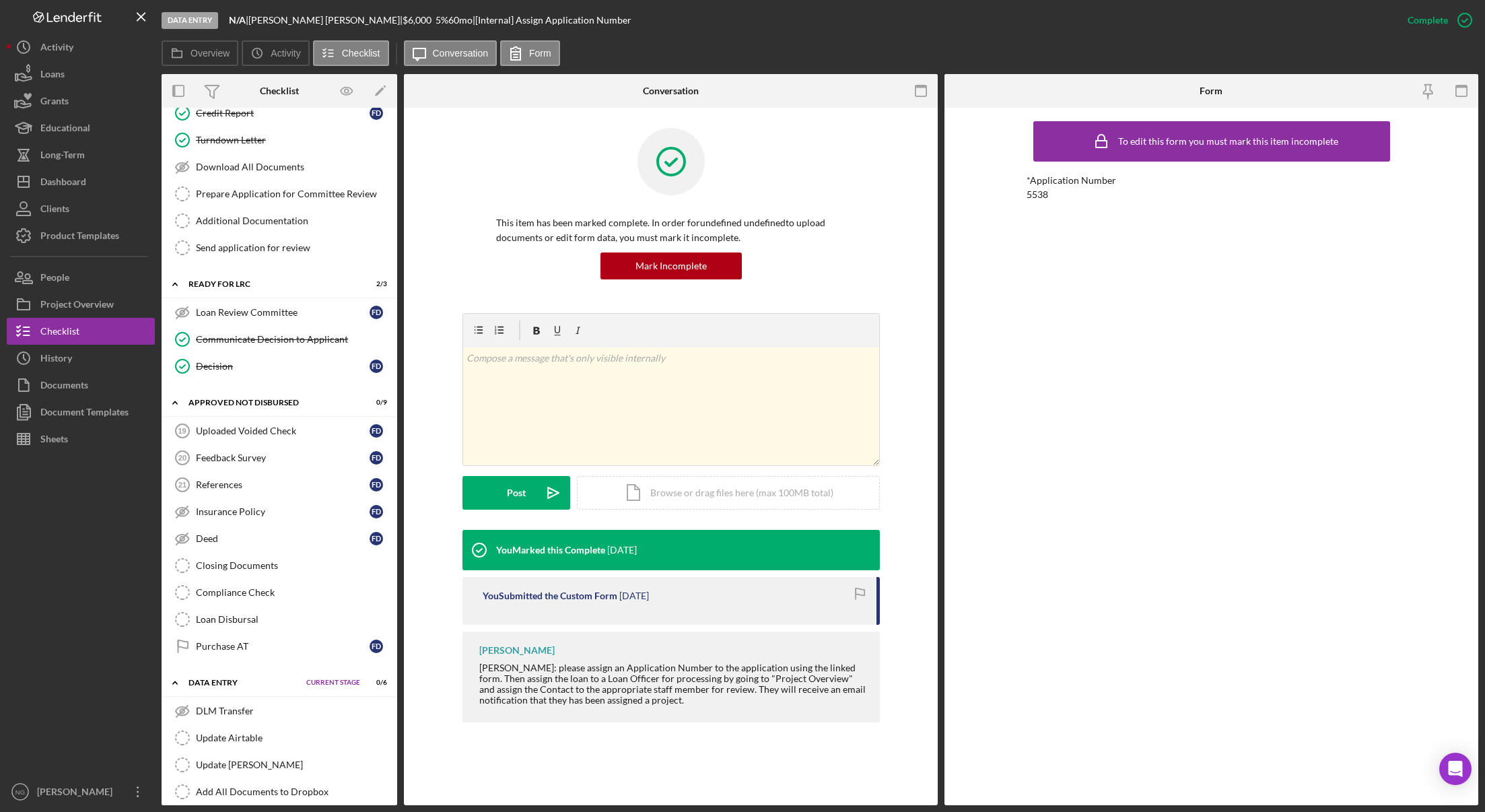
scroll to position [1281, 0]
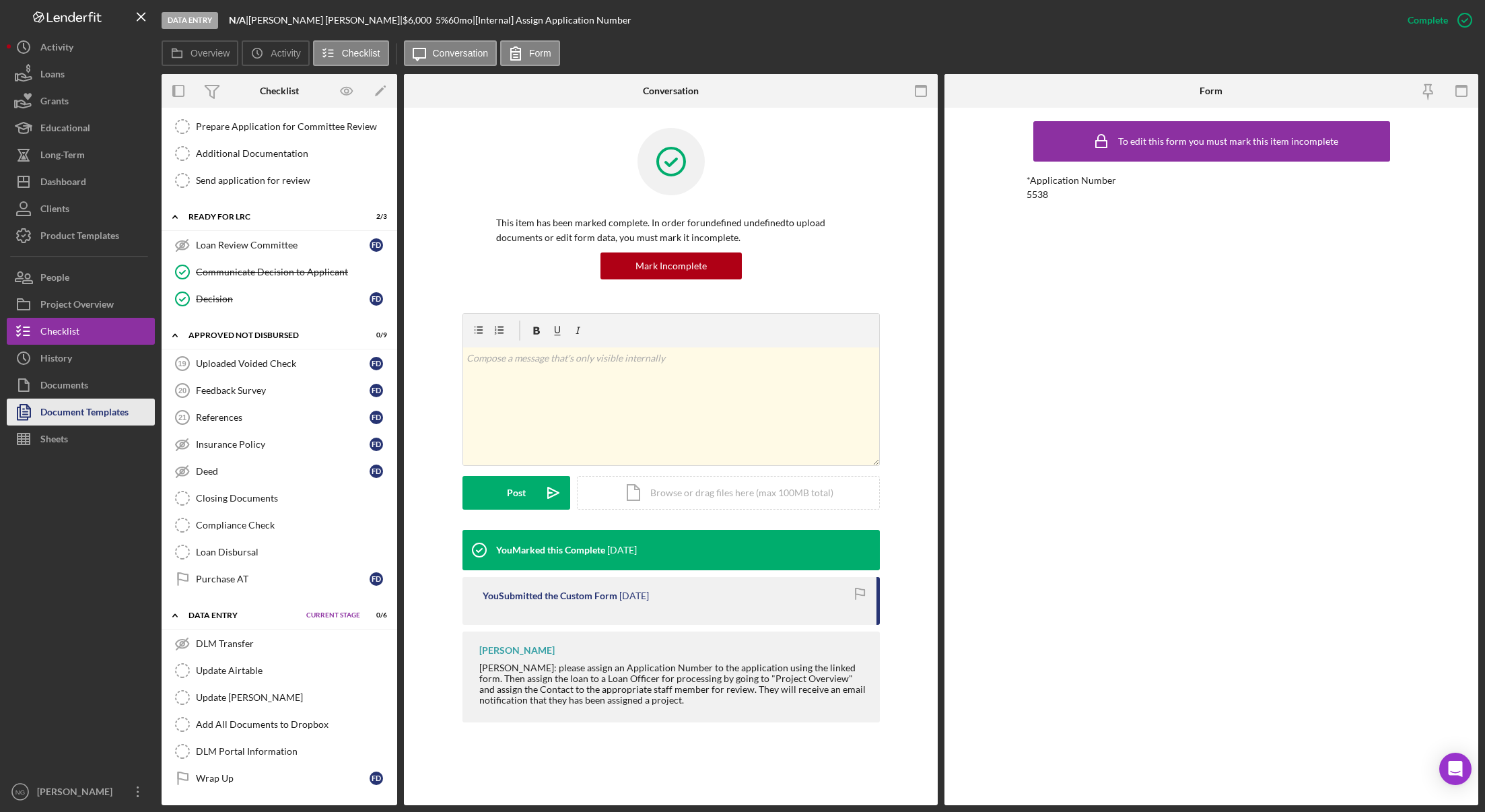
click at [73, 422] on div "Document Templates" at bounding box center [84, 414] width 88 height 30
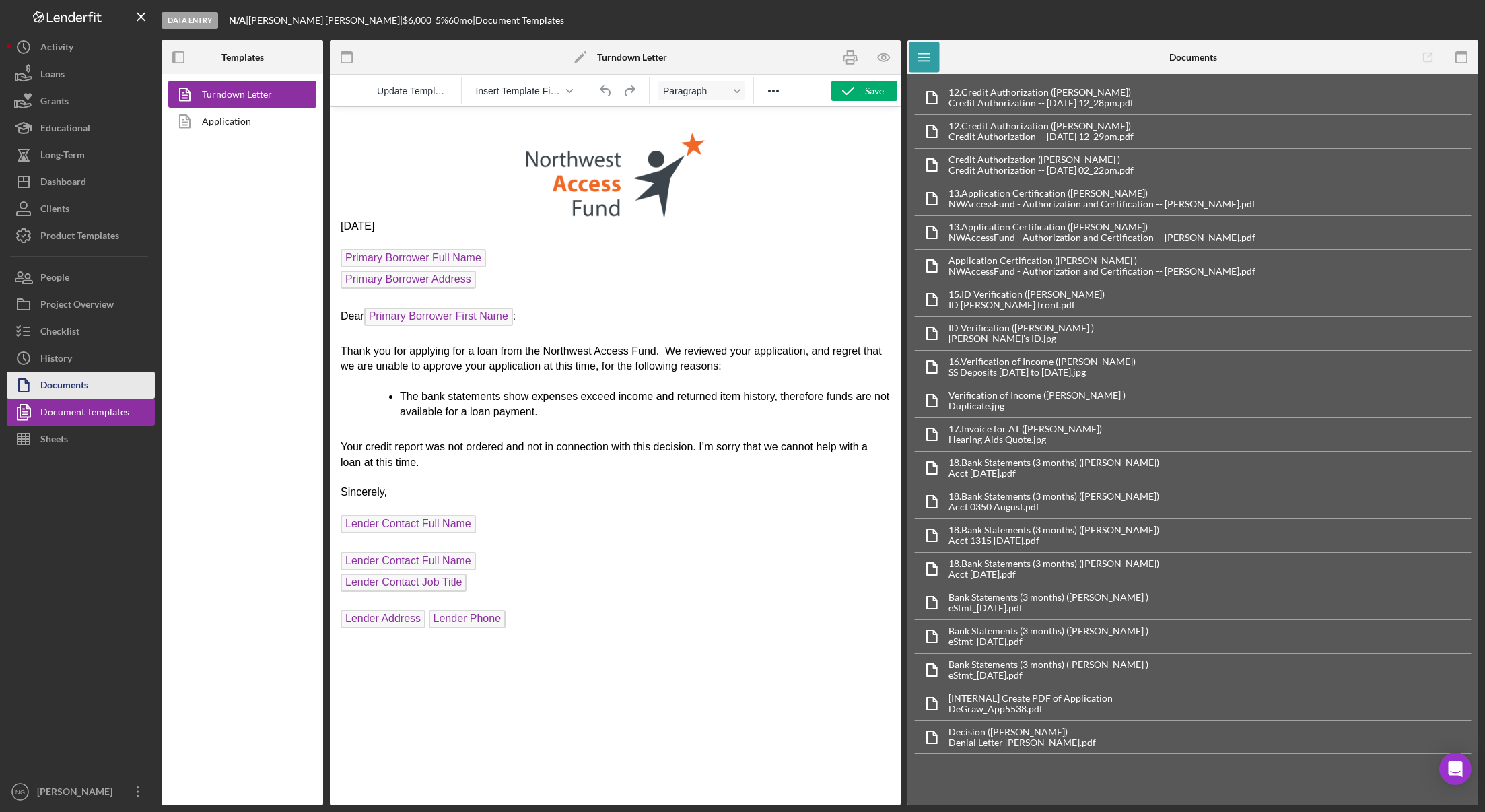
click at [76, 395] on div "Documents" at bounding box center [64, 386] width 48 height 30
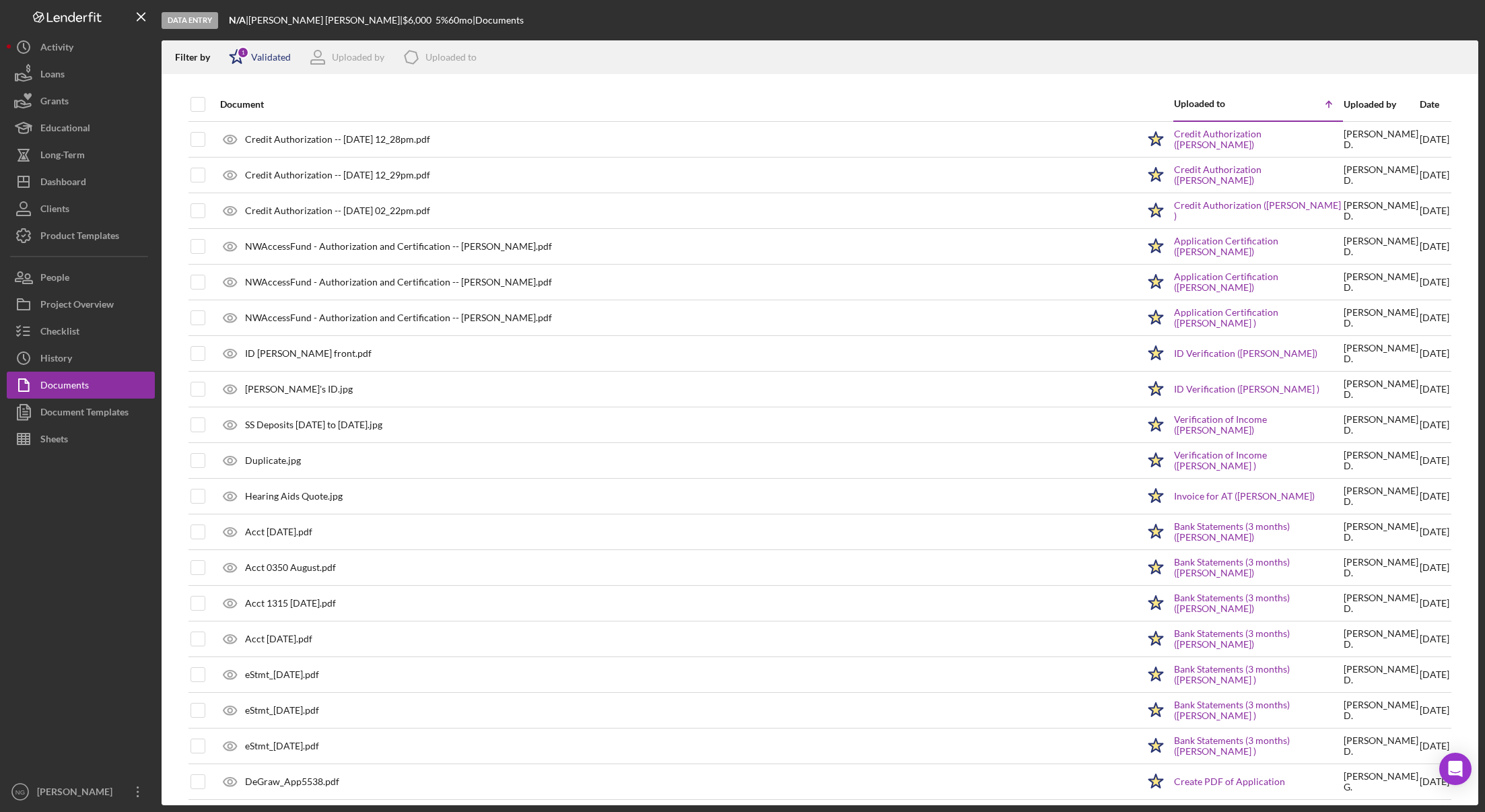
click at [255, 58] on div "Validated" at bounding box center [270, 57] width 39 height 11
click at [237, 127] on input "checkbox" at bounding box center [236, 129] width 14 height 14
checkbox input "true"
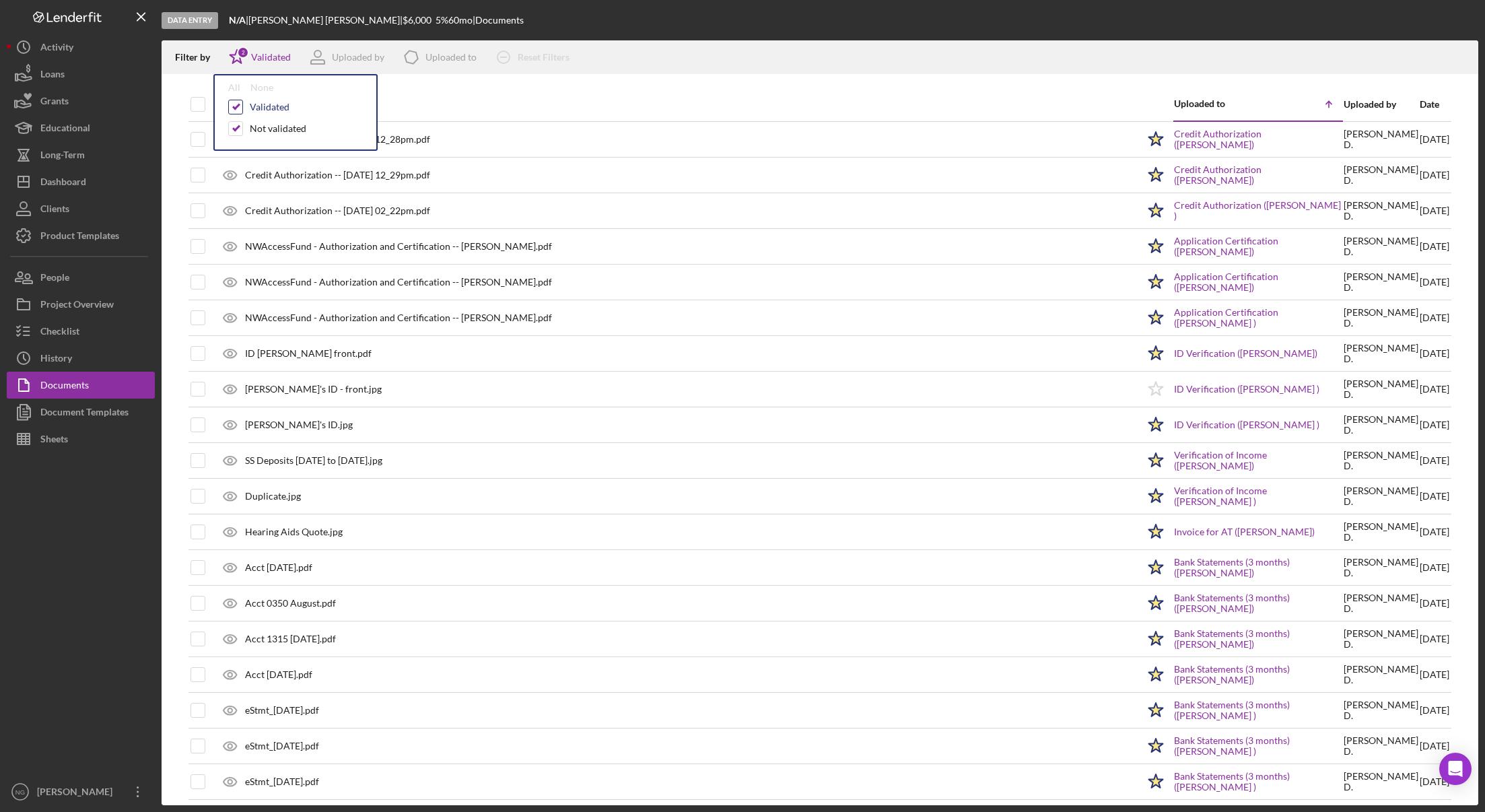
click at [237, 108] on input "checkbox" at bounding box center [236, 107] width 14 height 14
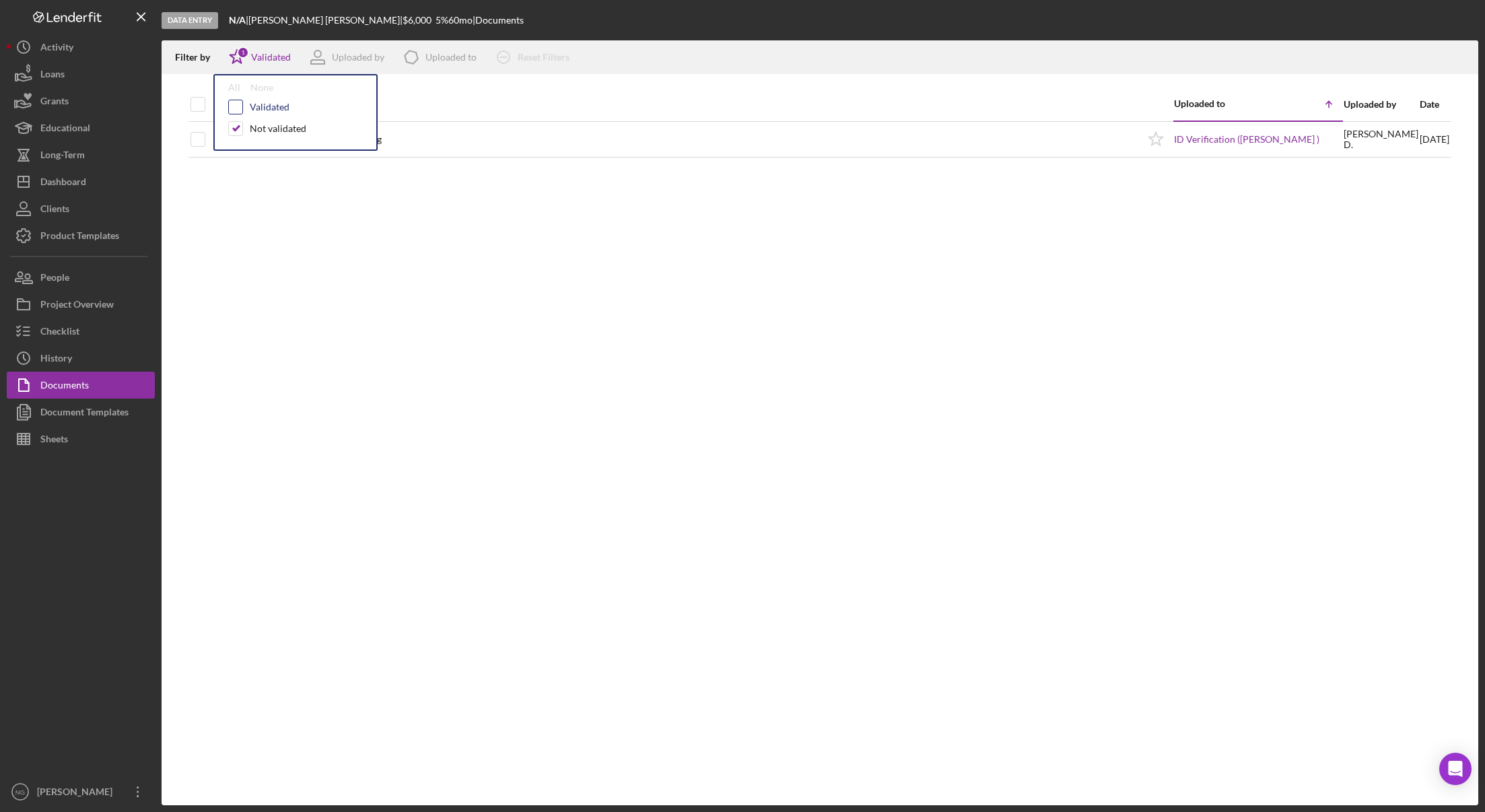
click at [234, 104] on input "checkbox" at bounding box center [236, 107] width 14 height 14
checkbox input "true"
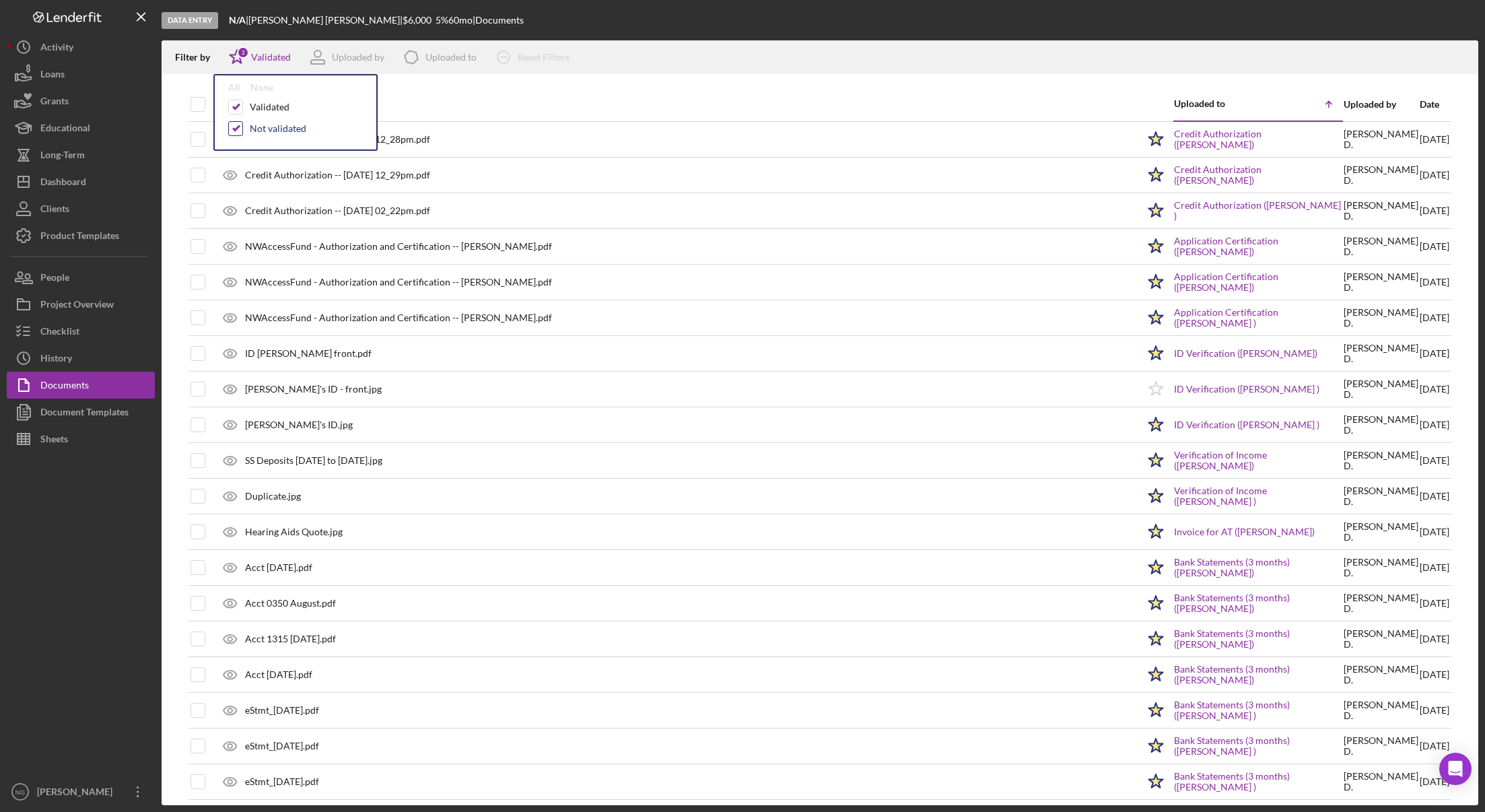
click at [236, 130] on input "checkbox" at bounding box center [236, 129] width 14 height 14
checkbox input "false"
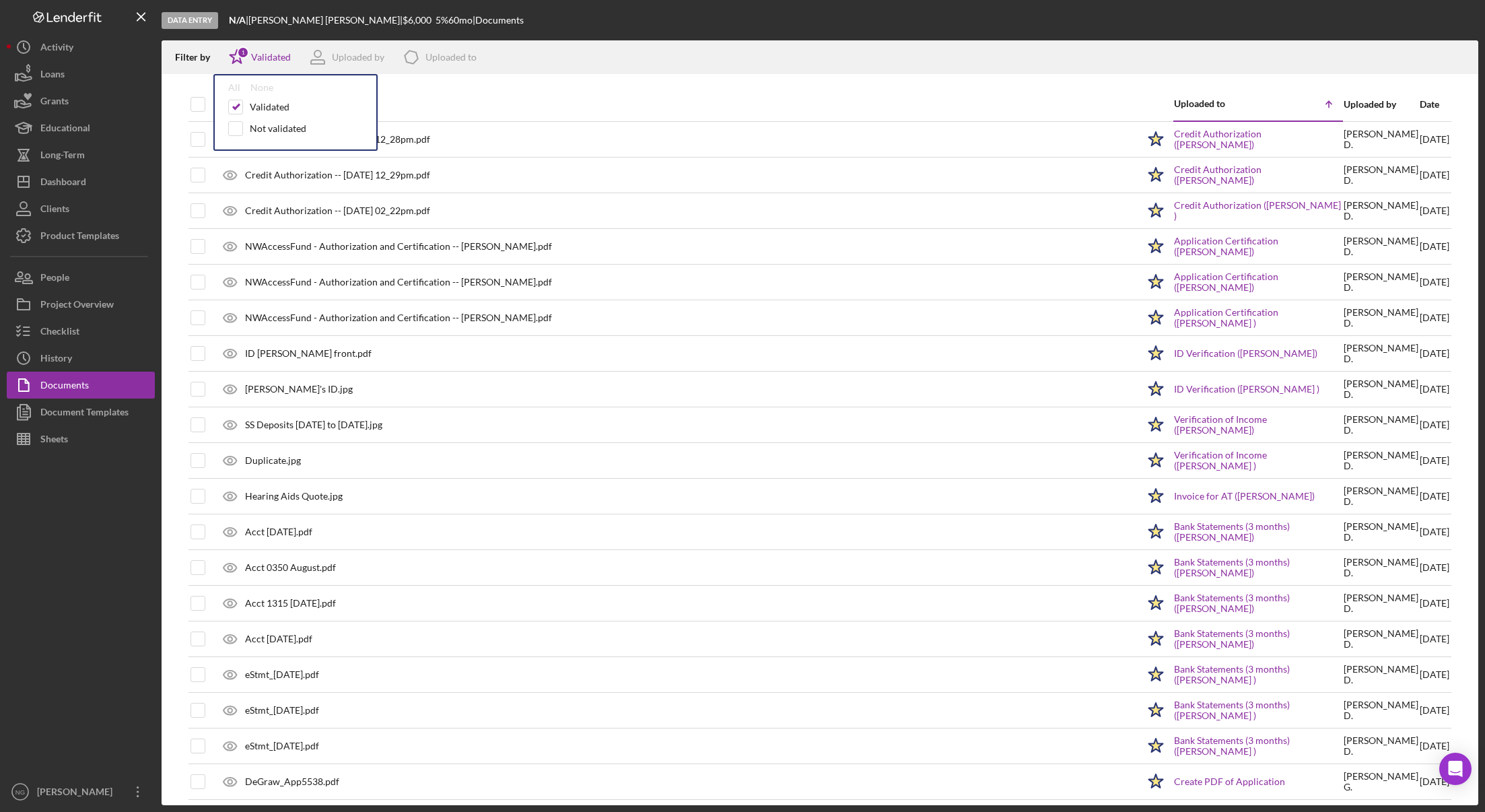
click at [189, 92] on th at bounding box center [189, 105] width 2 height 33
click at [192, 105] on input "checkbox" at bounding box center [198, 105] width 14 height 14
checkbox input "true"
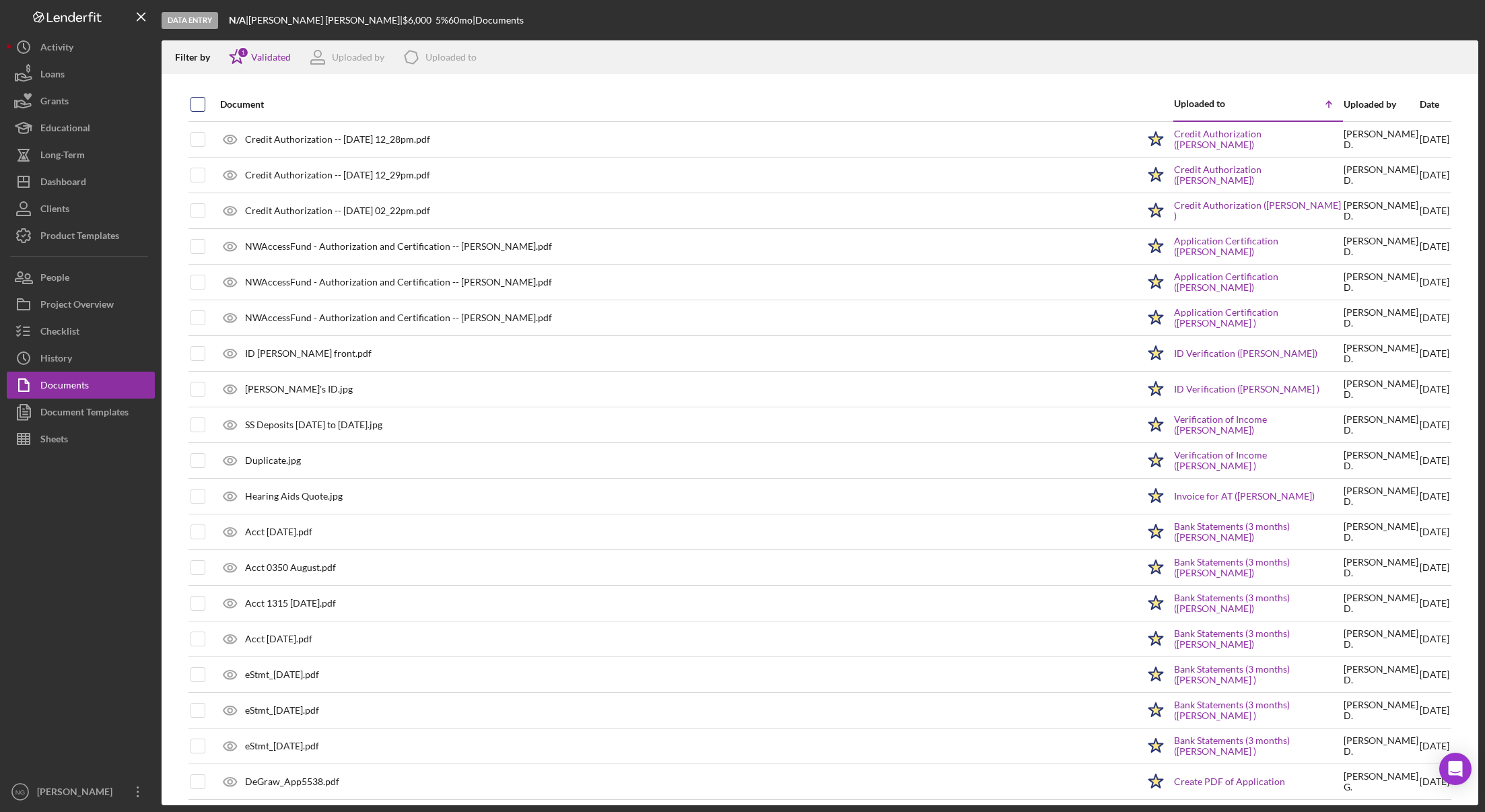
checkbox input "true"
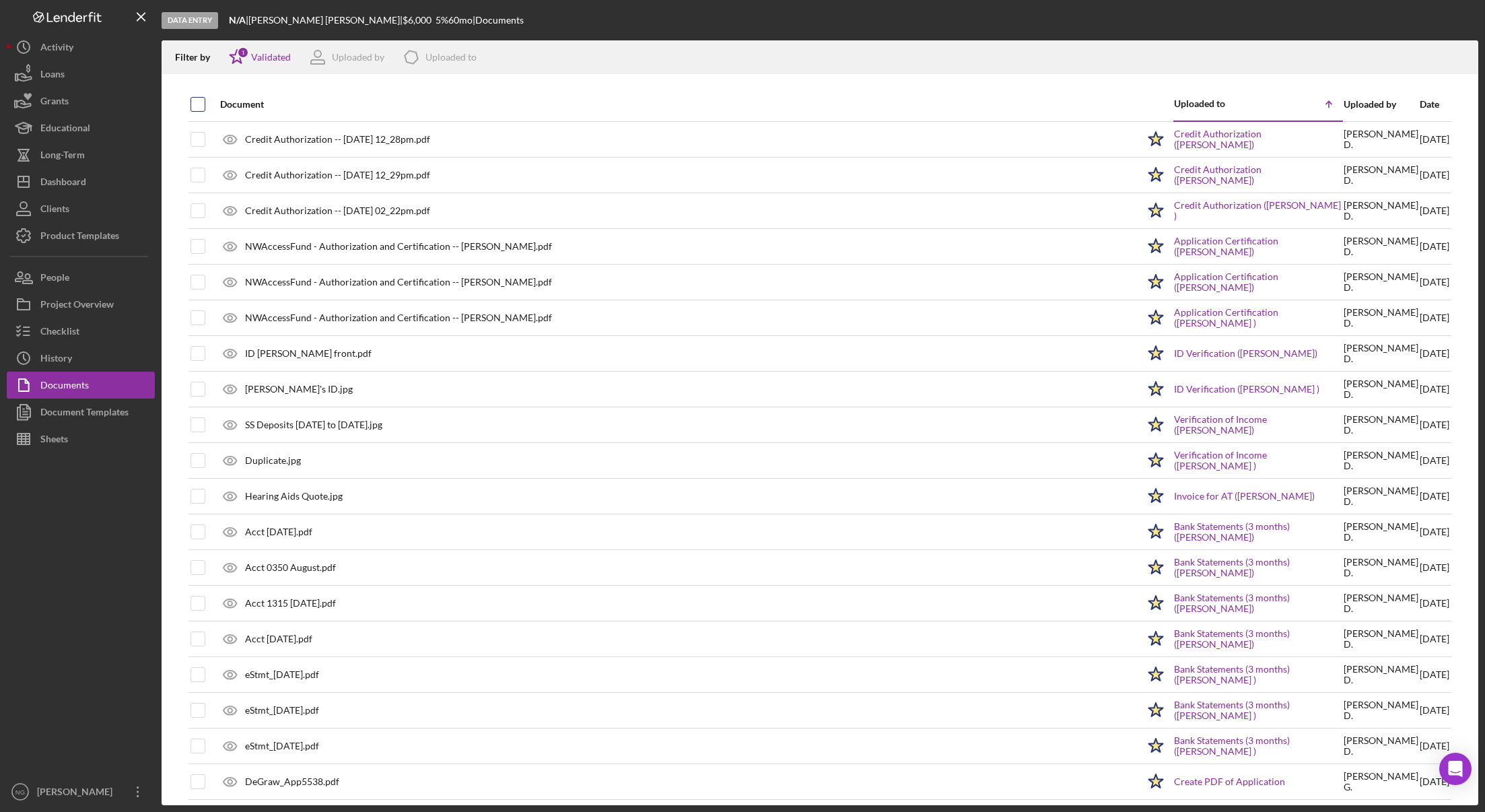
checkbox input "true"
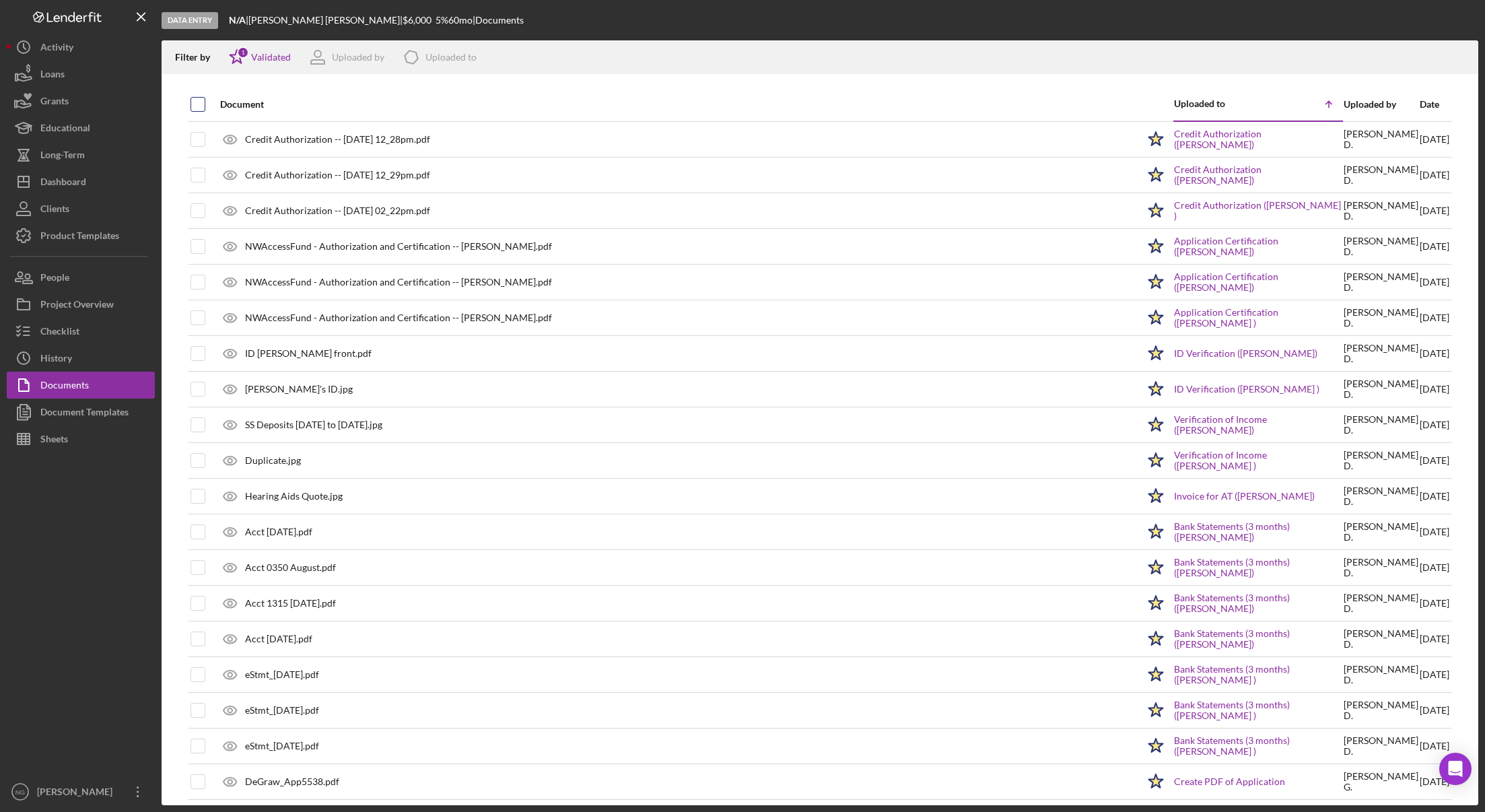
checkbox input "true"
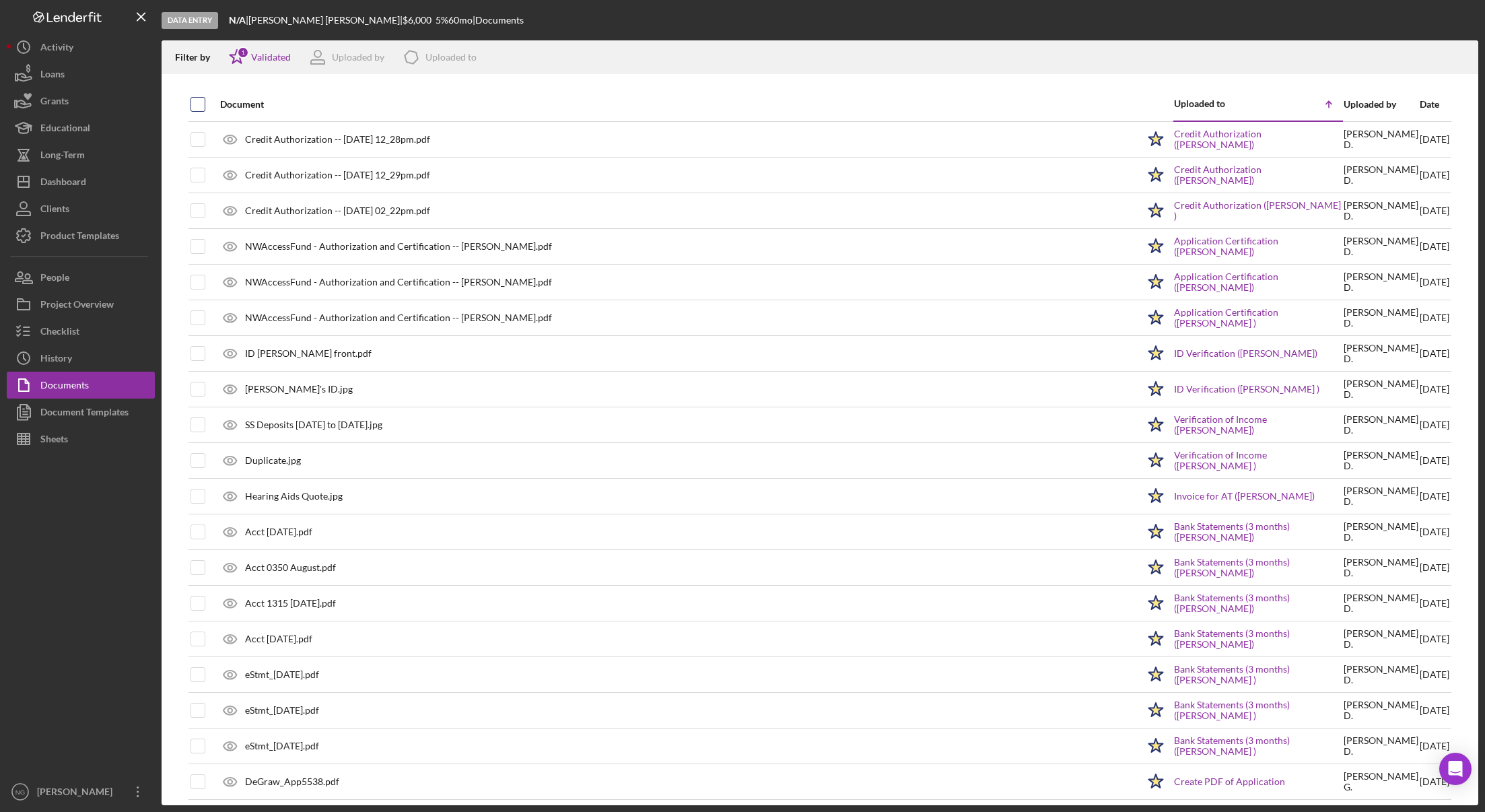
checkbox input "true"
click at [1465, 55] on icon "Icon/Download" at bounding box center [1462, 58] width 30 height 30
click at [94, 336] on button "Checklist" at bounding box center [80, 331] width 148 height 27
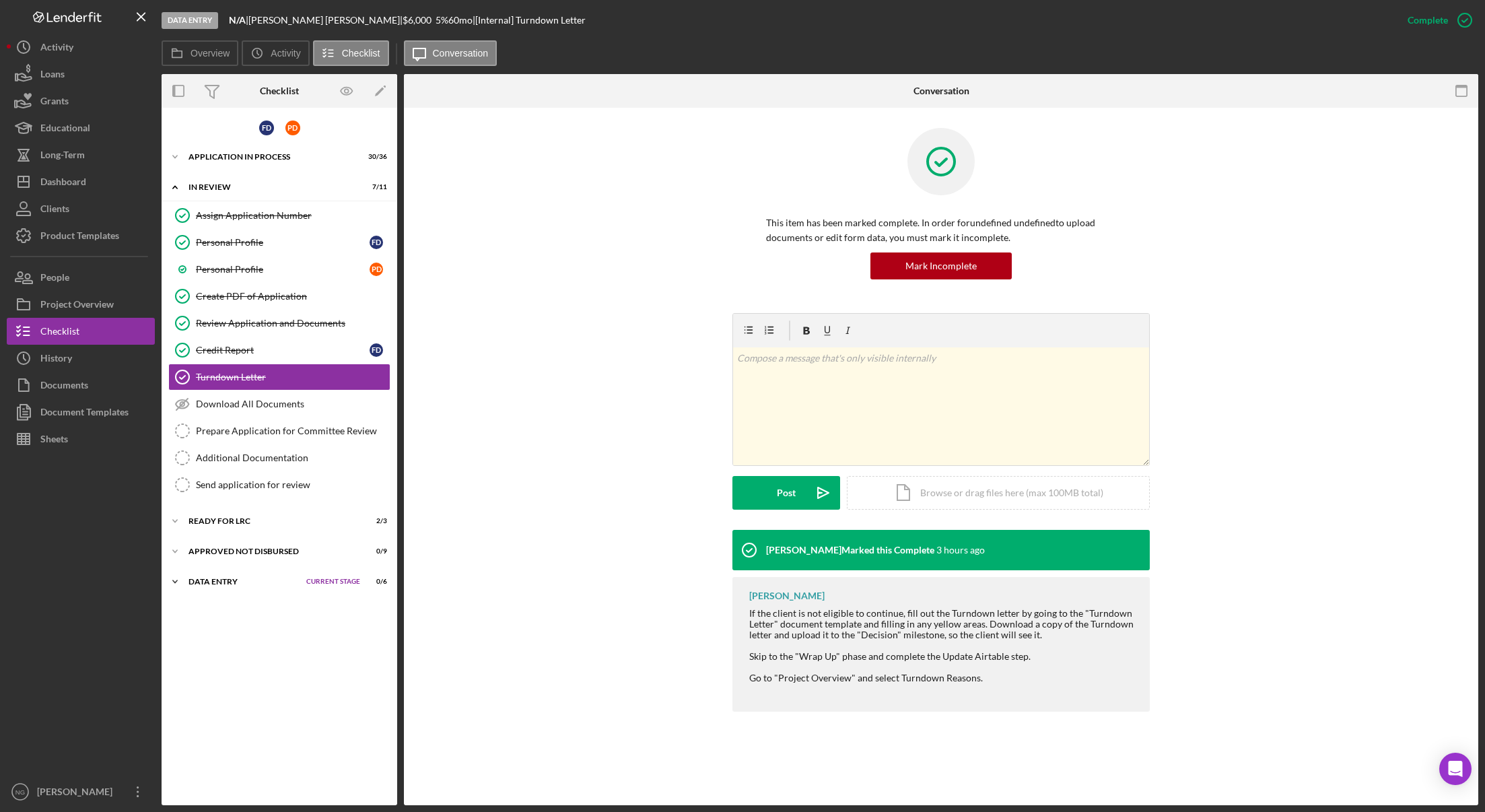
click at [227, 580] on div "Data Entry" at bounding box center [244, 581] width 111 height 8
click at [245, 686] on div "Add All Documents to Dropbox" at bounding box center [293, 691] width 194 height 11
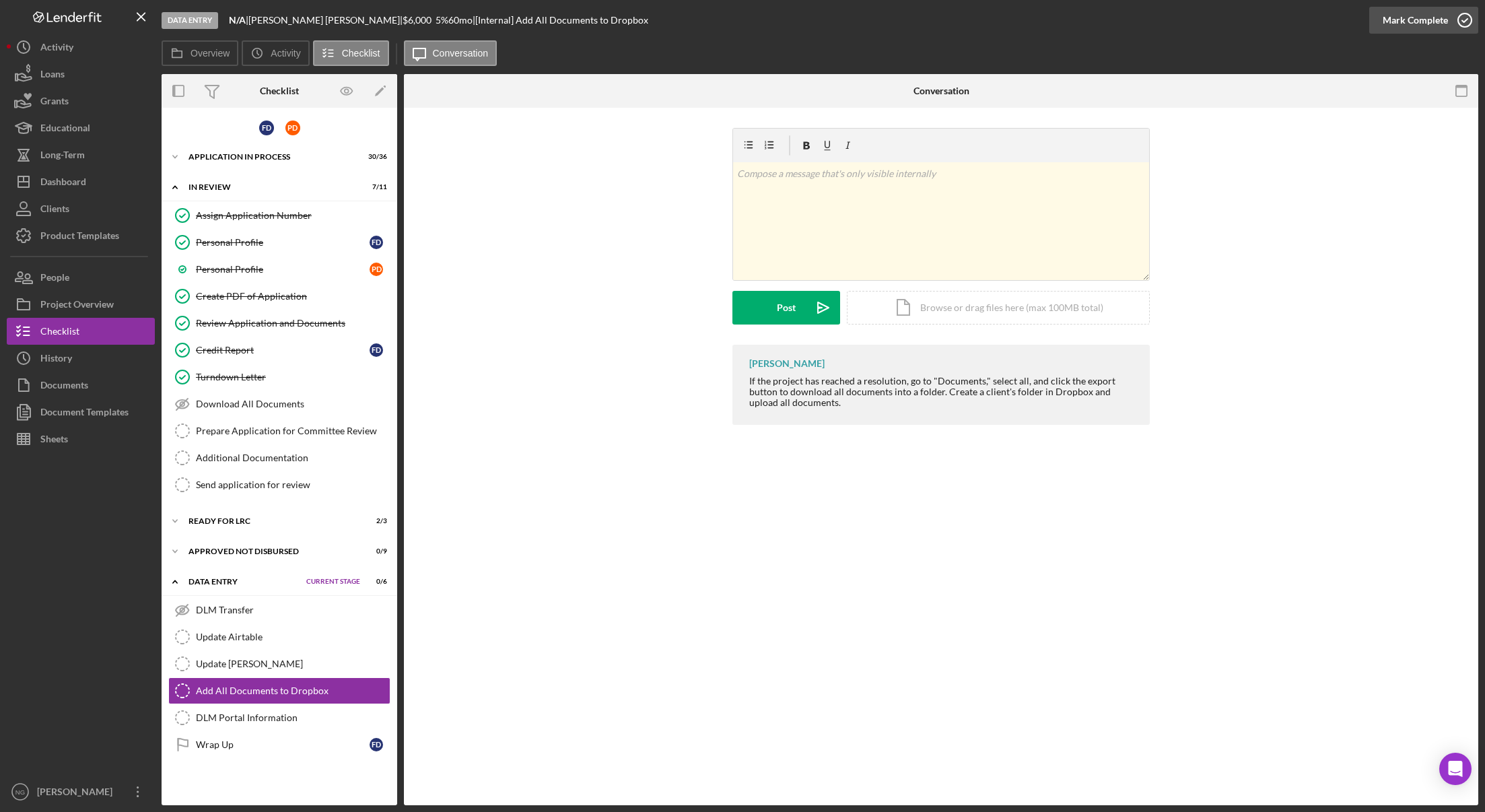
click at [1465, 23] on icon "button" at bounding box center [1465, 20] width 33 height 33
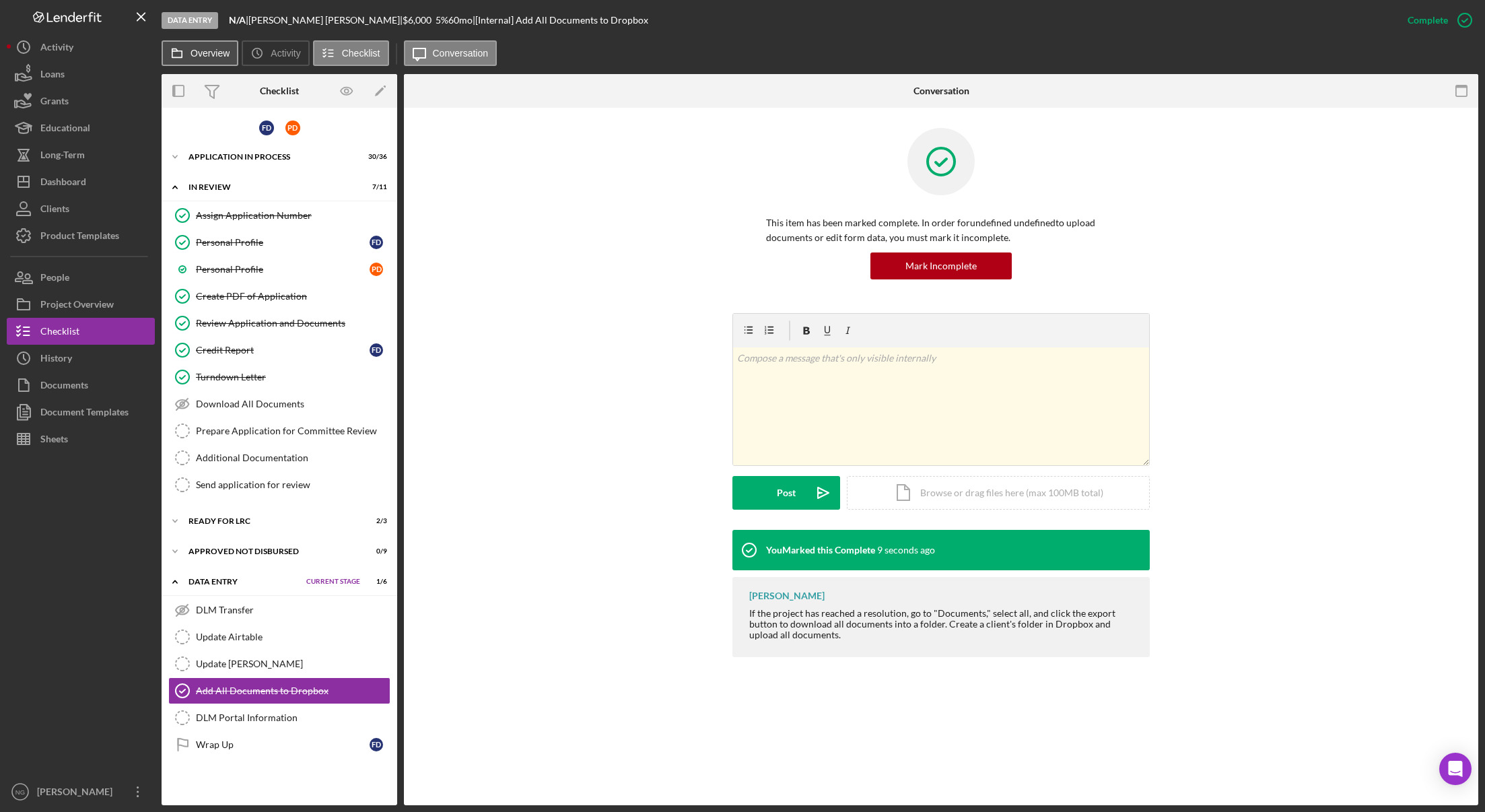
click at [211, 58] on label "Overview" at bounding box center [210, 53] width 39 height 11
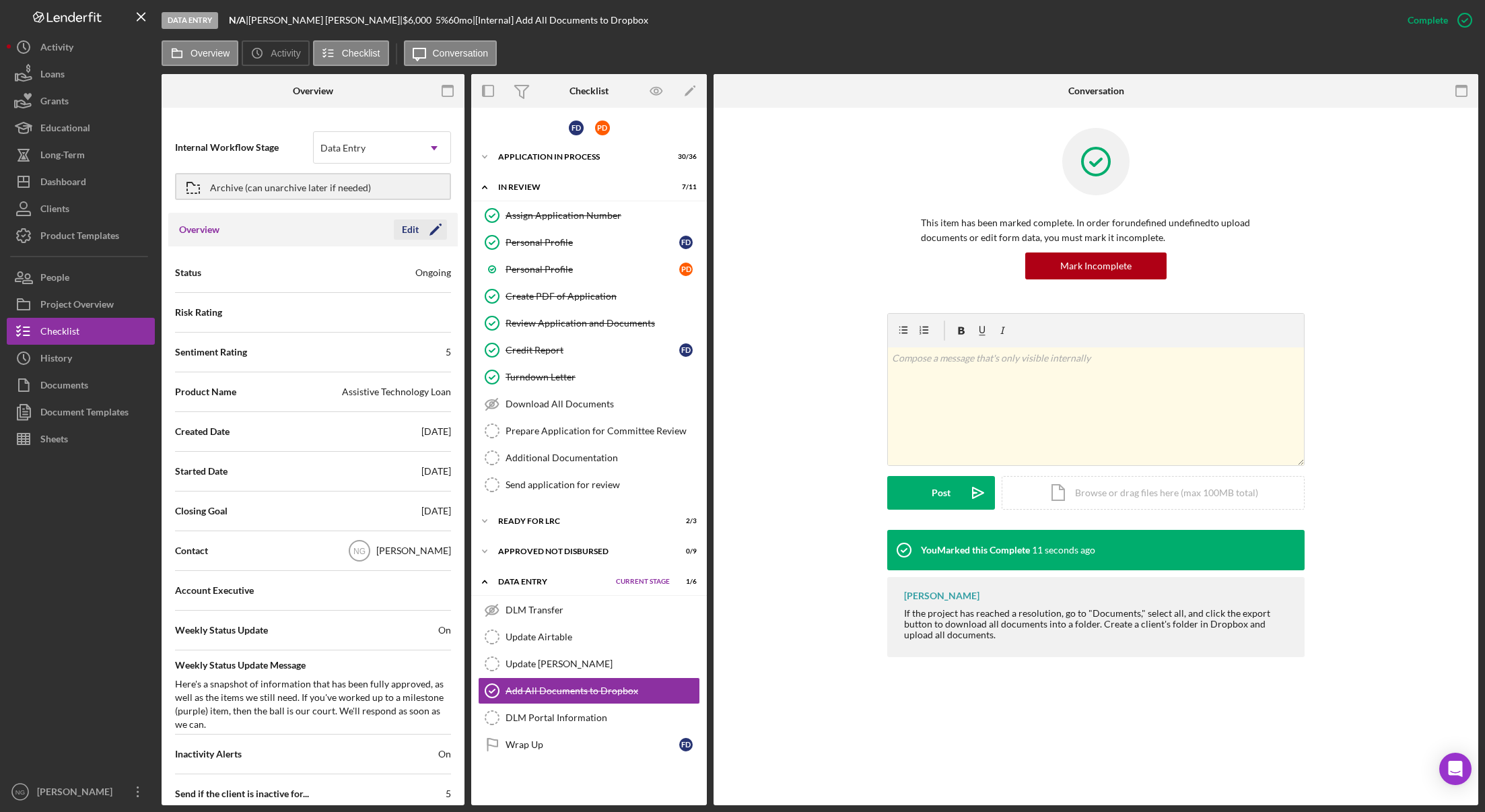
click at [431, 239] on icon "Icon/Edit" at bounding box center [436, 230] width 33 height 33
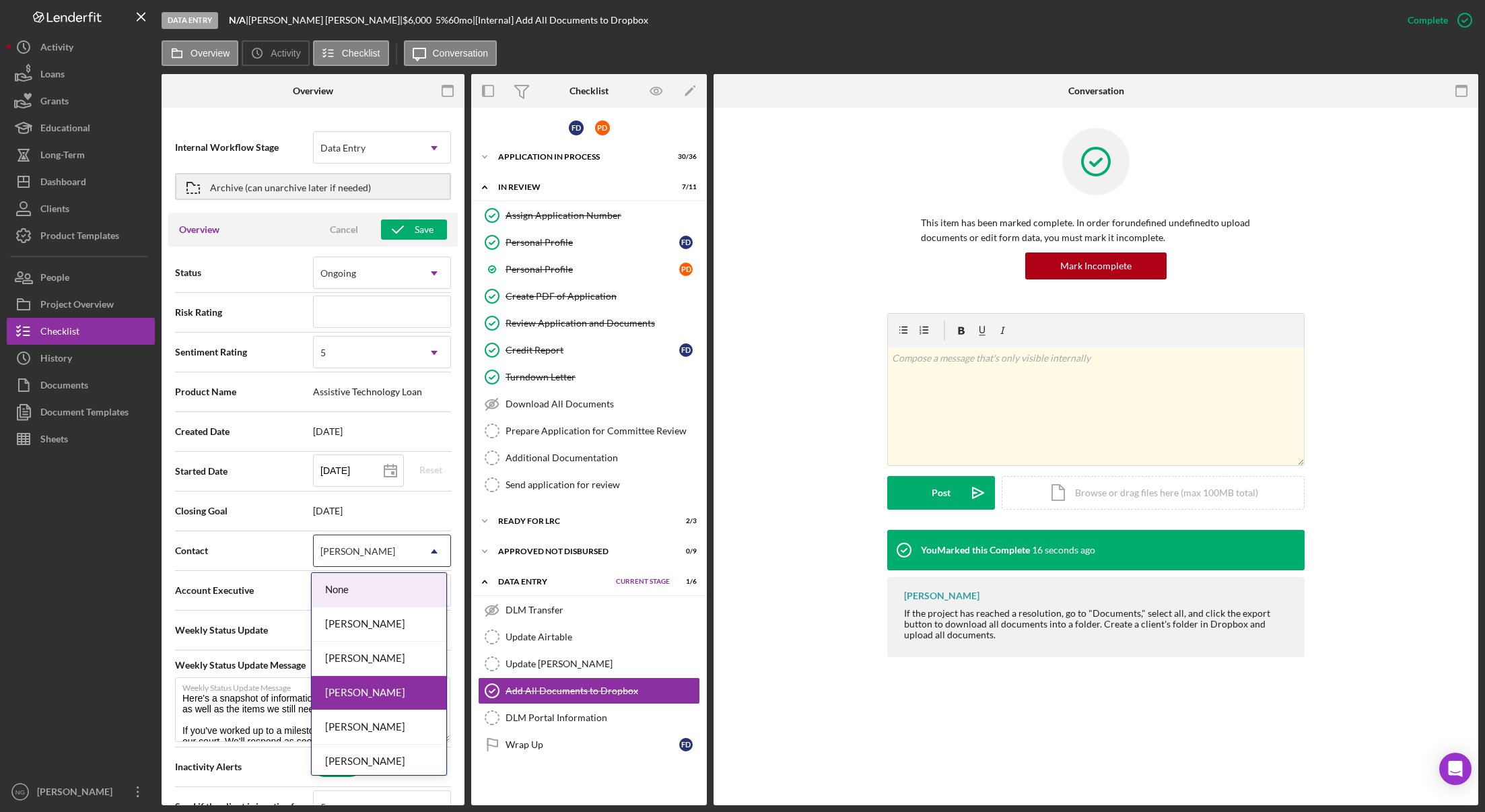
click at [405, 560] on div "[PERSON_NAME]" at bounding box center [366, 551] width 105 height 31
click at [397, 664] on div "[PERSON_NAME]" at bounding box center [379, 658] width 135 height 34
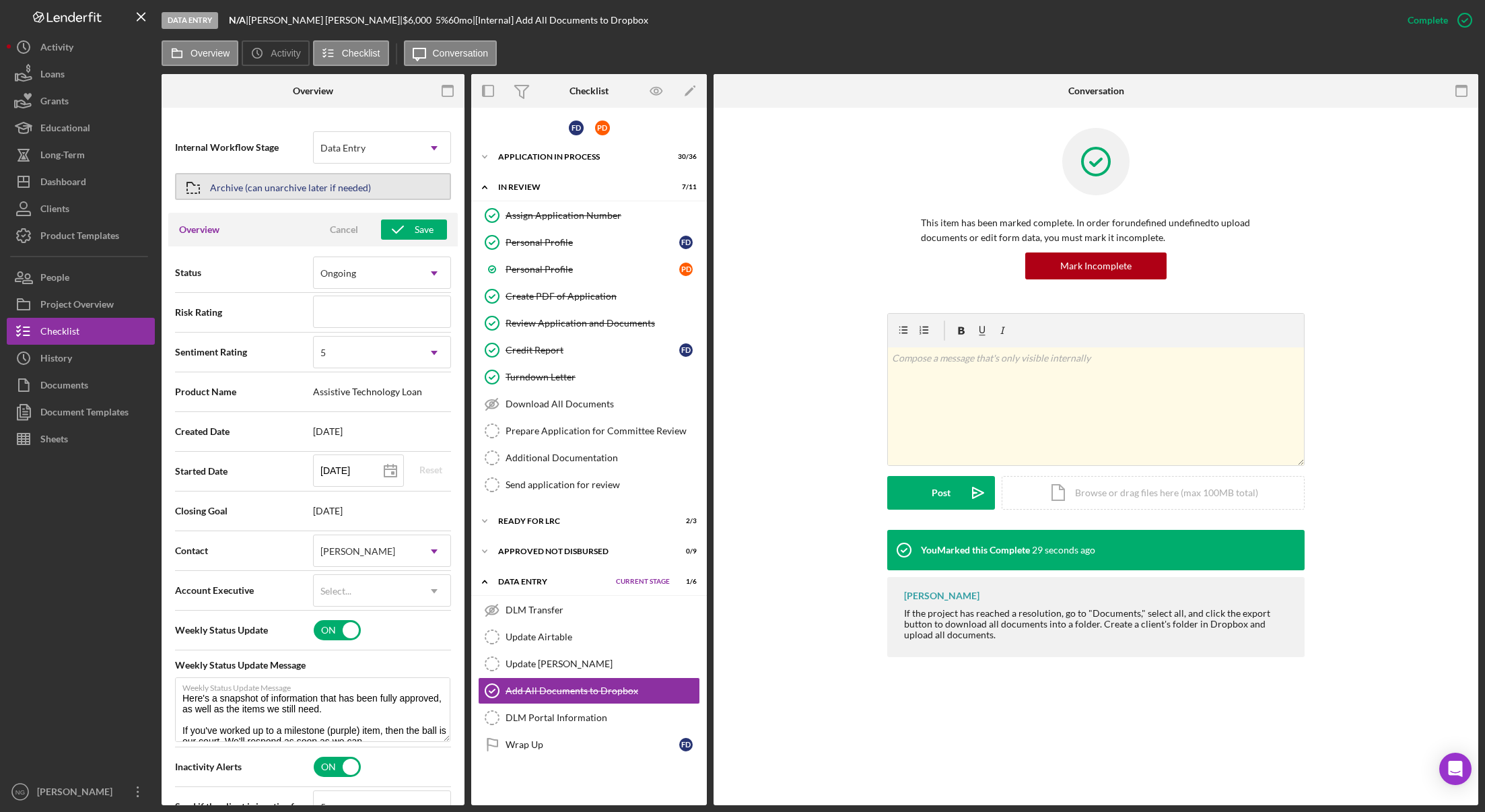
click at [377, 189] on button "Archive (can unarchive later if needed)" at bounding box center [313, 186] width 276 height 27
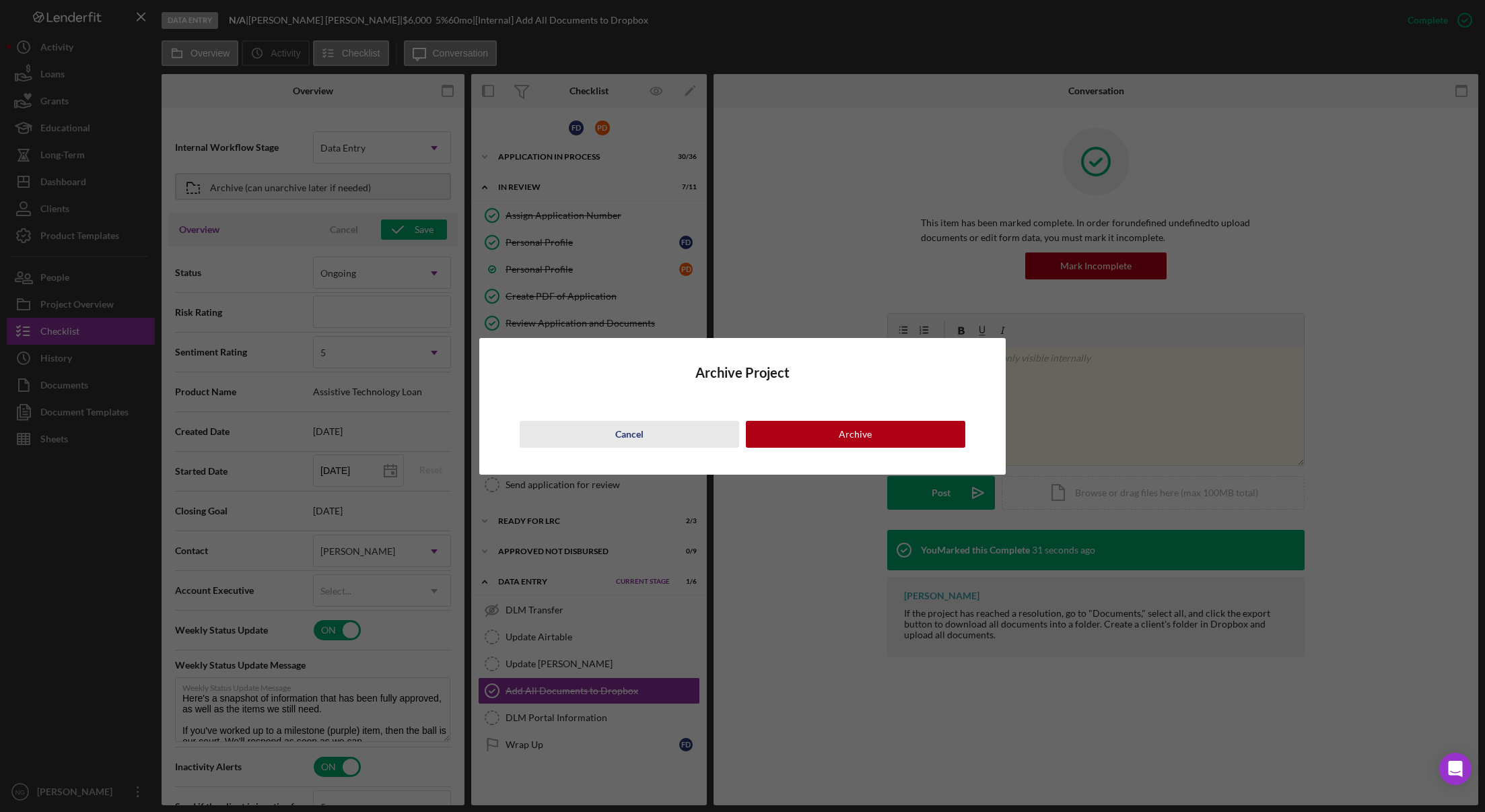
click at [635, 433] on div "Cancel" at bounding box center [629, 434] width 28 height 27
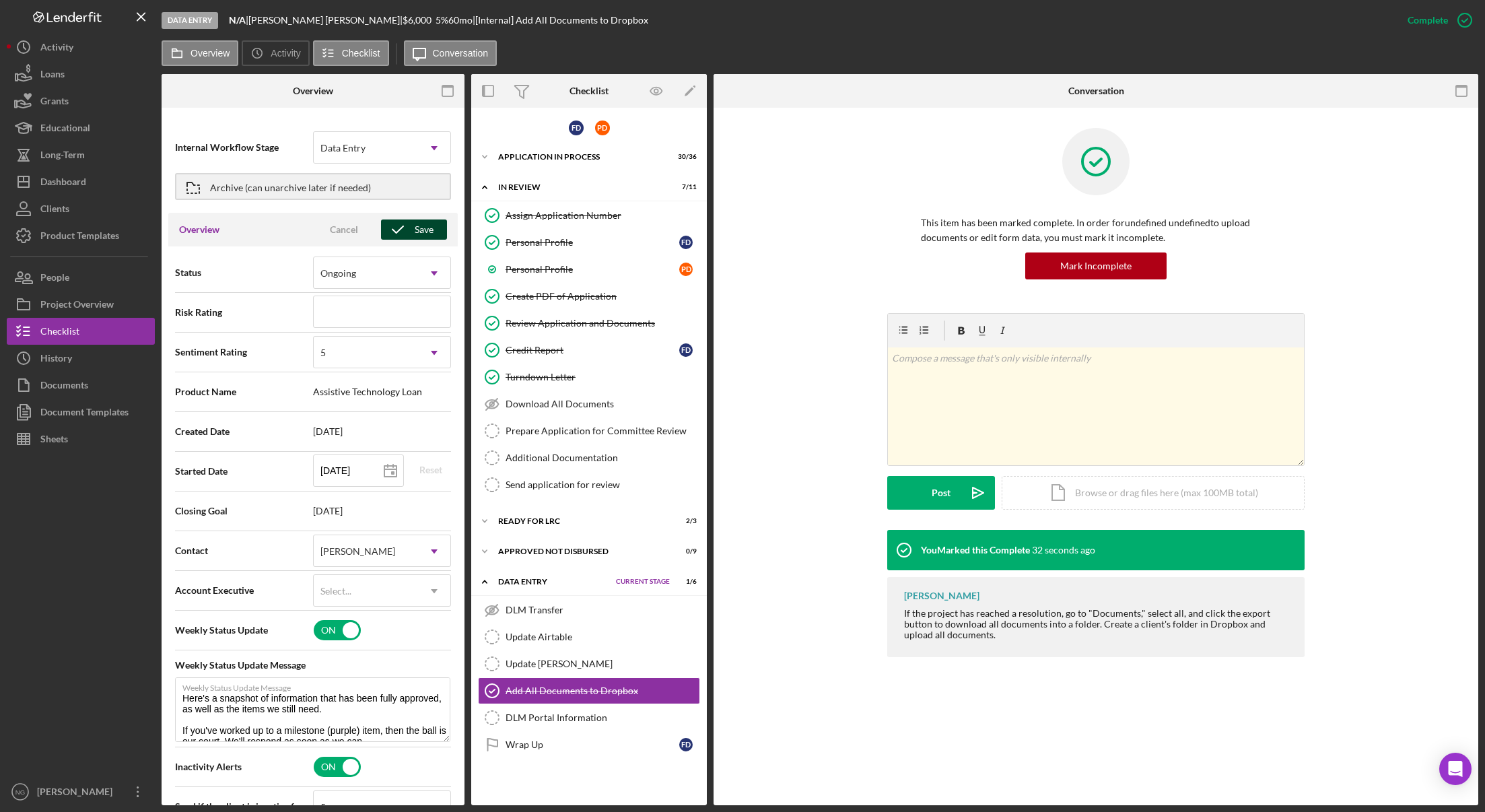
click at [407, 229] on icon "button" at bounding box center [398, 230] width 33 height 33
type textarea "Here's a snapshot of information that has been fully approved, as well as the i…"
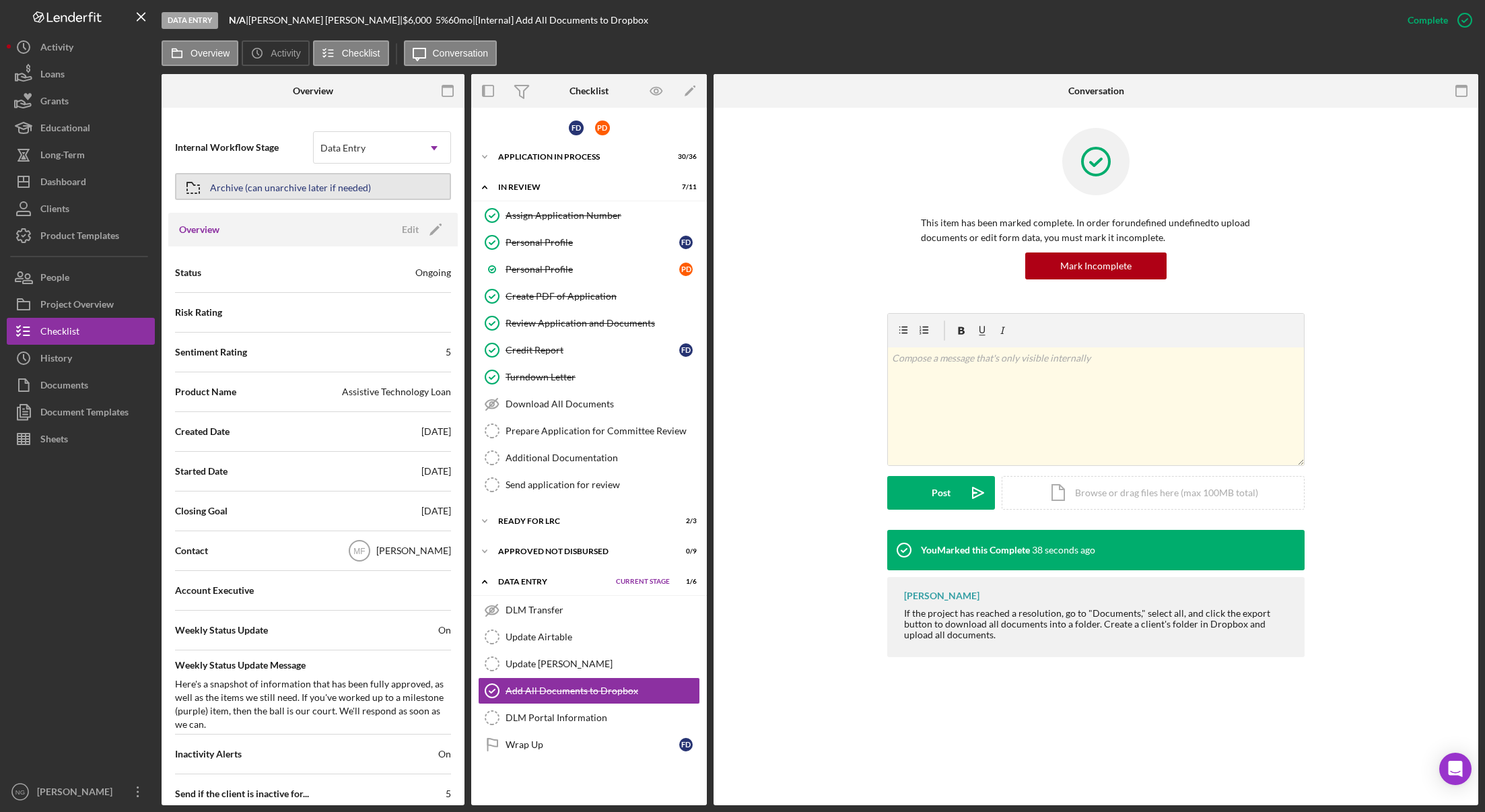
click at [383, 188] on button "Archive (can unarchive later if needed)" at bounding box center [313, 186] width 276 height 27
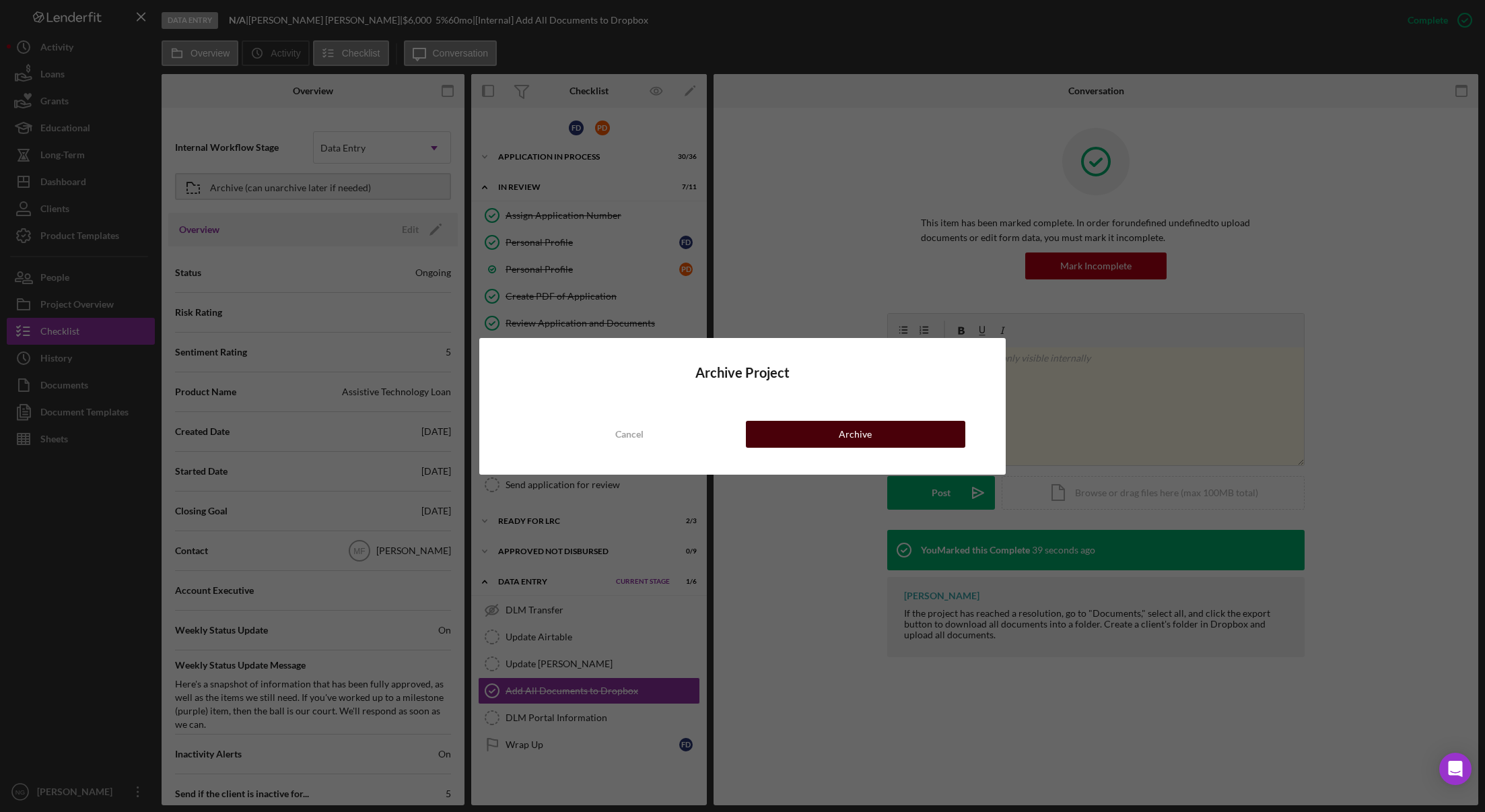
click at [818, 436] on button "Archive" at bounding box center [855, 434] width 220 height 27
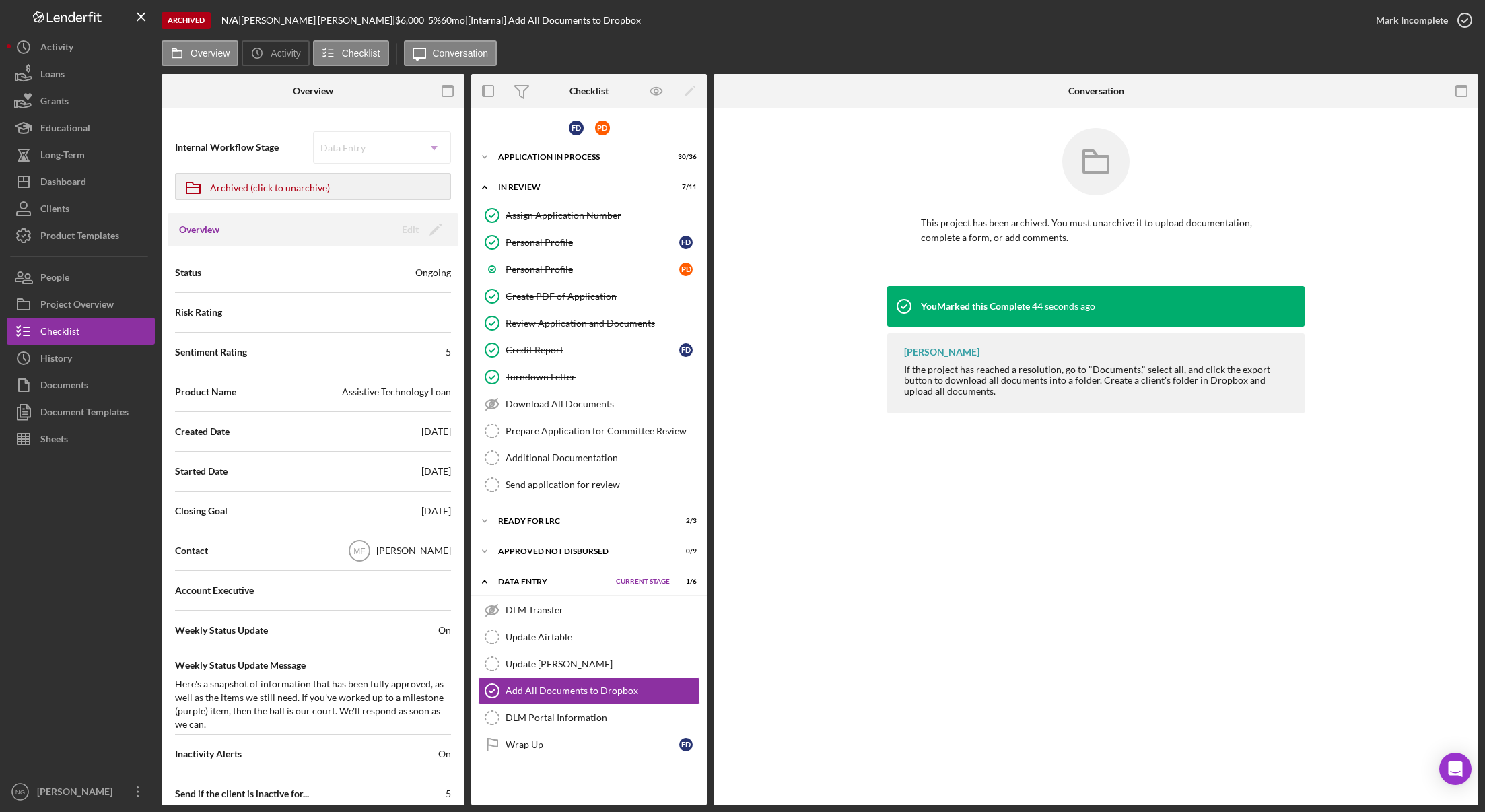
click at [63, 615] on div at bounding box center [80, 615] width 148 height 326
click at [83, 183] on div "Dashboard" at bounding box center [63, 183] width 45 height 30
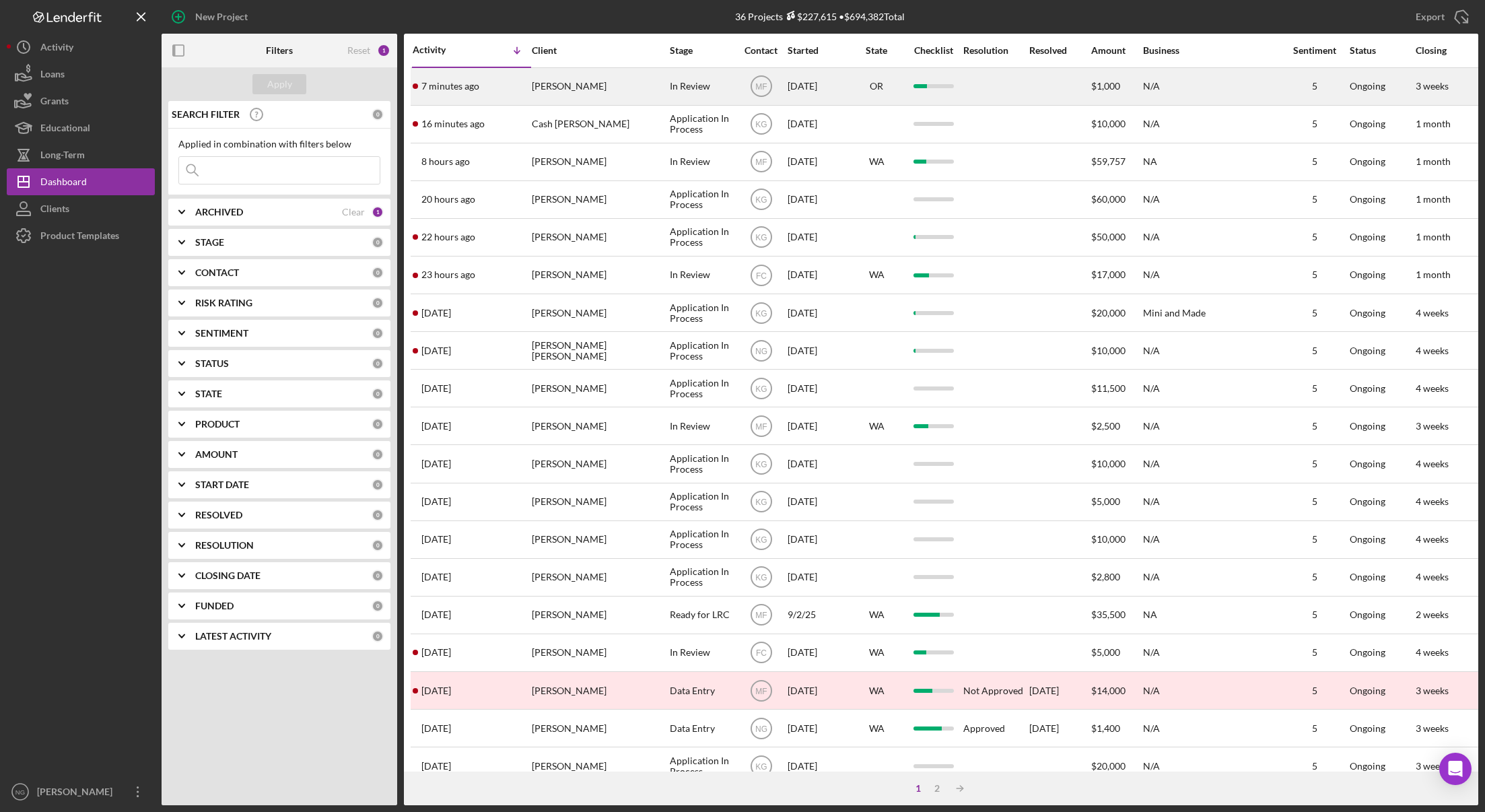
click at [586, 86] on div "[PERSON_NAME]" at bounding box center [599, 86] width 135 height 36
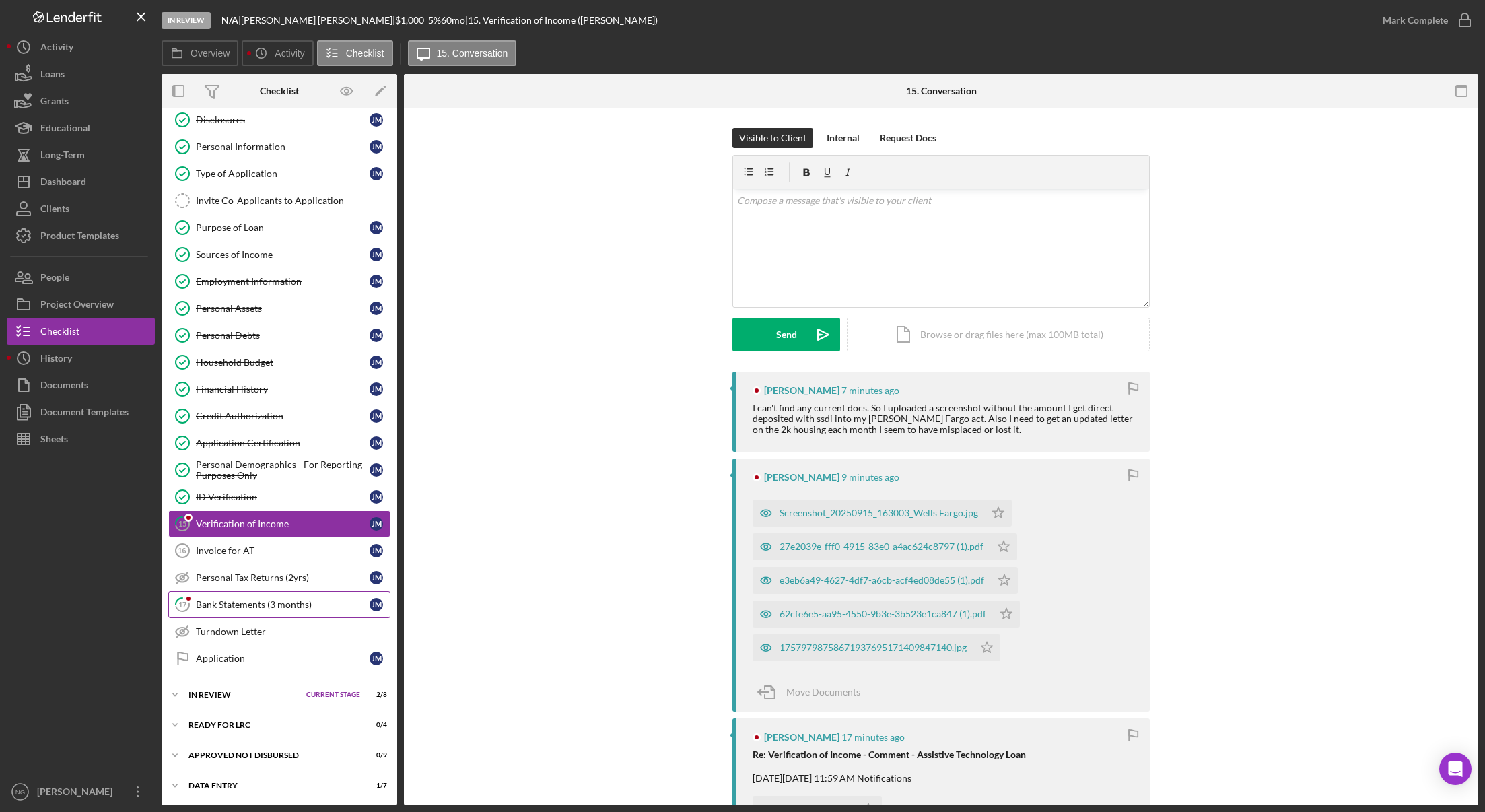
scroll to position [37, 0]
click at [218, 692] on div "In Review" at bounding box center [244, 693] width 111 height 8
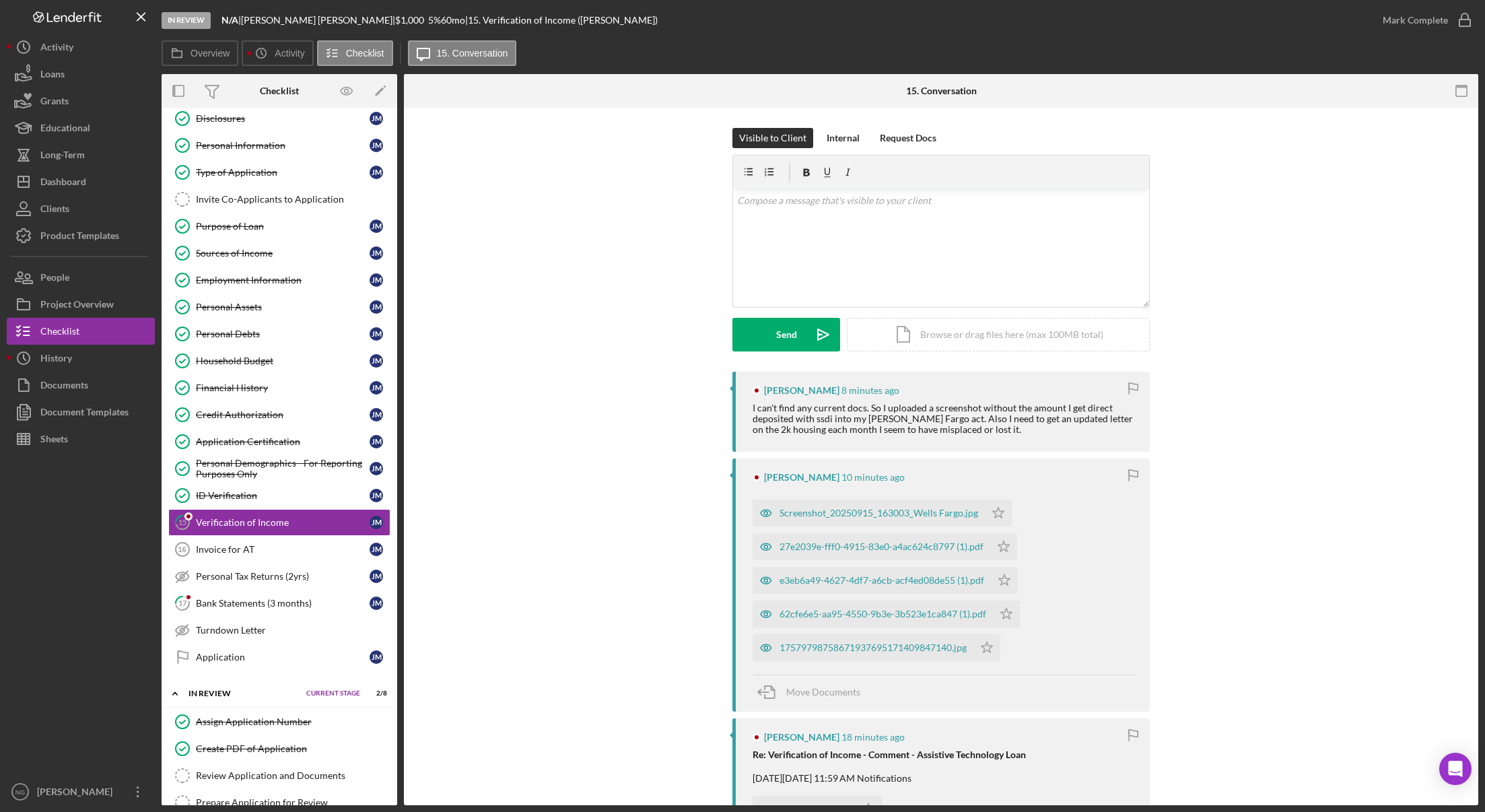
scroll to position [260, 0]
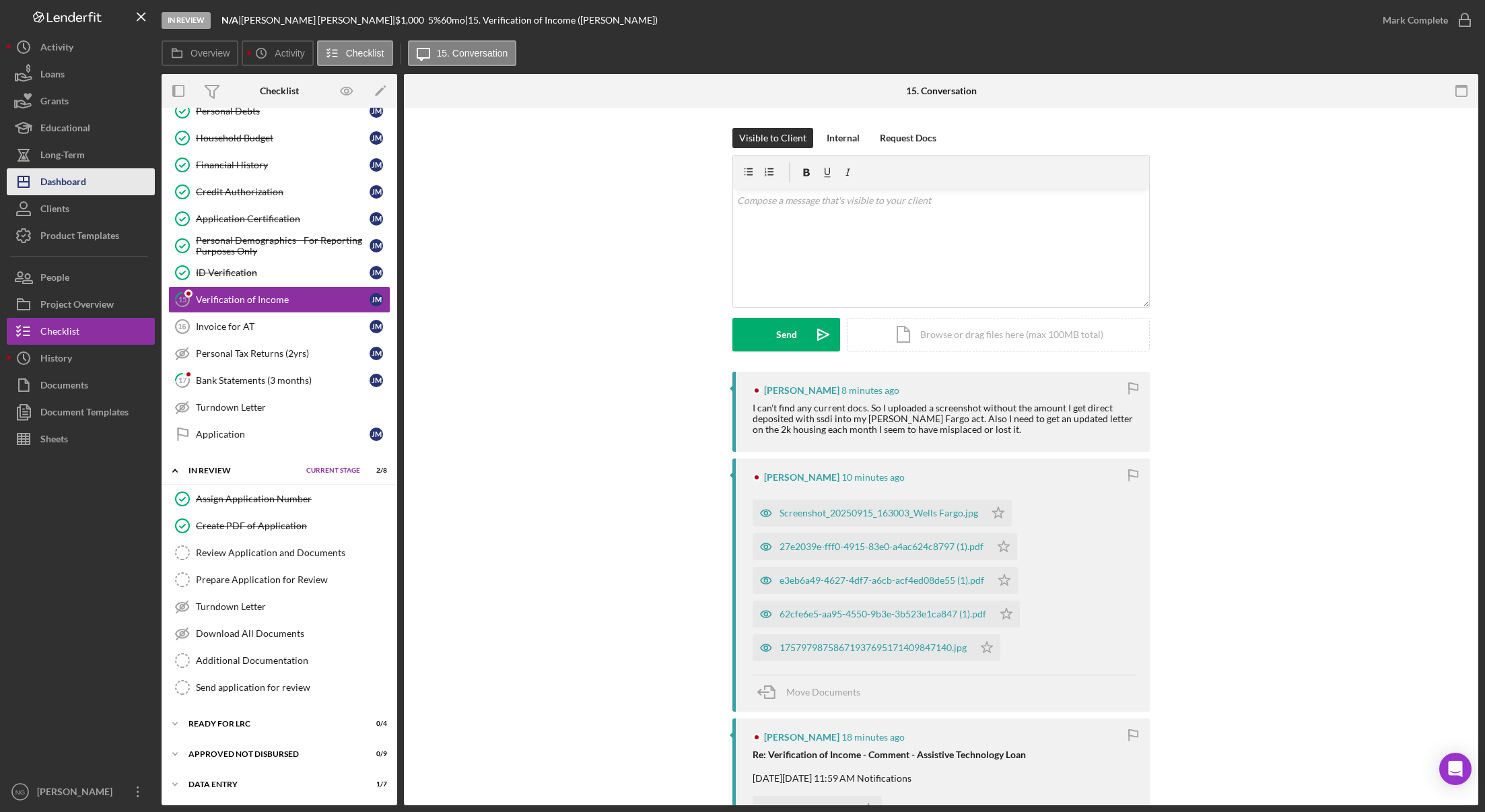
click at [76, 173] on div "Dashboard" at bounding box center [63, 183] width 45 height 30
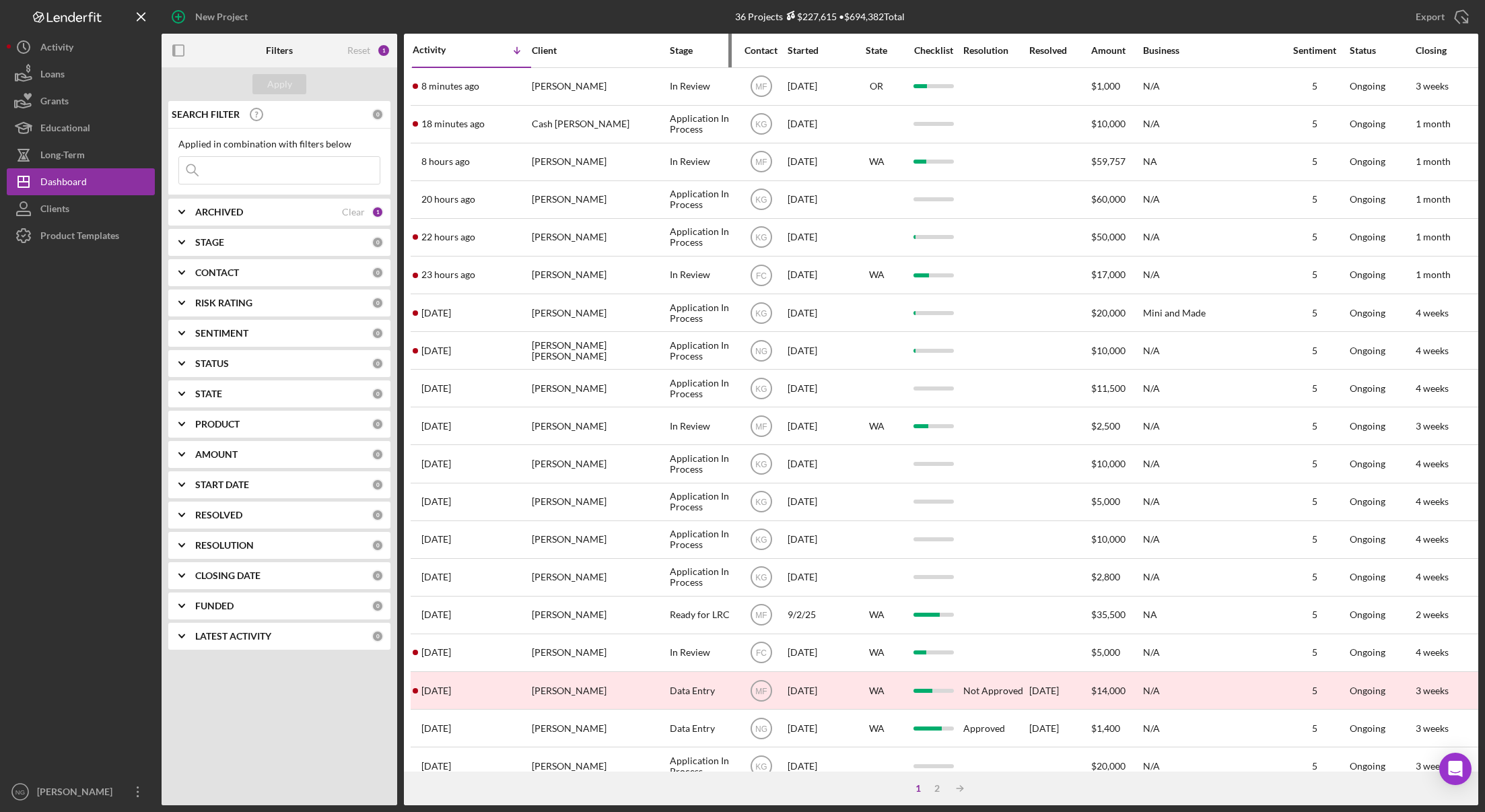
click at [703, 57] on div "Stage" at bounding box center [702, 50] width 64 height 33
click at [687, 52] on div "Stage" at bounding box center [702, 51] width 64 height 11
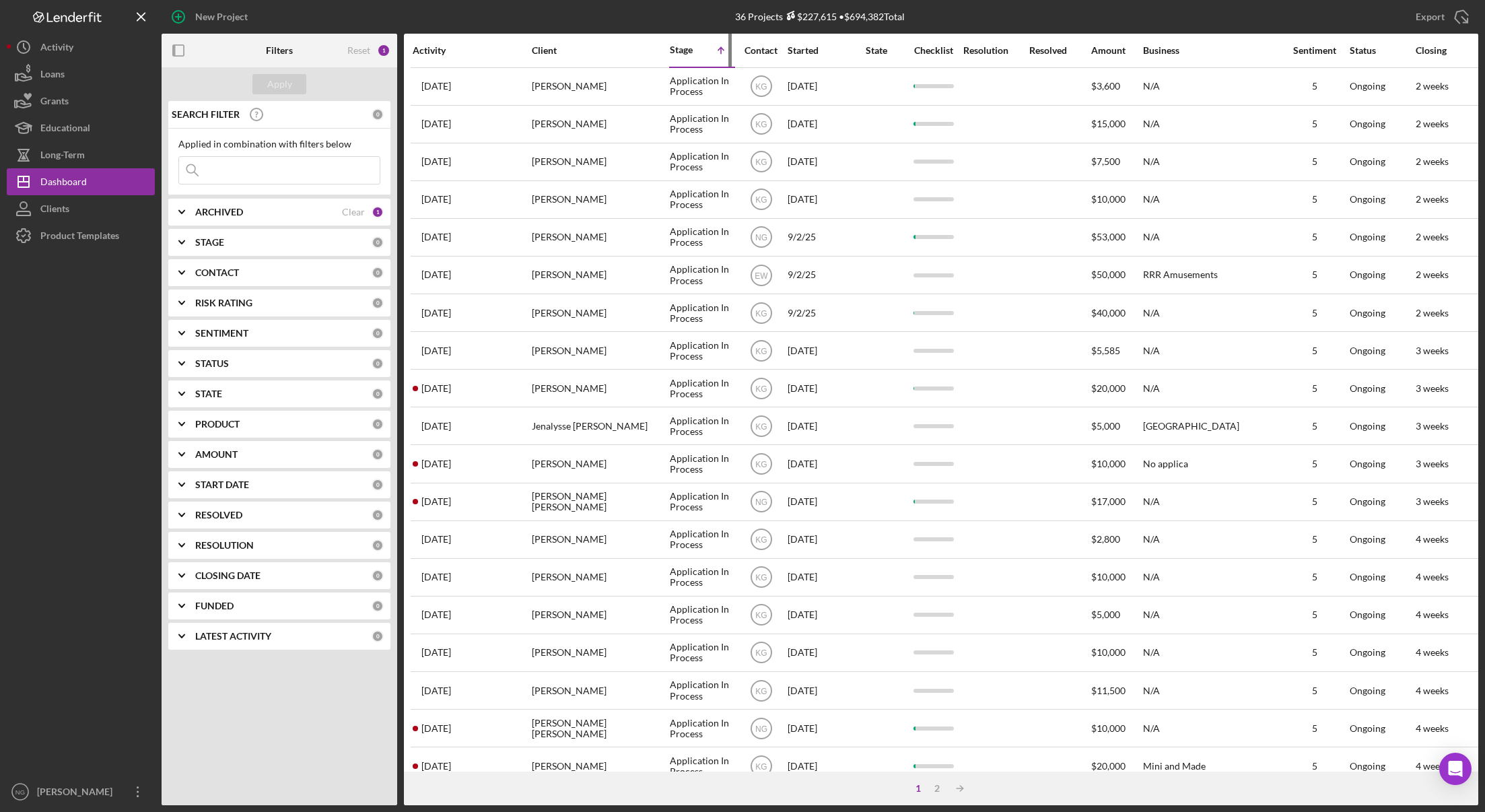
click at [687, 52] on div "Stage" at bounding box center [686, 50] width 33 height 11
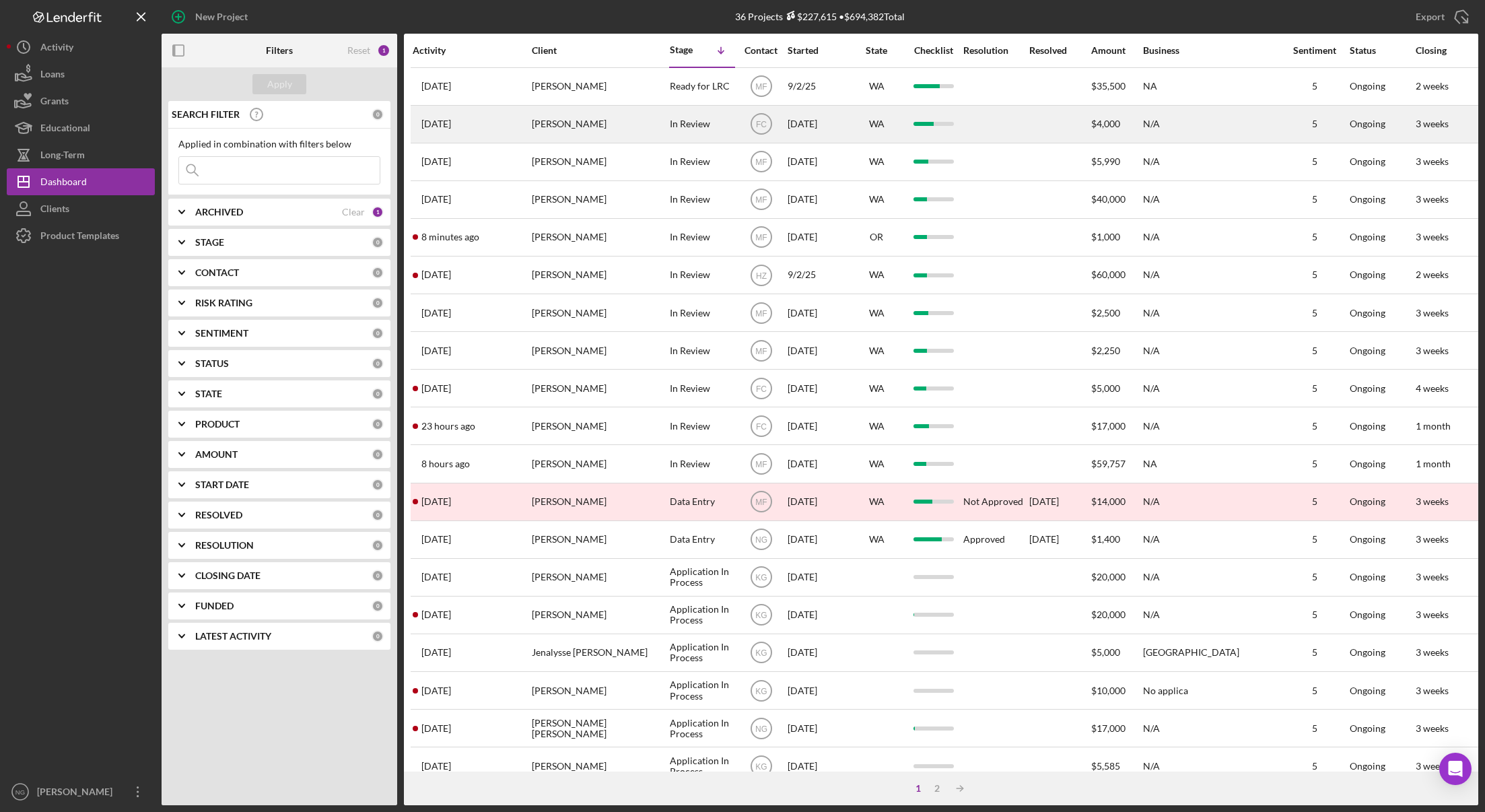
click at [689, 132] on div "In Review" at bounding box center [702, 123] width 64 height 36
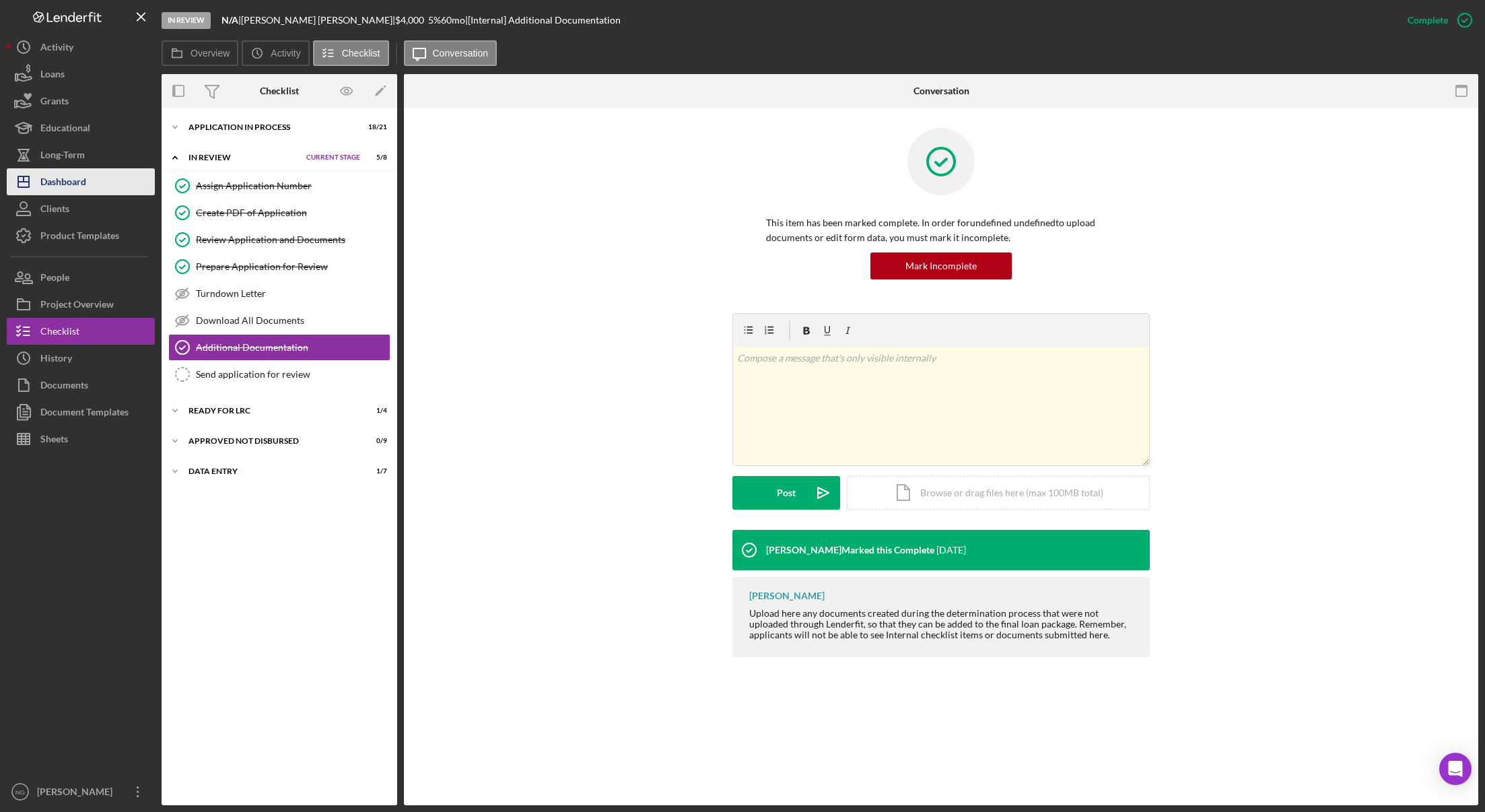
click at [73, 176] on div "Dashboard" at bounding box center [63, 183] width 45 height 30
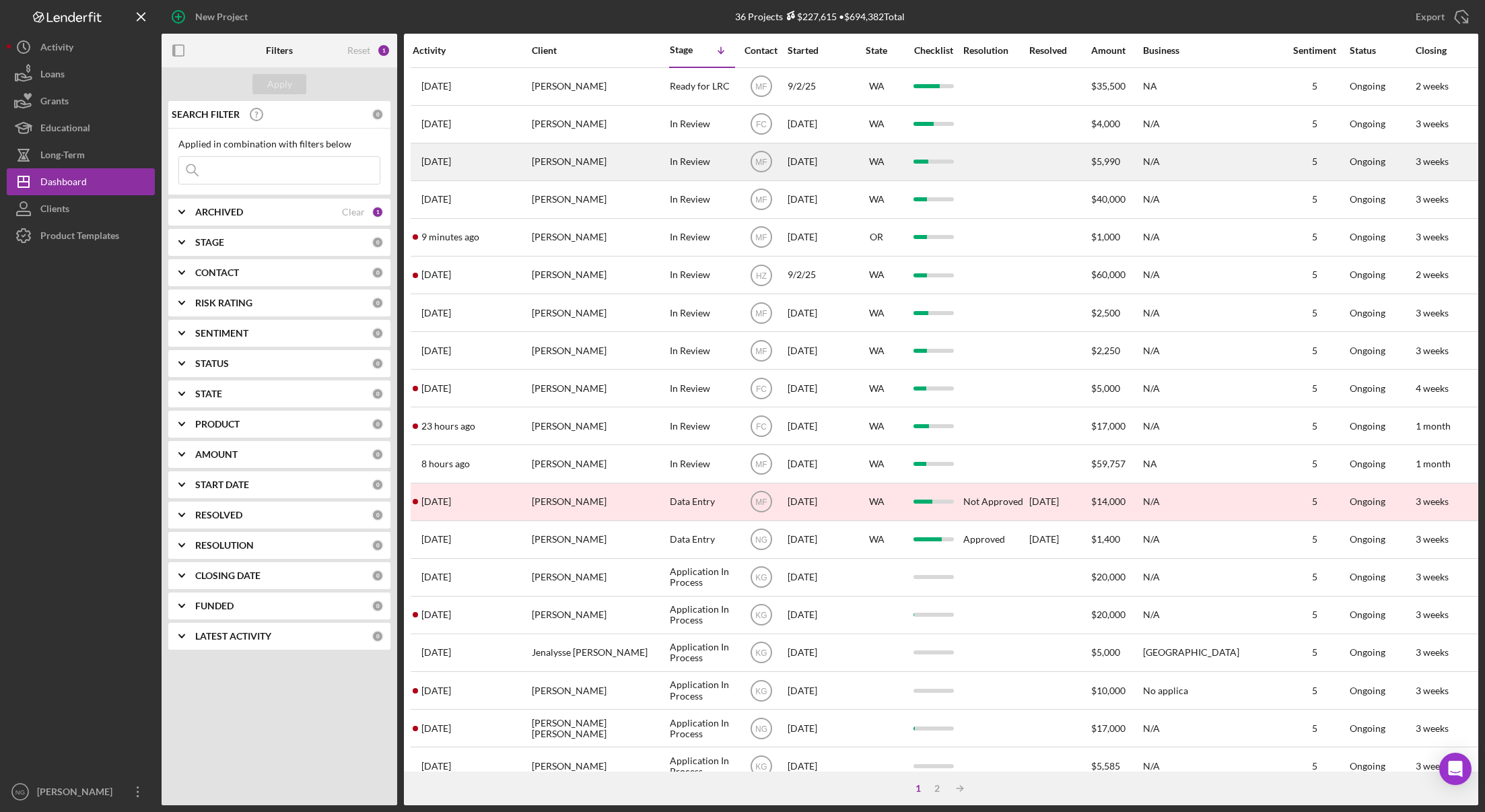
click at [701, 167] on div "In Review" at bounding box center [702, 161] width 64 height 36
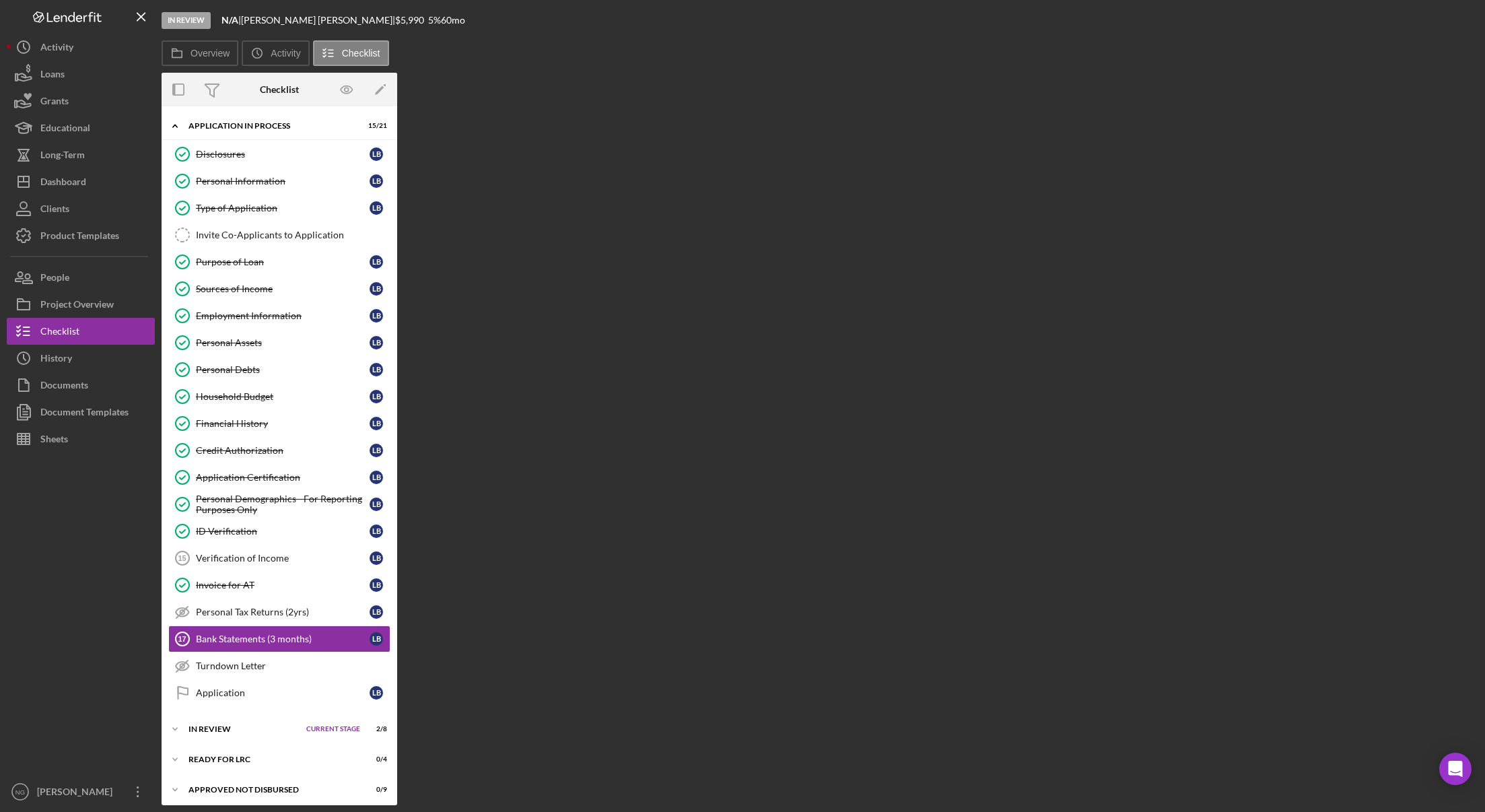
scroll to position [36, 0]
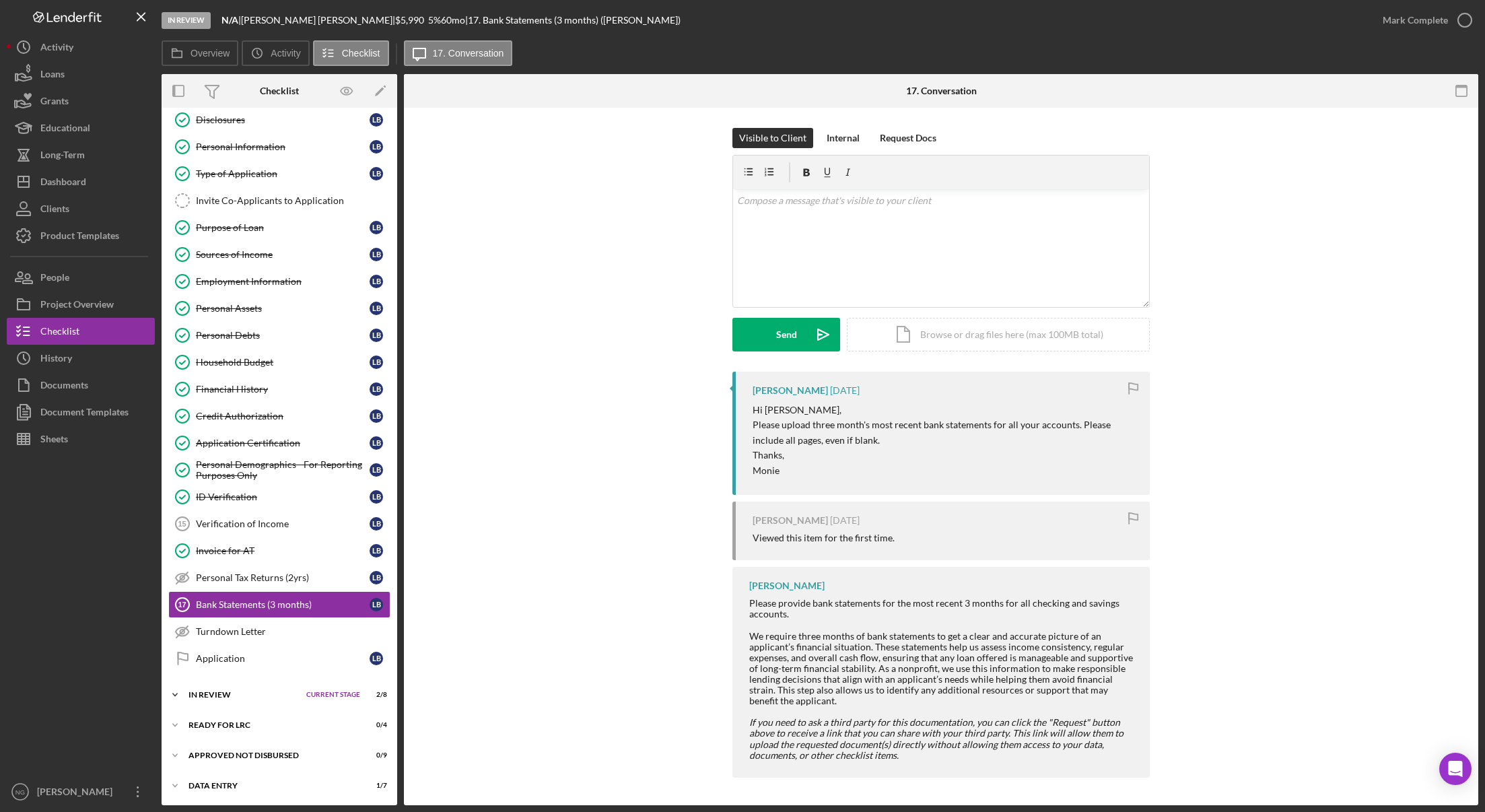
click at [220, 698] on div "In Review" at bounding box center [244, 695] width 111 height 8
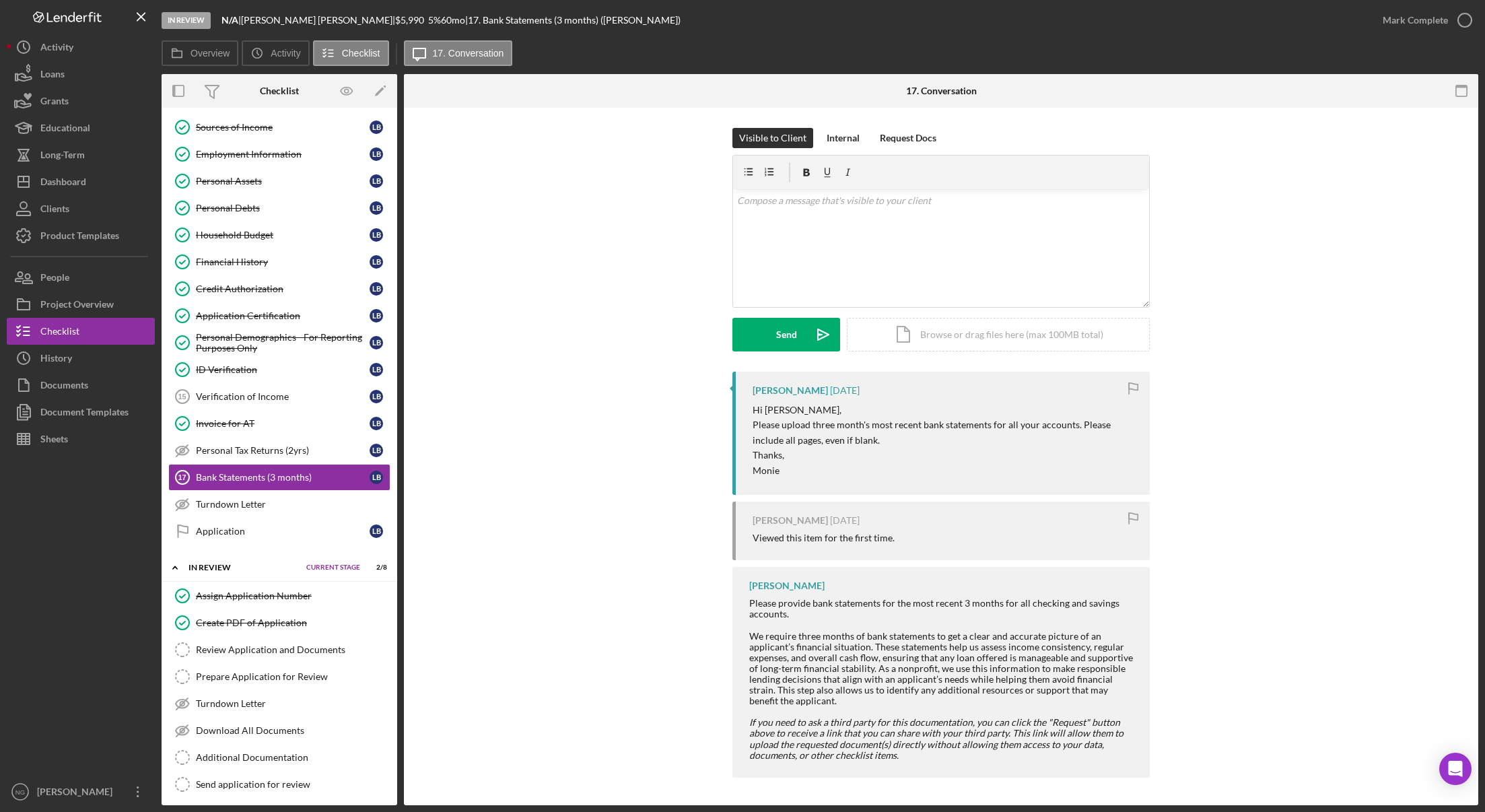
scroll to position [260, 0]
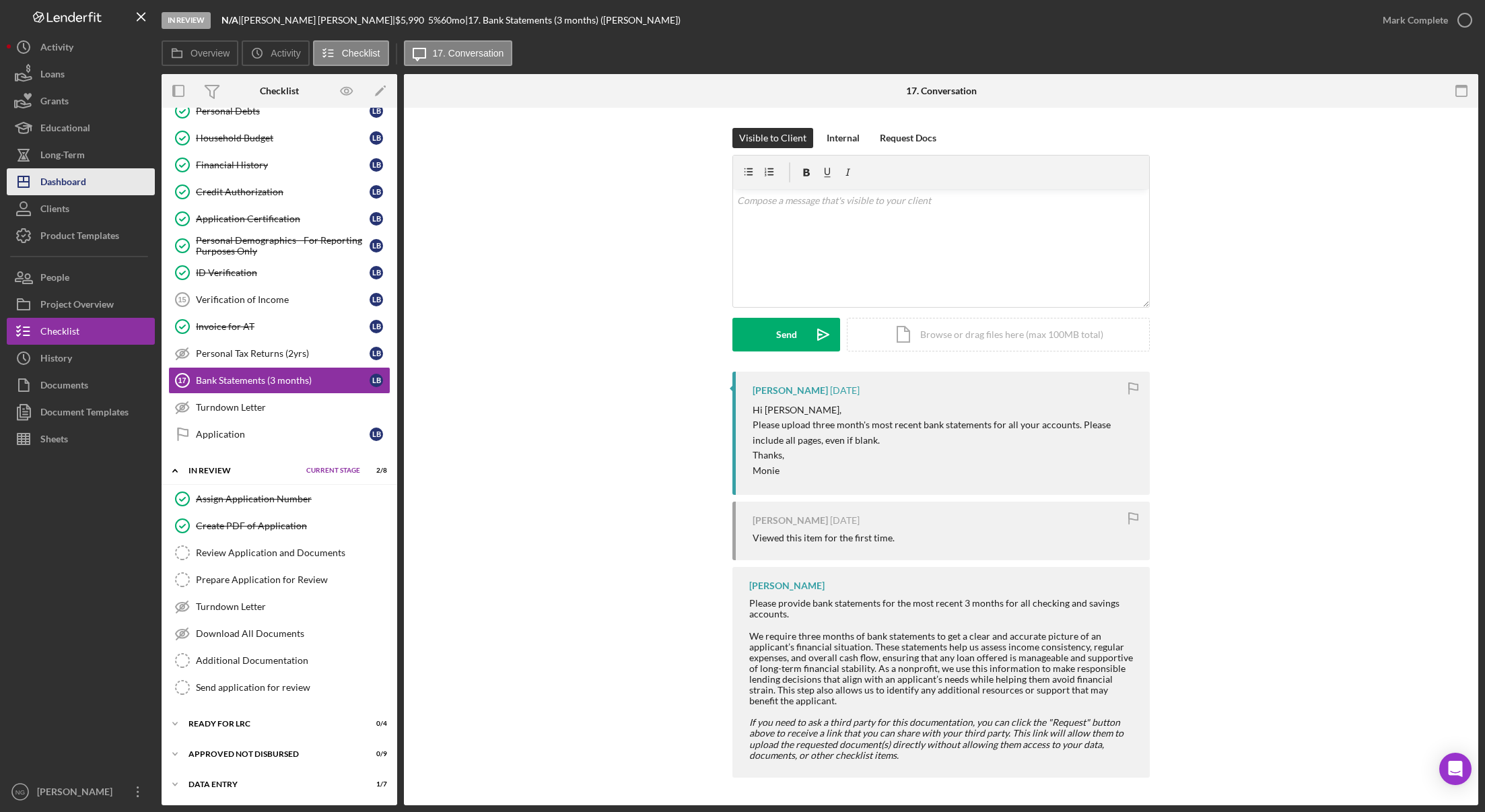
click at [69, 184] on div "Dashboard" at bounding box center [63, 183] width 45 height 30
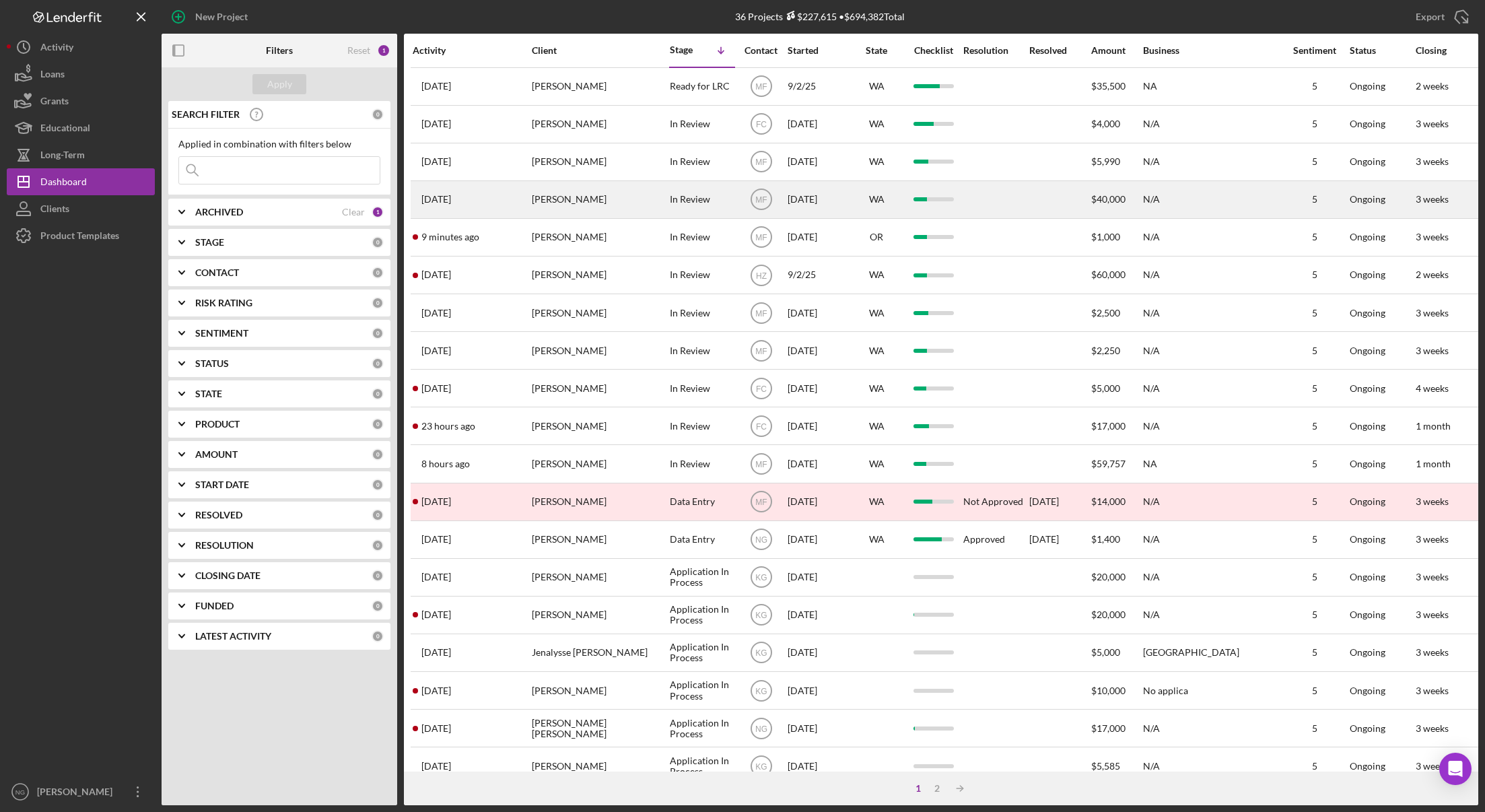
click at [584, 200] on div "[PERSON_NAME]" at bounding box center [599, 199] width 135 height 36
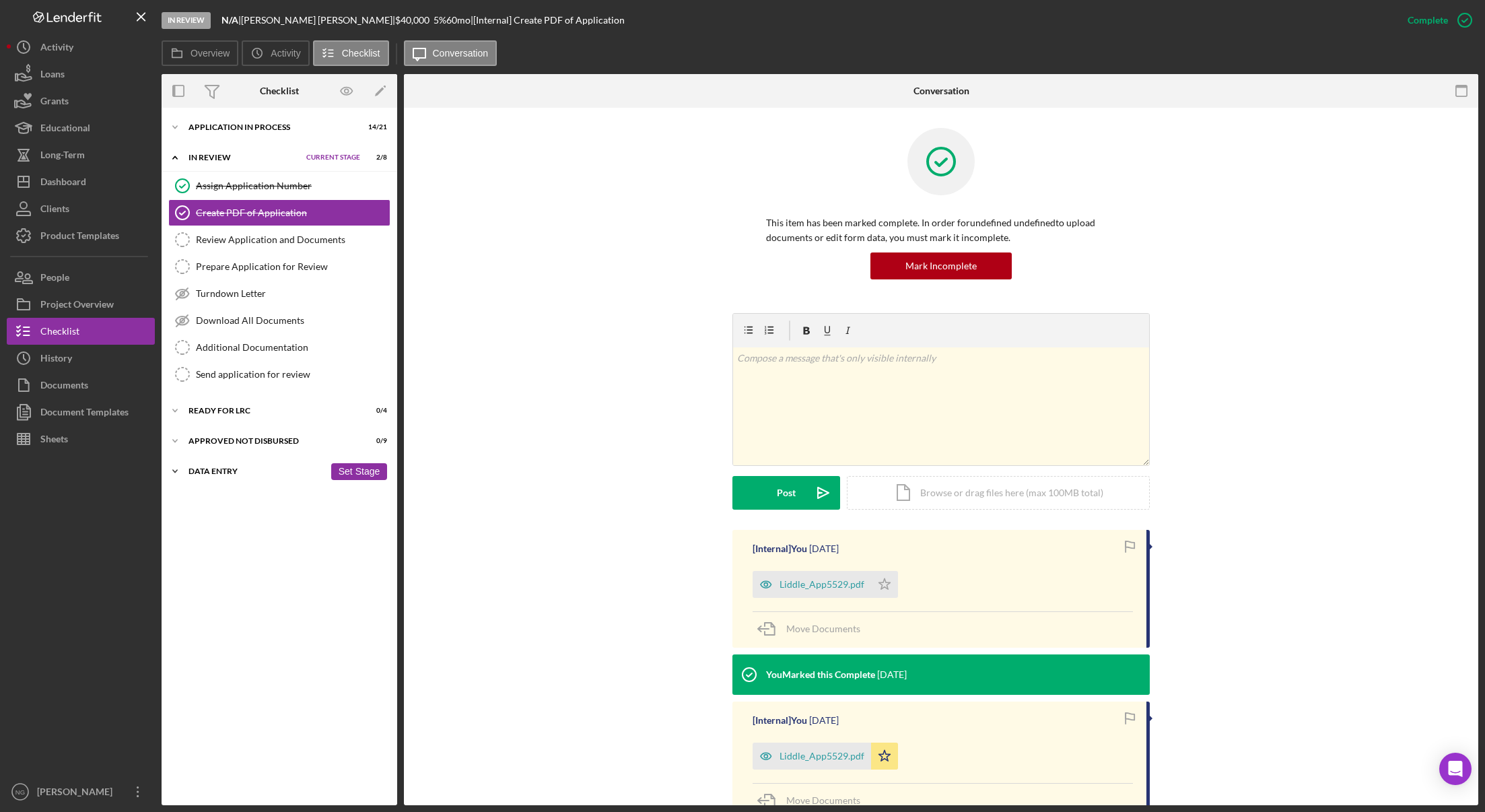
click at [237, 467] on div "Data Entry" at bounding box center [256, 471] width 136 height 8
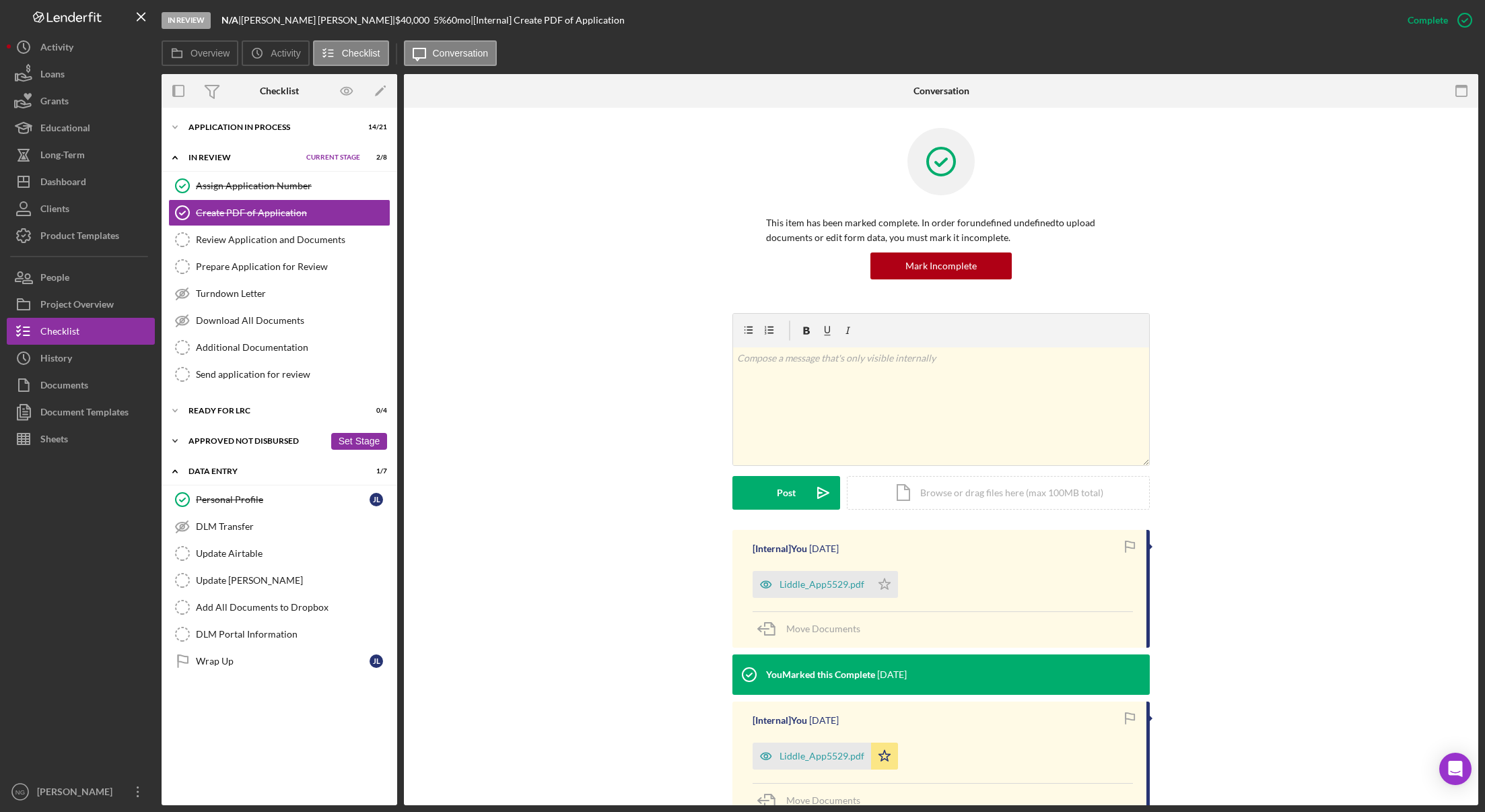
click at [245, 439] on div "Approved Not Disbursed" at bounding box center [256, 441] width 136 height 8
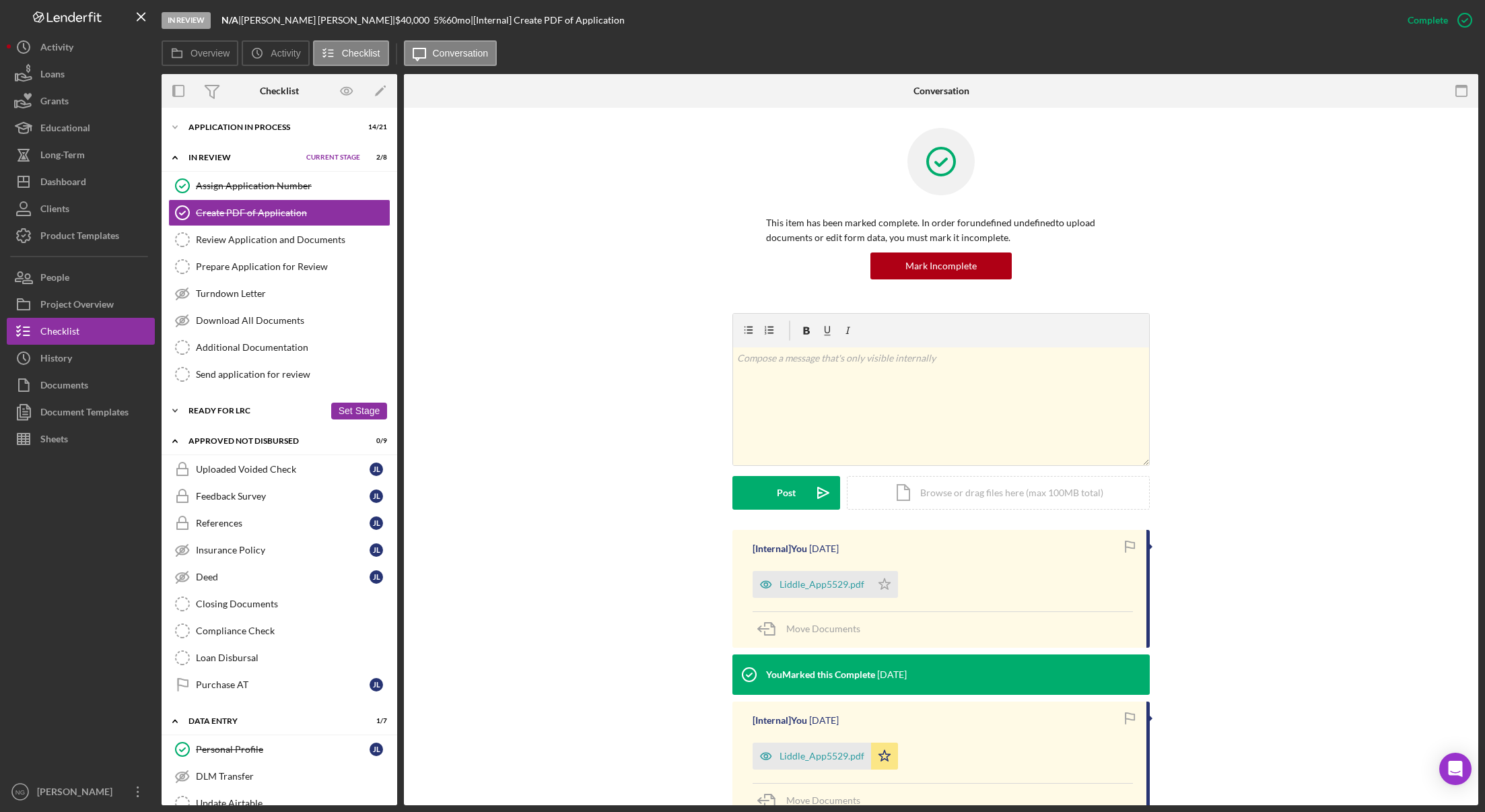
click at [251, 416] on div "Icon/Expander Ready for LRC 0 / 4 Set Stage" at bounding box center [279, 411] width 236 height 27
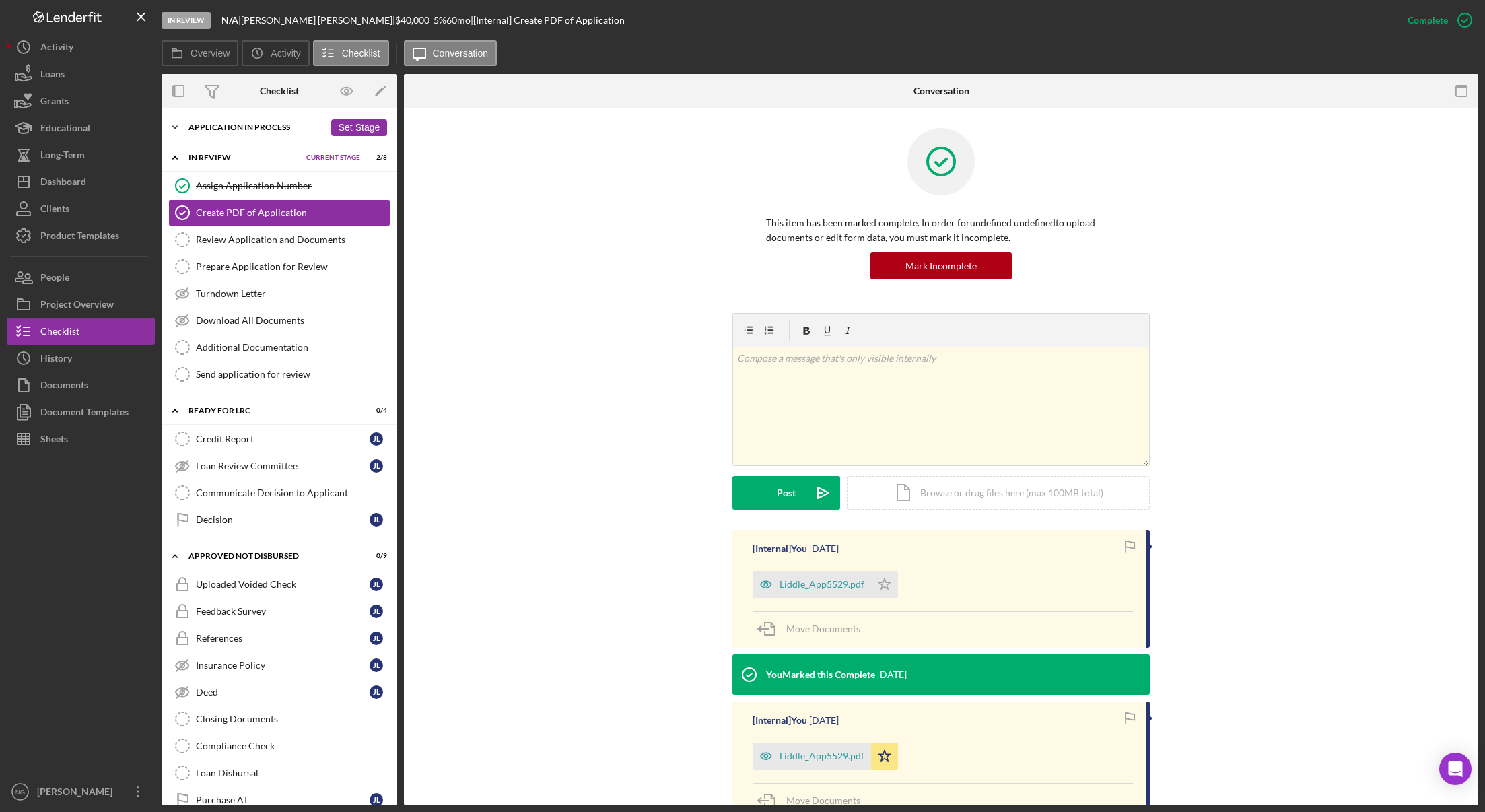
click at [259, 123] on div "Icon/Expander Application In Process 14 / 21 Set Stage" at bounding box center [279, 127] width 236 height 27
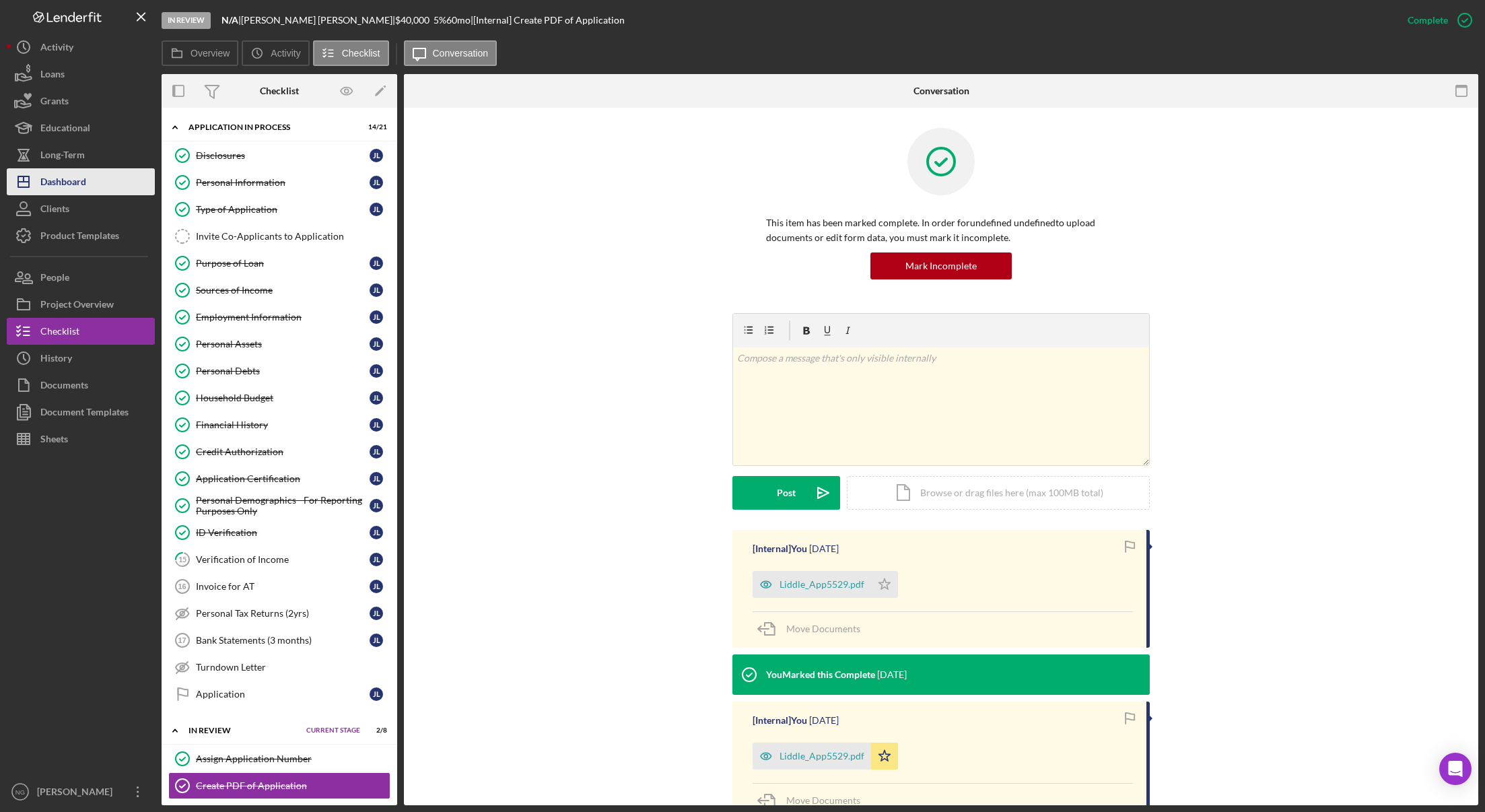
click at [77, 178] on div "Dashboard" at bounding box center [63, 183] width 45 height 30
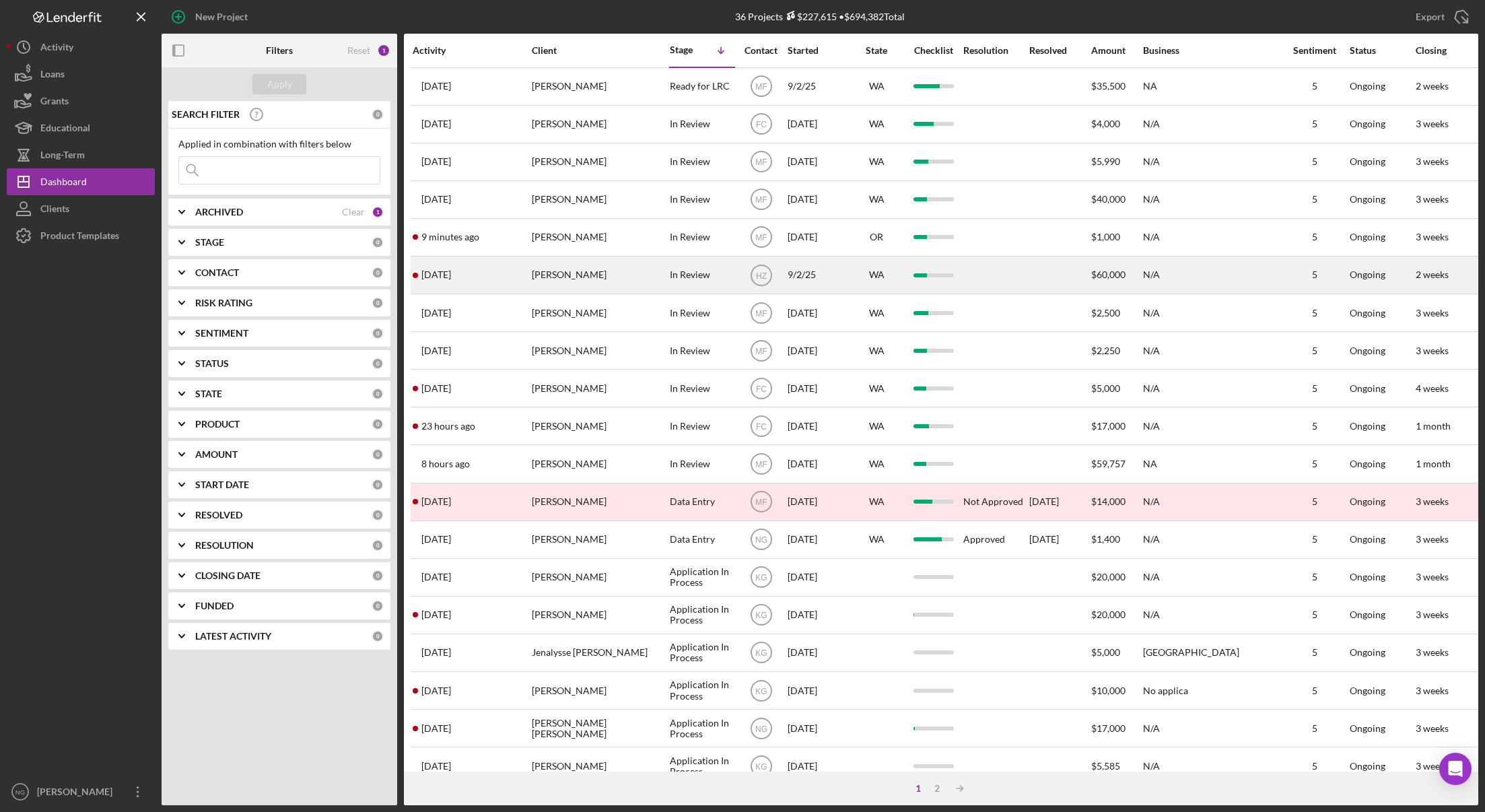
click at [610, 273] on div "[PERSON_NAME]" at bounding box center [599, 274] width 135 height 36
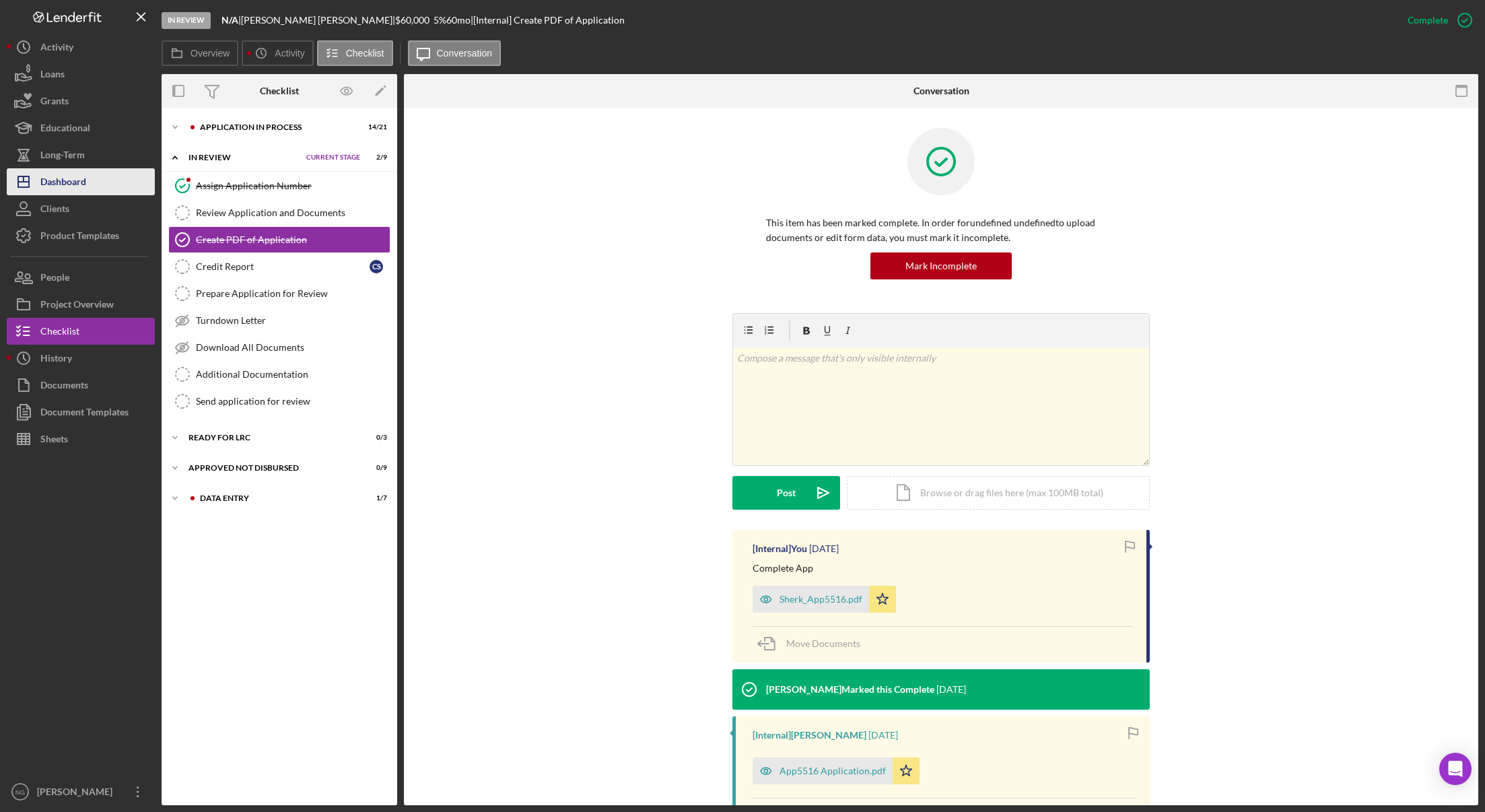
click at [68, 189] on div "Dashboard" at bounding box center [63, 183] width 45 height 30
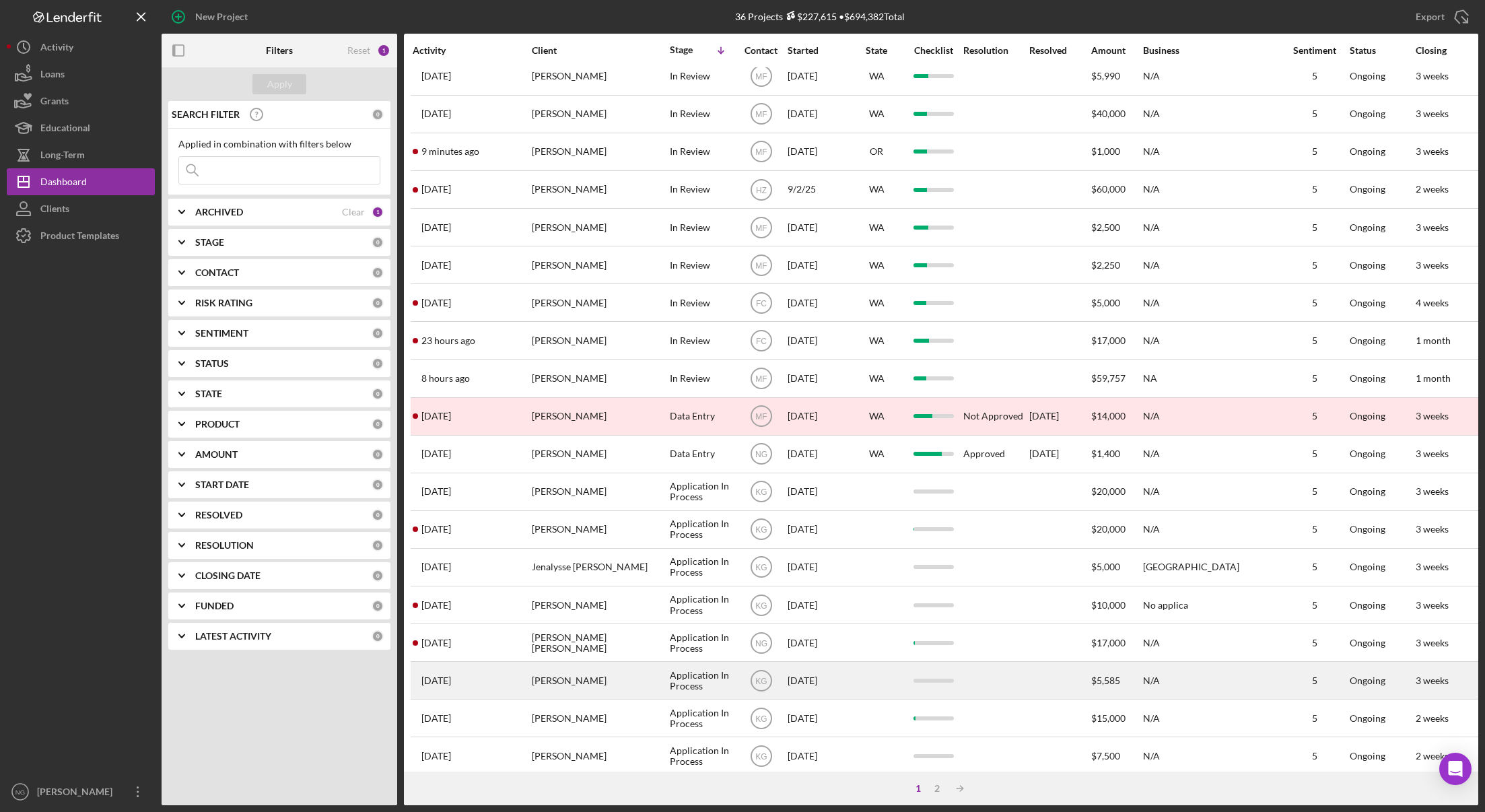
scroll to position [257, 0]
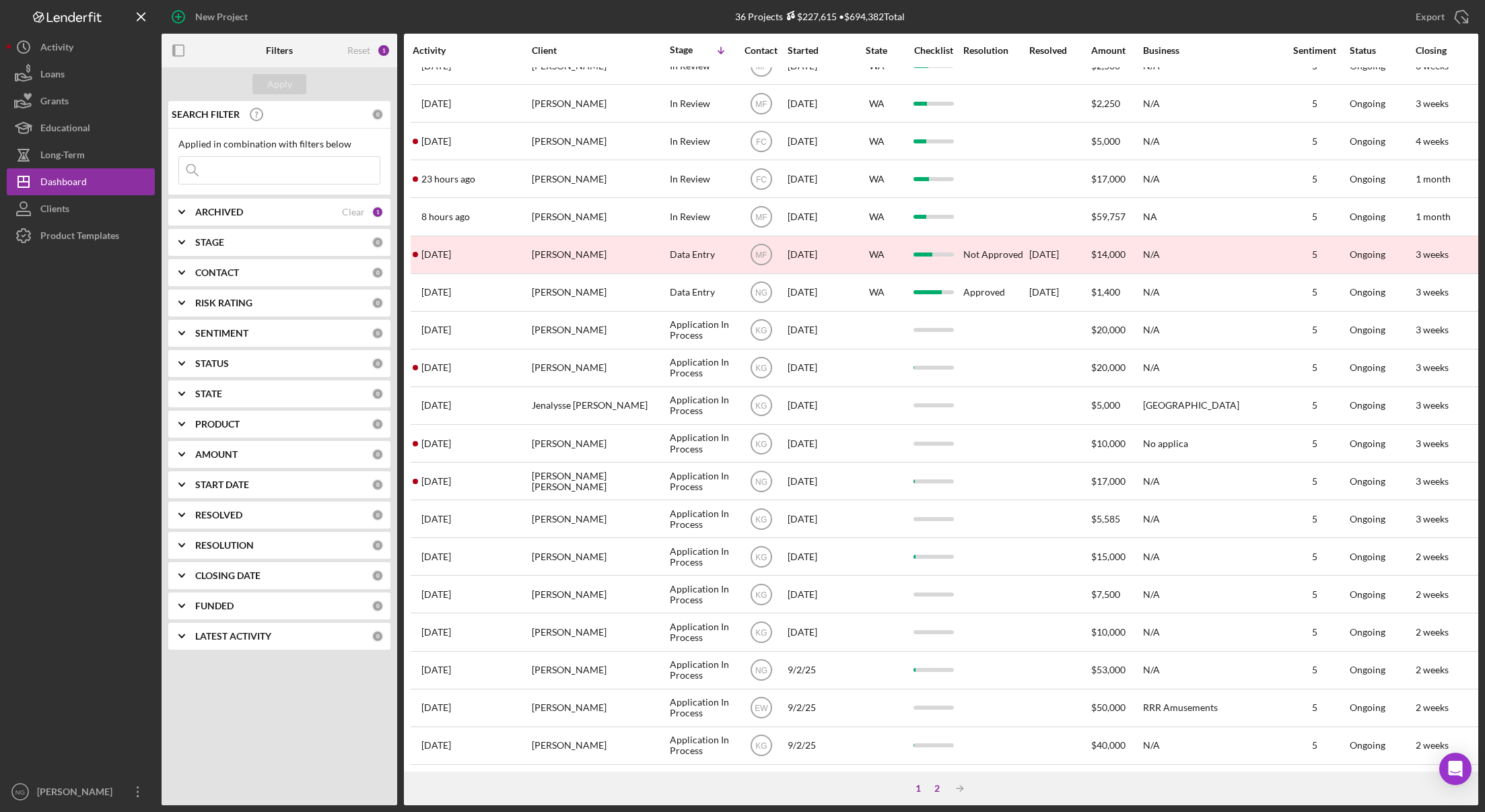
click at [933, 788] on div "2" at bounding box center [936, 788] width 19 height 11
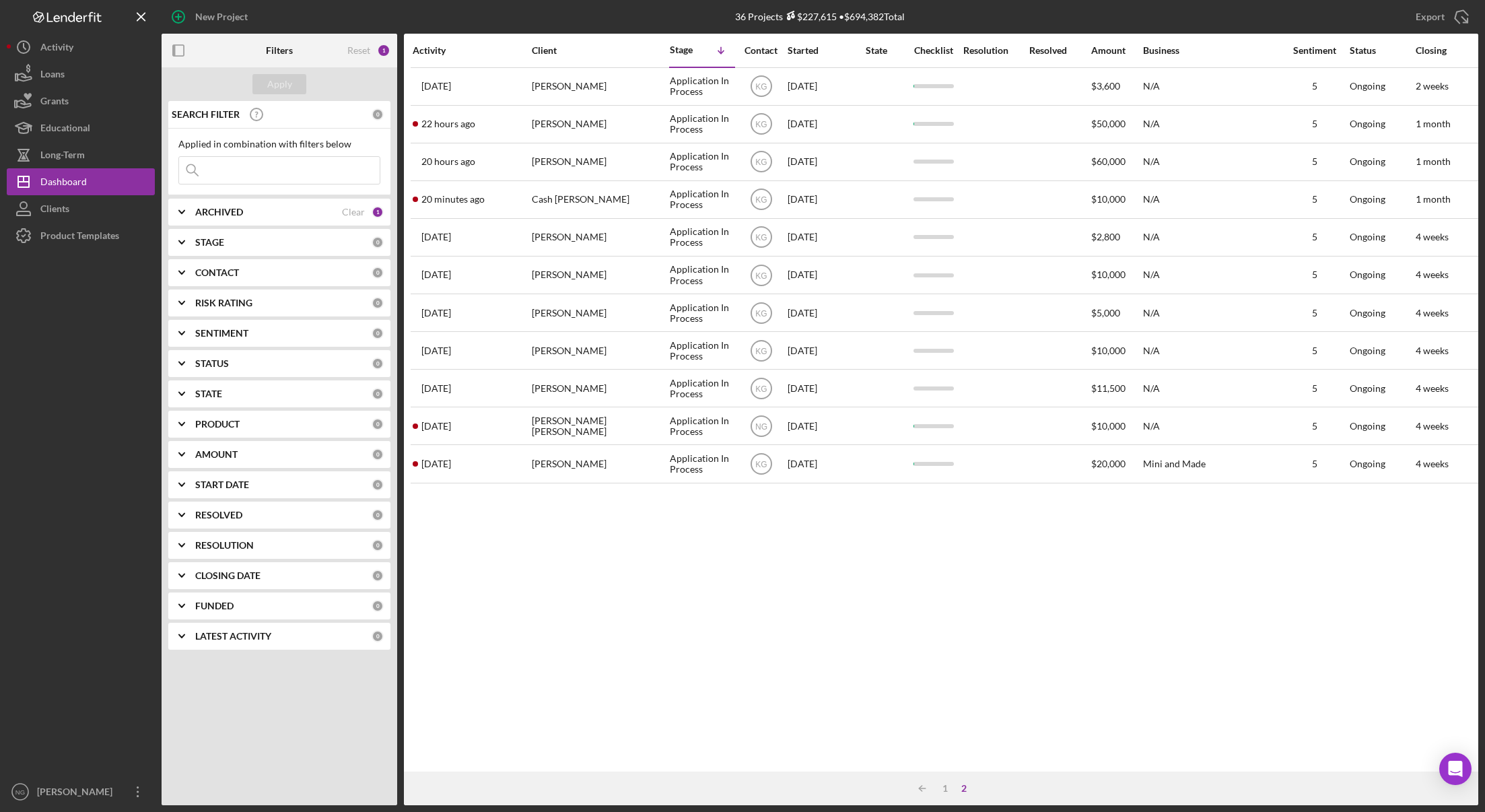
scroll to position [0, 0]
click at [69, 180] on div "Dashboard" at bounding box center [63, 183] width 46 height 30
